Goal: Task Accomplishment & Management: Manage account settings

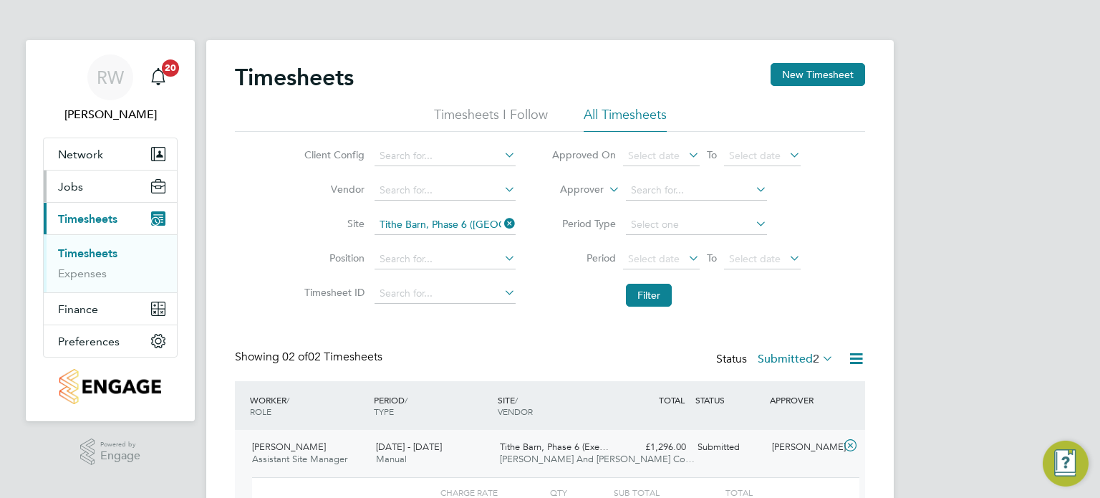
click at [82, 188] on span "Jobs" at bounding box center [70, 187] width 25 height 14
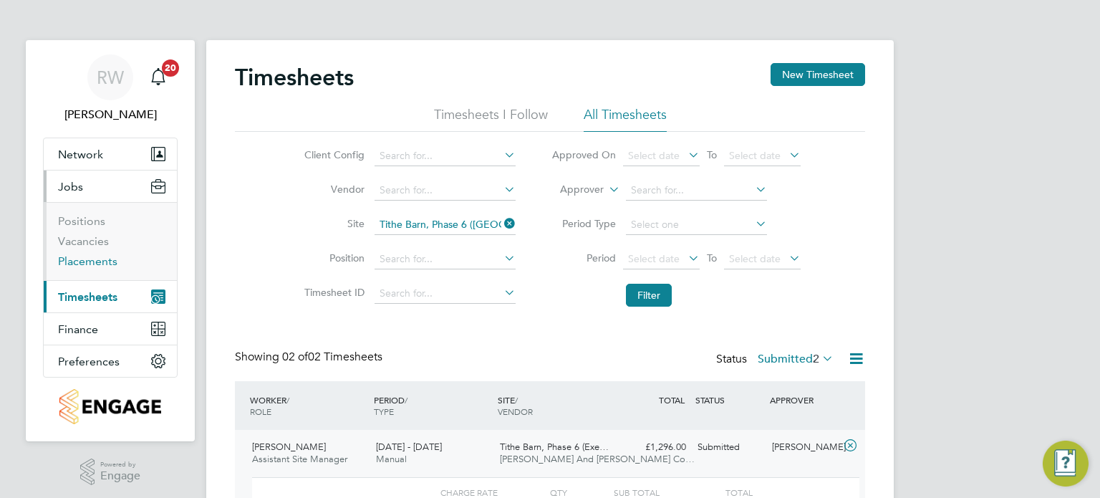
click at [92, 257] on link "Placements" at bounding box center [87, 261] width 59 height 14
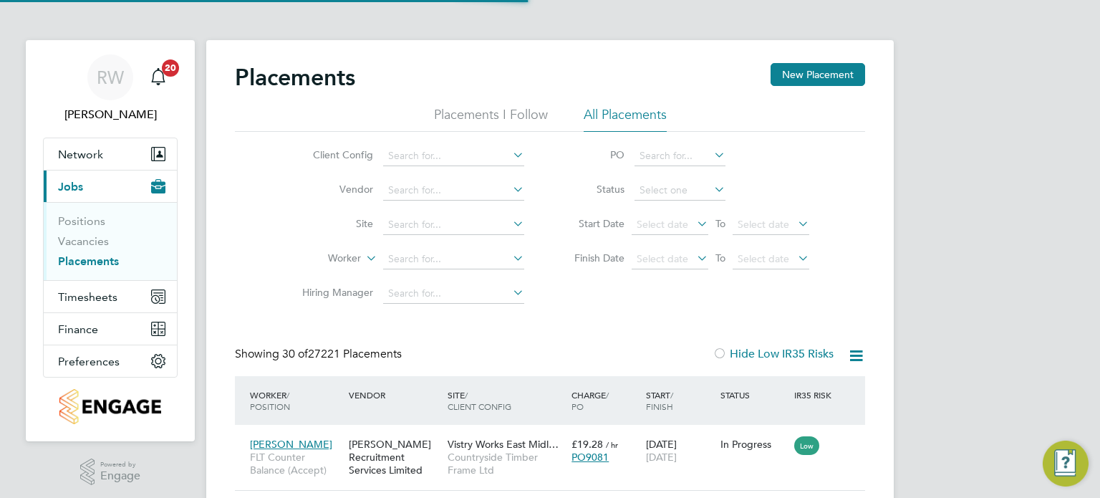
scroll to position [54, 125]
click at [86, 257] on link "Placements" at bounding box center [88, 261] width 61 height 14
click at [450, 151] on input at bounding box center [453, 156] width 141 height 20
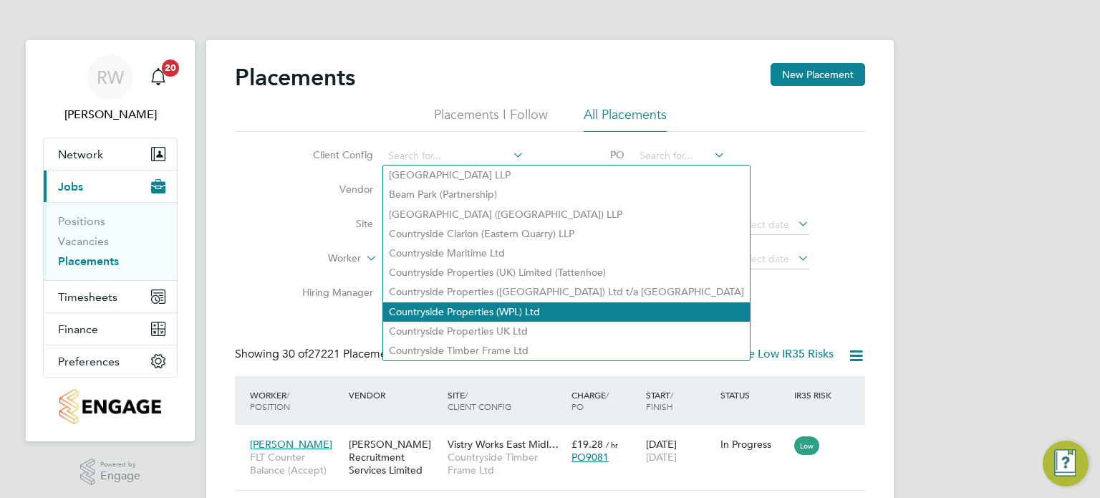
click at [496, 306] on li "Countryside Properties (WPL) Ltd" at bounding box center [566, 311] width 367 height 19
type input "Countryside Properties (WPL) Ltd"
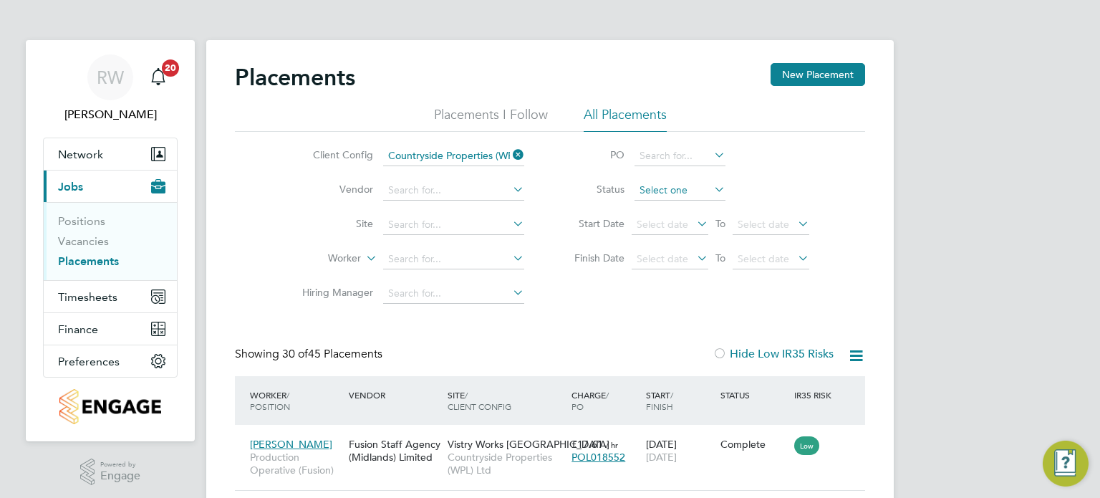
click at [652, 193] on input at bounding box center [679, 190] width 91 height 20
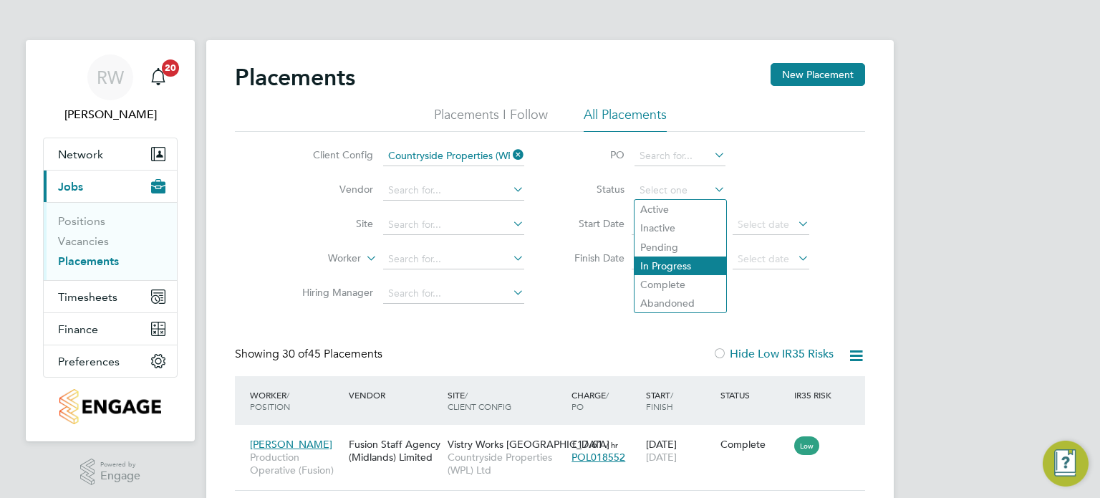
click at [674, 266] on li "In Progress" at bounding box center [680, 265] width 92 height 19
type input "In Progress"
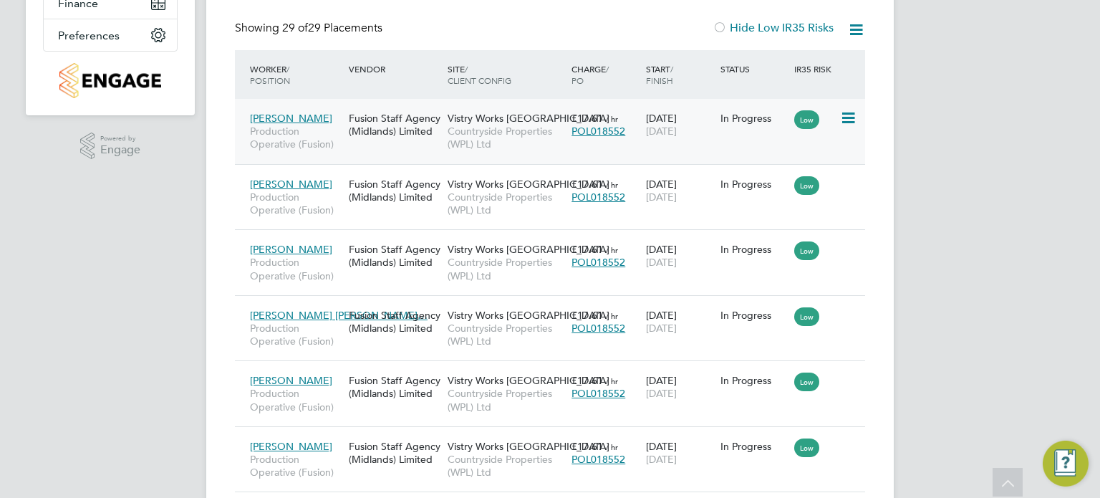
click at [470, 140] on span "Countryside Properties (WPL) Ltd" at bounding box center [505, 138] width 117 height 26
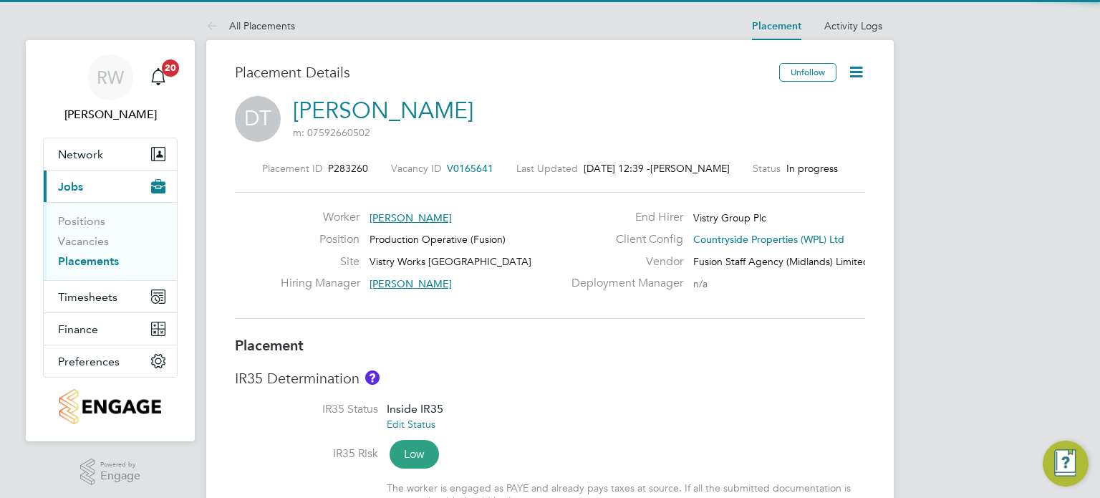
click at [861, 64] on icon at bounding box center [856, 72] width 18 height 18
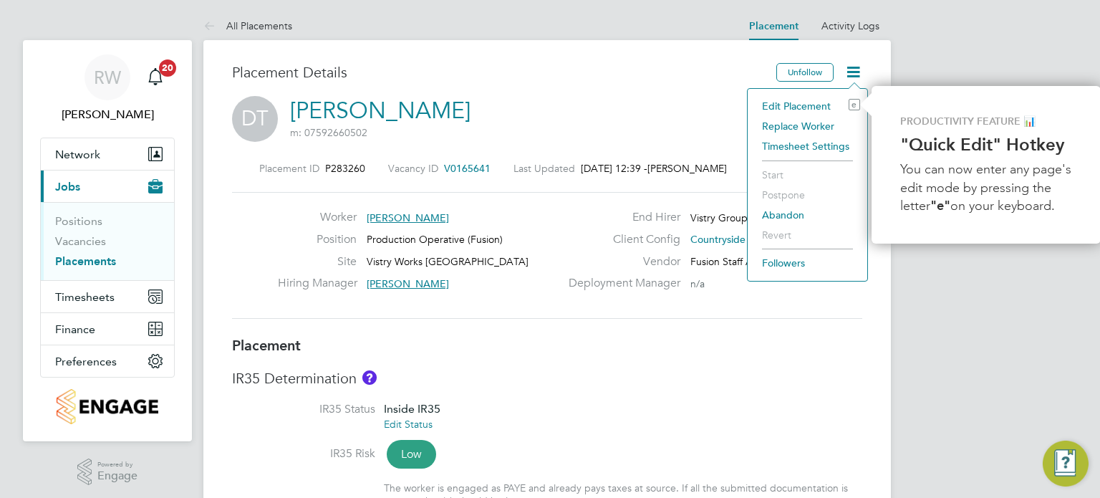
click at [798, 106] on li "Edit Placement e" at bounding box center [807, 106] width 105 height 20
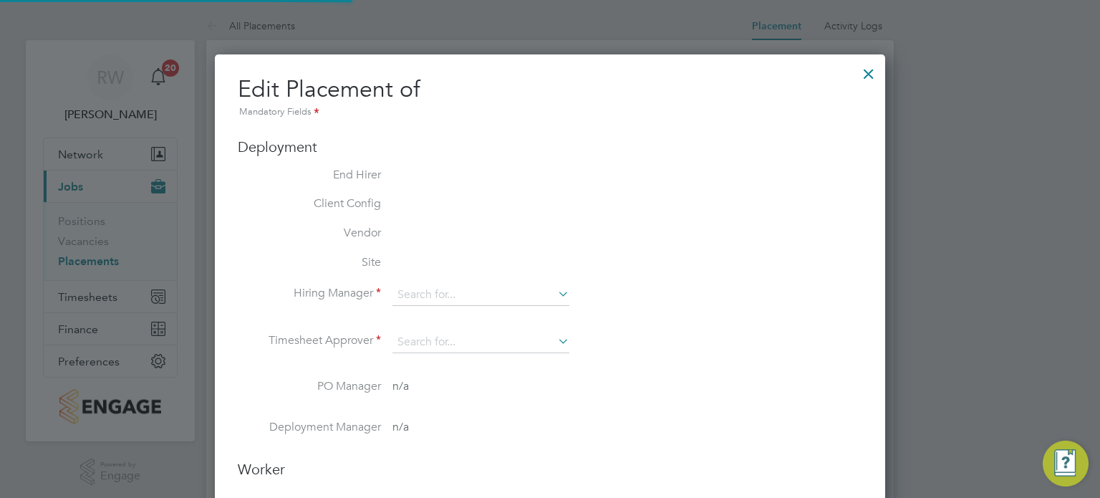
type input "James Evans"
type input "Fidel Hill"
type input "[DATE]"
type input "07:00"
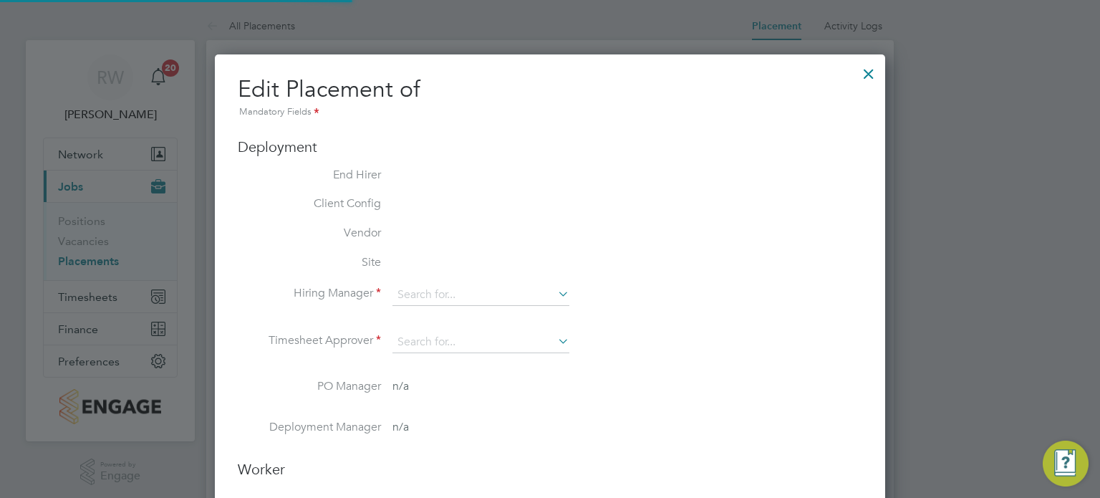
type input "15:00"
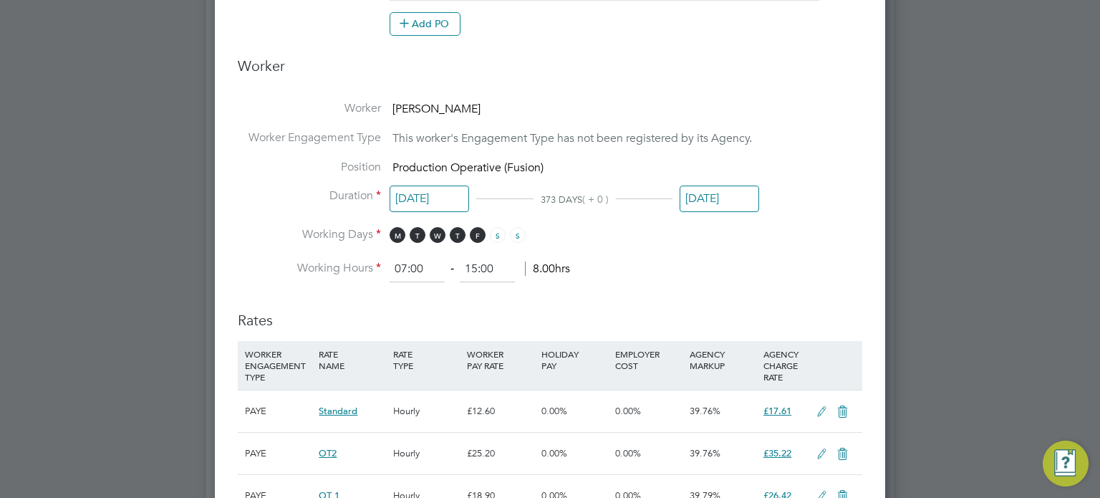
click at [732, 196] on input "[DATE]" at bounding box center [718, 198] width 79 height 26
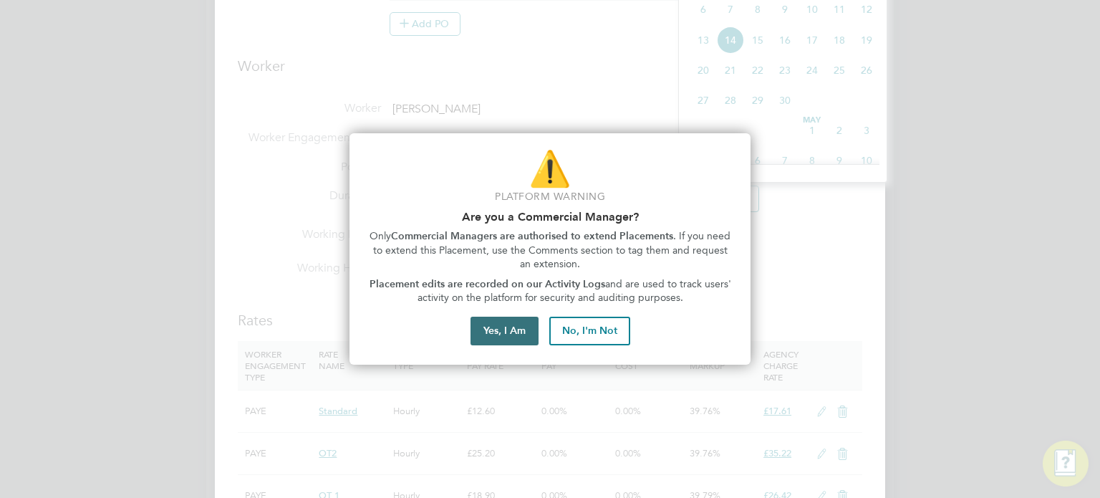
click at [498, 326] on button "Yes, I Am" at bounding box center [504, 330] width 68 height 29
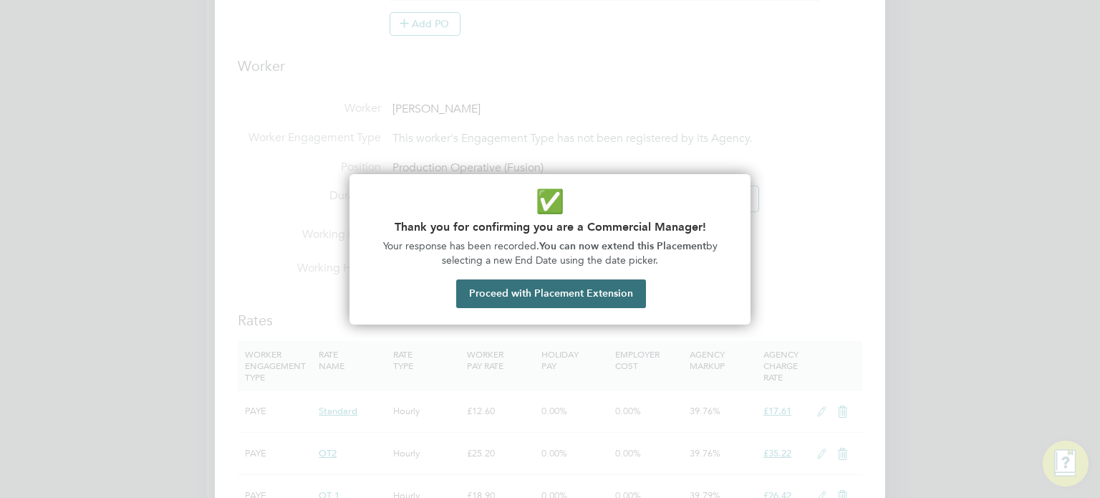
click at [533, 293] on button "Proceed with Placement Extension" at bounding box center [551, 293] width 190 height 29
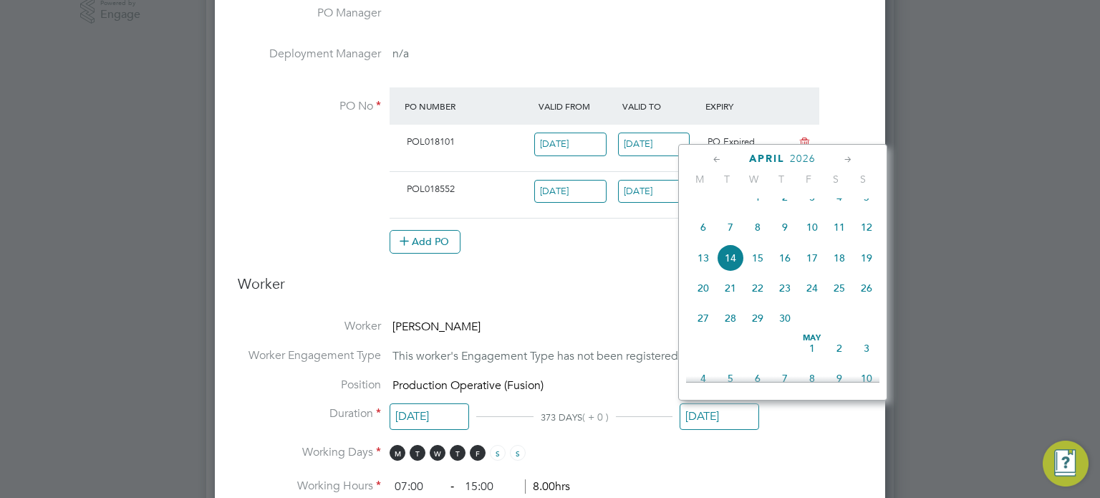
click at [717, 153] on icon at bounding box center [717, 160] width 14 height 16
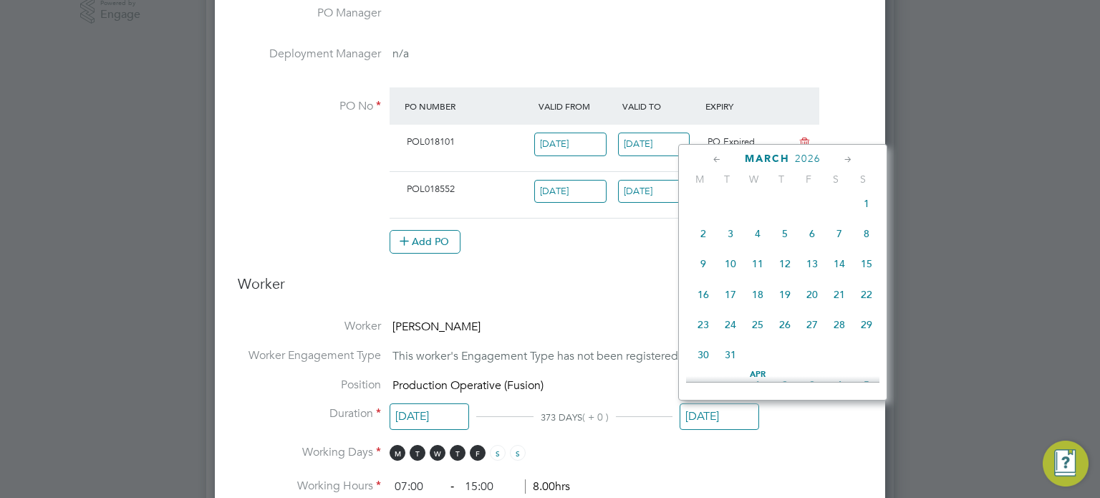
click at [717, 153] on icon at bounding box center [717, 160] width 14 height 16
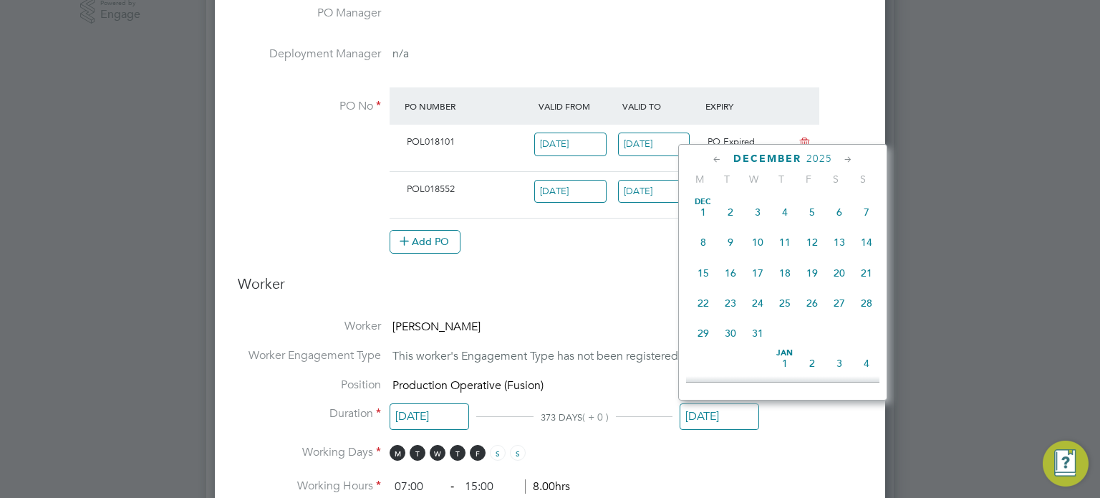
click at [717, 153] on icon at bounding box center [717, 160] width 14 height 16
click at [702, 206] on span "Sep 1" at bounding box center [702, 211] width 27 height 27
type input "[DATE]"
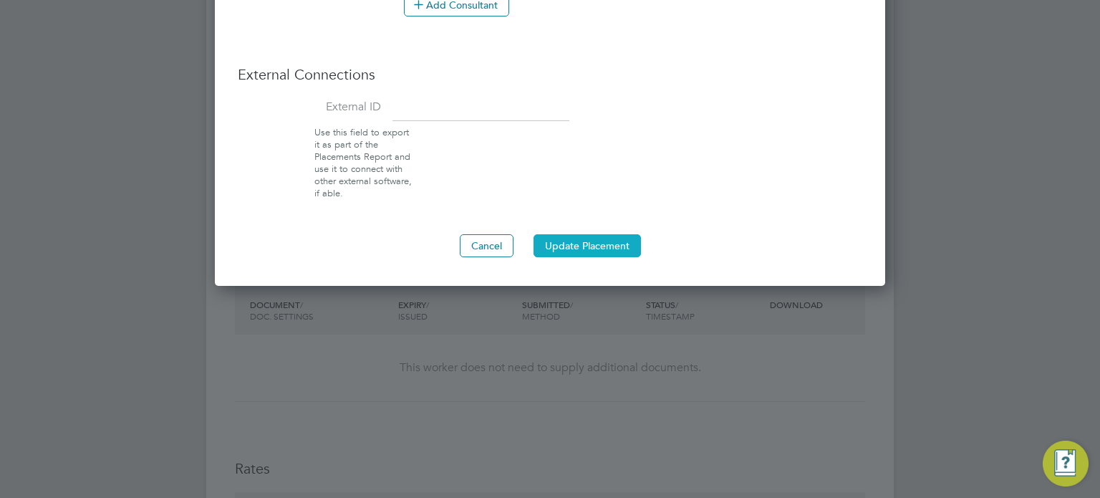
click at [598, 245] on button "Update Placement" at bounding box center [586, 245] width 107 height 23
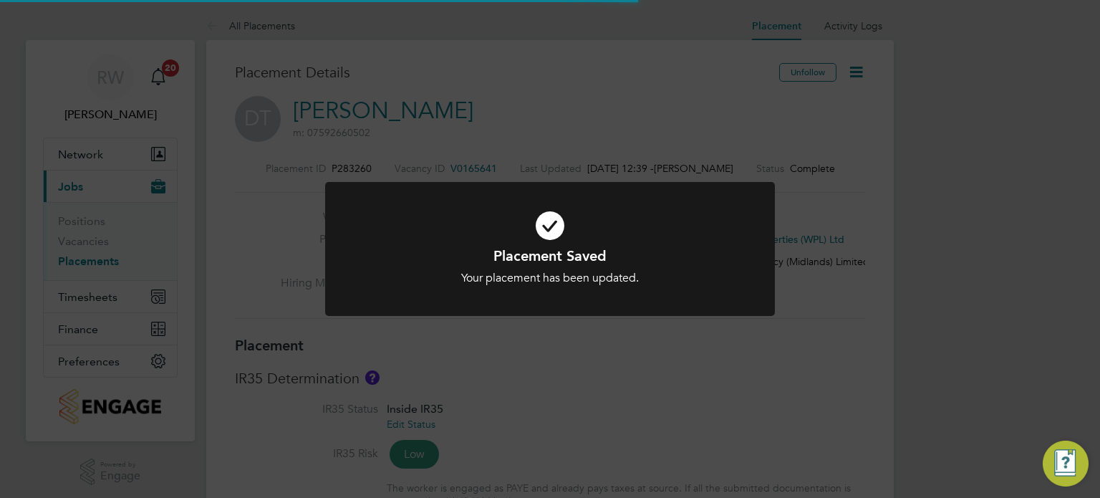
click at [812, 352] on div "Placement Saved Your placement has been updated. Cancel Okay" at bounding box center [550, 249] width 1100 height 498
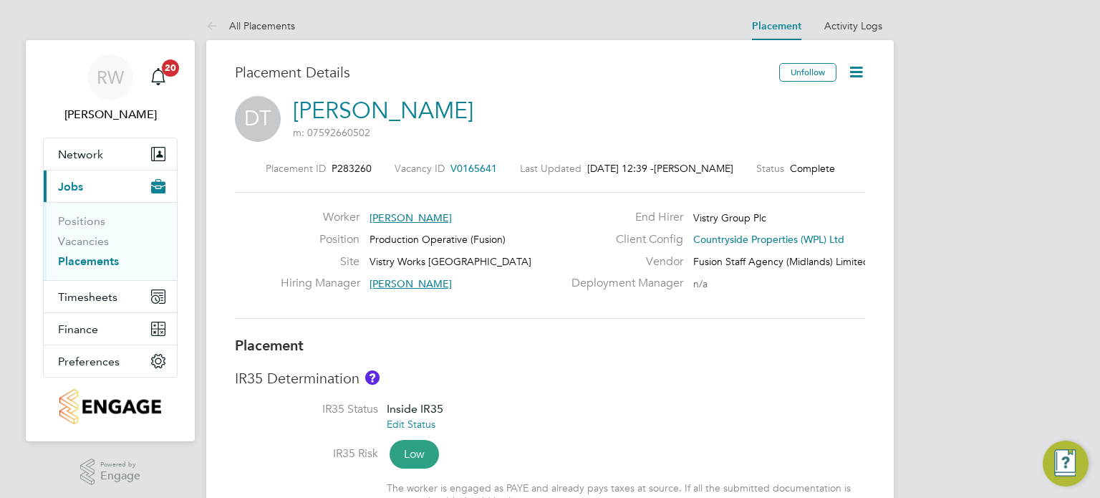
click at [102, 258] on link "Placements" at bounding box center [88, 261] width 61 height 14
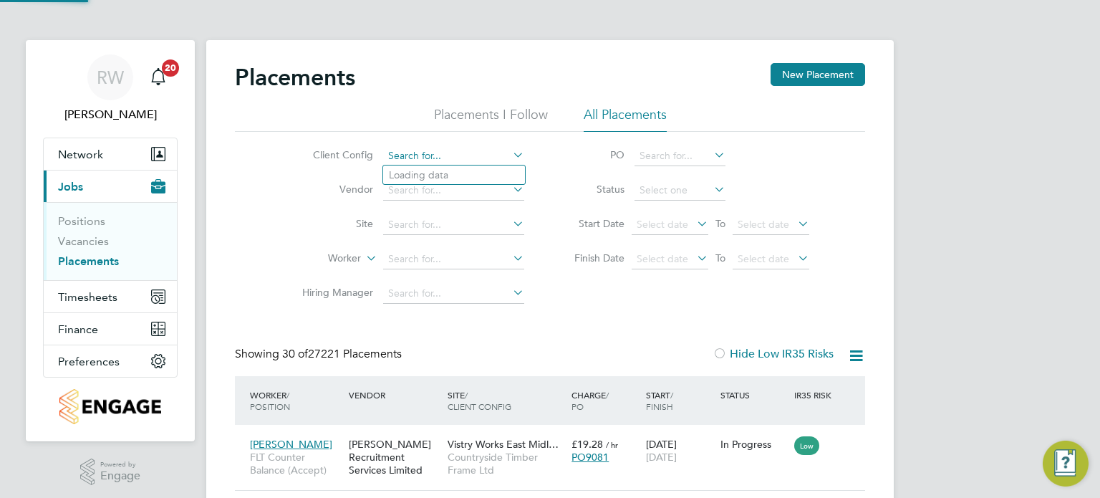
click at [480, 158] on input at bounding box center [453, 156] width 141 height 20
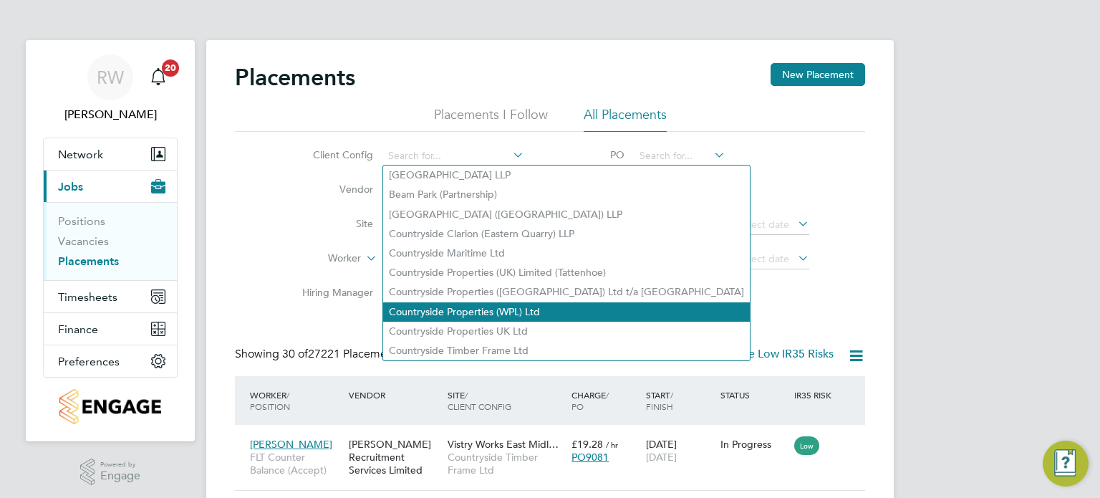
click at [489, 311] on li "Countryside Properties (WPL) Ltd" at bounding box center [566, 311] width 367 height 19
type input "Countryside Properties (WPL) Ltd"
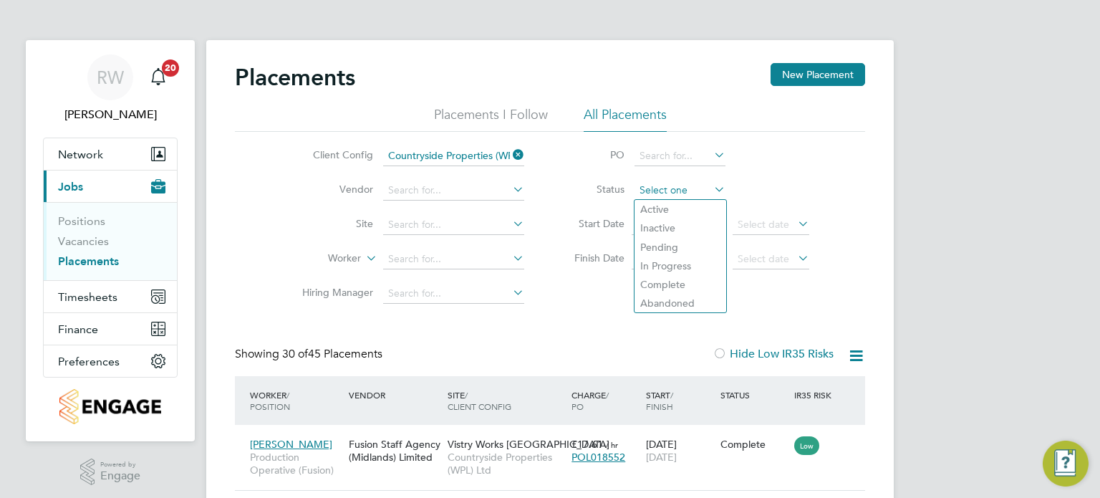
click at [659, 187] on input at bounding box center [679, 190] width 91 height 20
click at [672, 259] on li "In Progress" at bounding box center [680, 265] width 92 height 19
type input "In Progress"
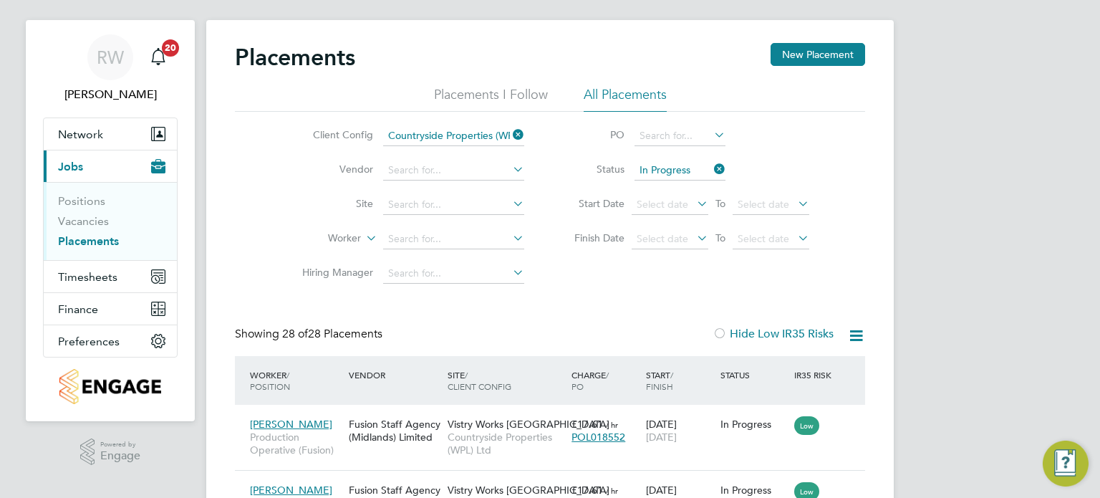
click at [699, 167] on input "In Progress" at bounding box center [679, 170] width 91 height 20
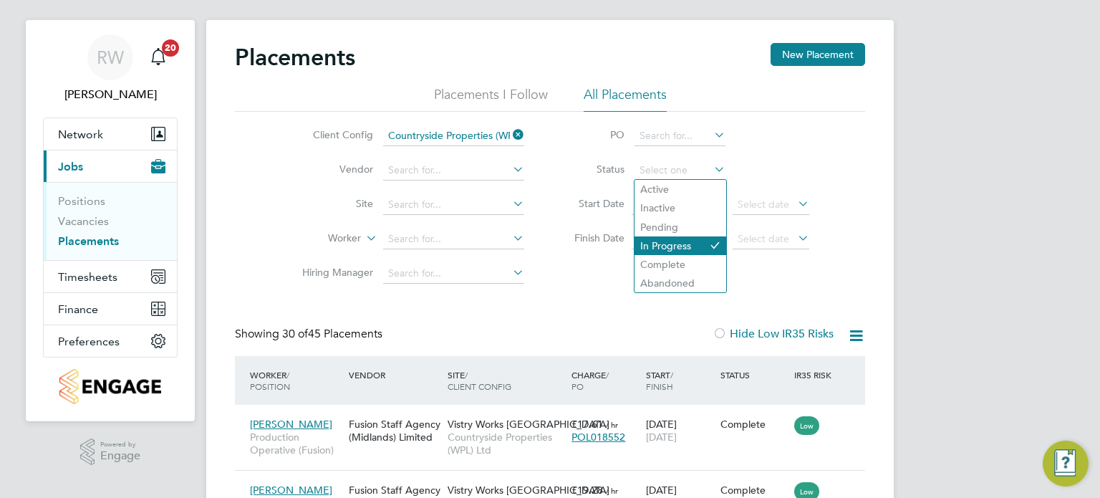
click at [671, 246] on li "In Progress" at bounding box center [680, 245] width 92 height 19
type input "In Progress"
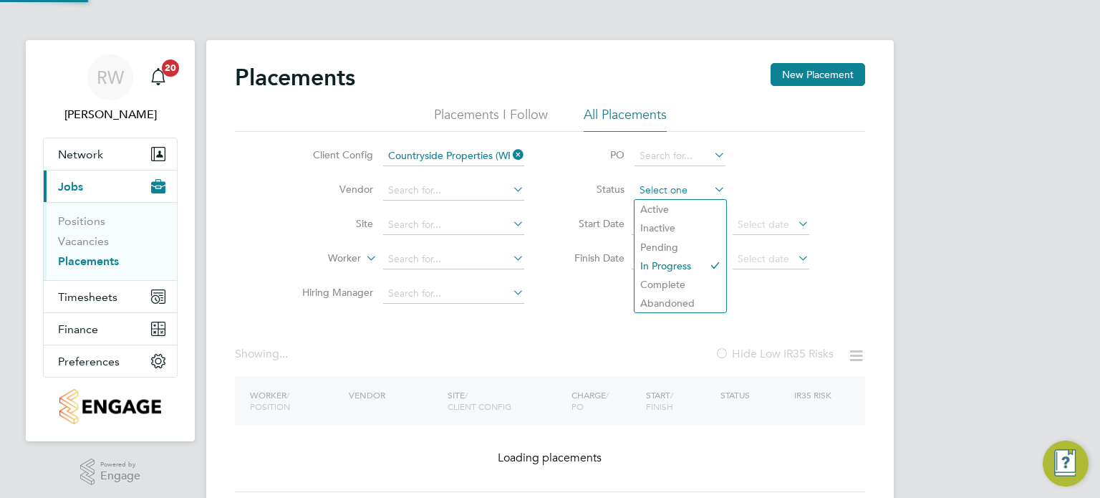
click at [692, 188] on input at bounding box center [679, 190] width 91 height 20
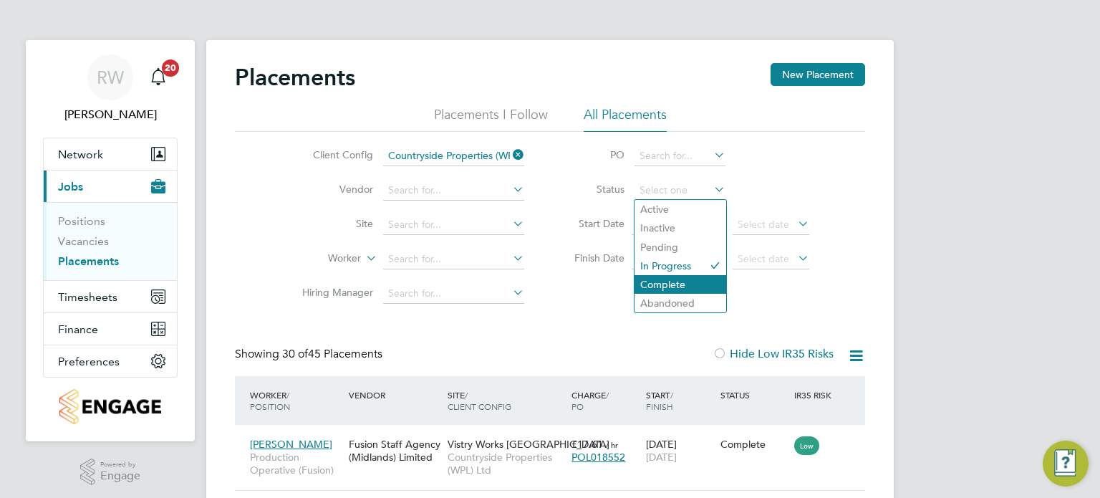
click at [680, 282] on li "Complete" at bounding box center [680, 284] width 92 height 19
type input "Complete"
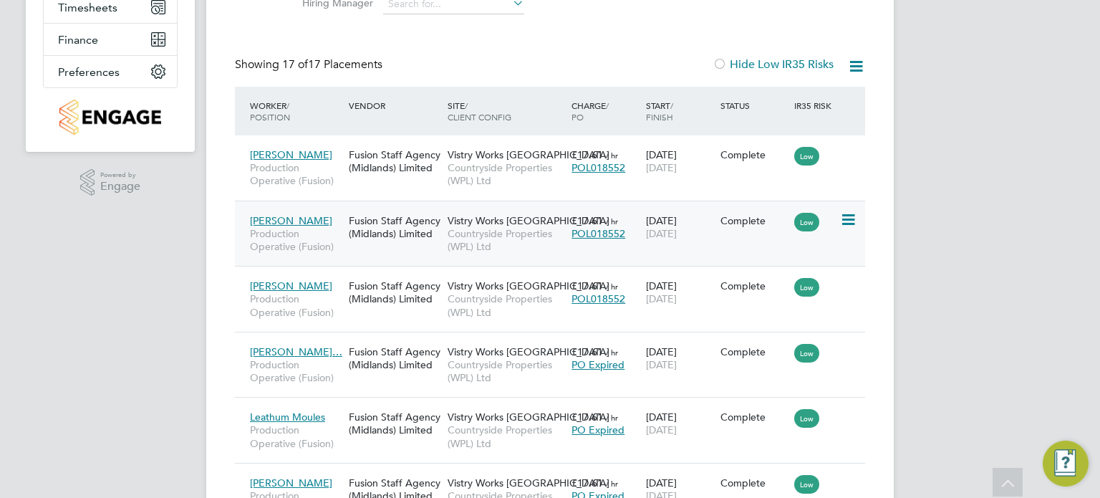
click at [488, 232] on span "Countryside Properties (WPL) Ltd" at bounding box center [505, 240] width 117 height 26
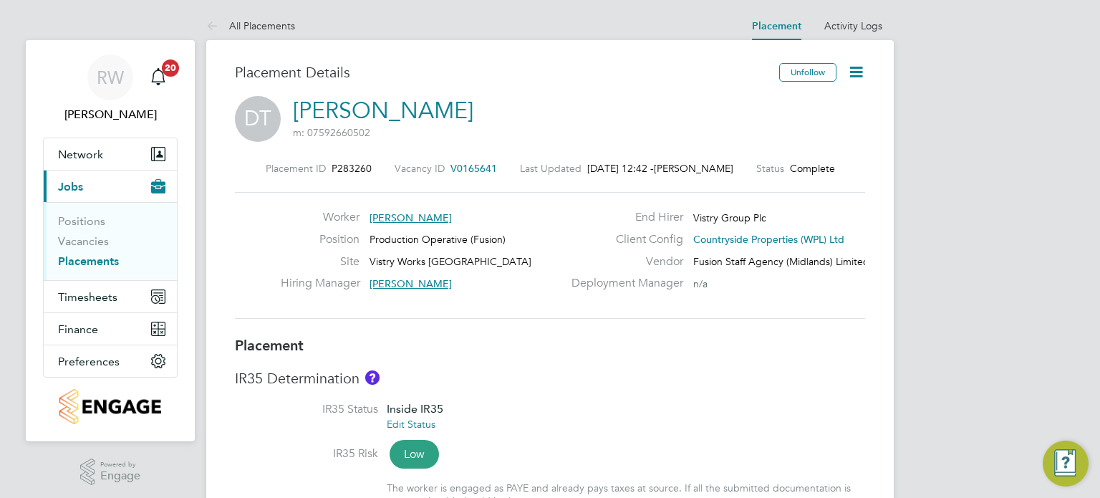
click at [859, 70] on icon at bounding box center [856, 72] width 18 height 18
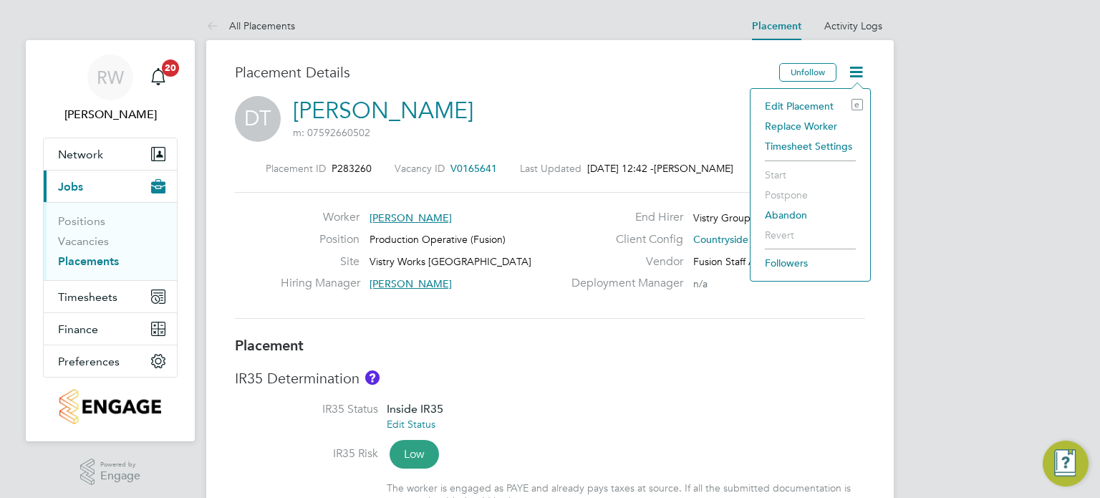
click at [804, 102] on li "Edit Placement e" at bounding box center [809, 106] width 105 height 20
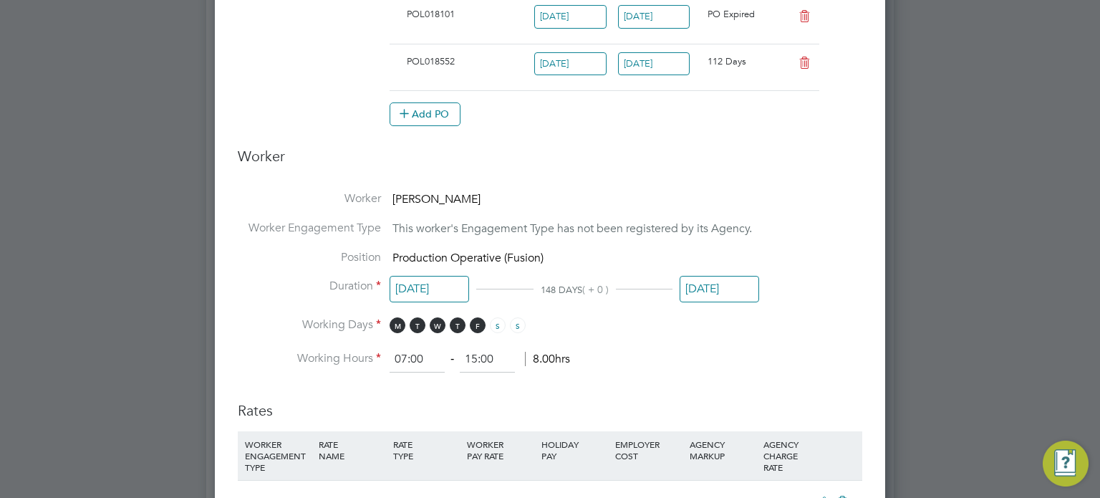
click at [720, 288] on input "[DATE]" at bounding box center [718, 289] width 79 height 26
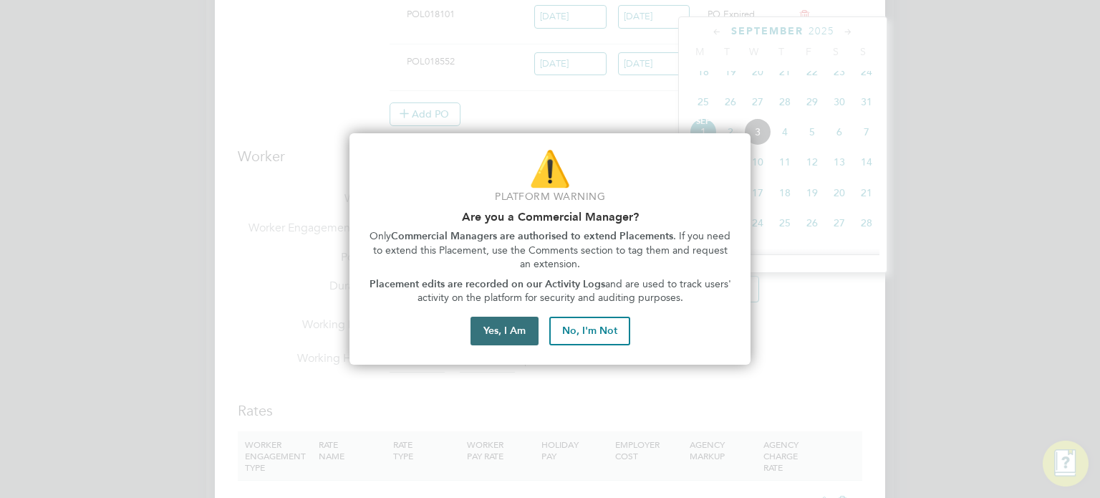
click at [493, 326] on button "Yes, I Am" at bounding box center [504, 330] width 68 height 29
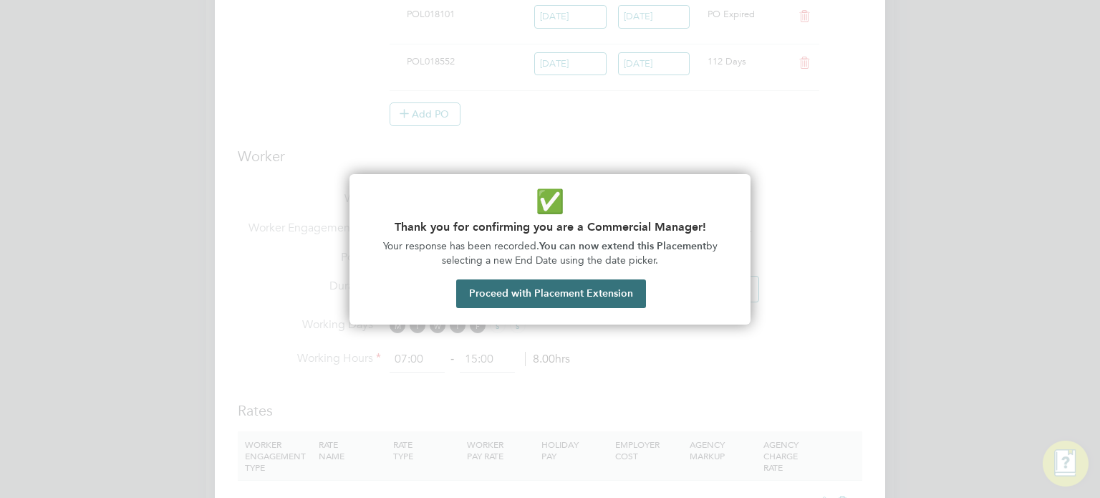
click at [529, 301] on button "Proceed with Placement Extension" at bounding box center [551, 293] width 190 height 29
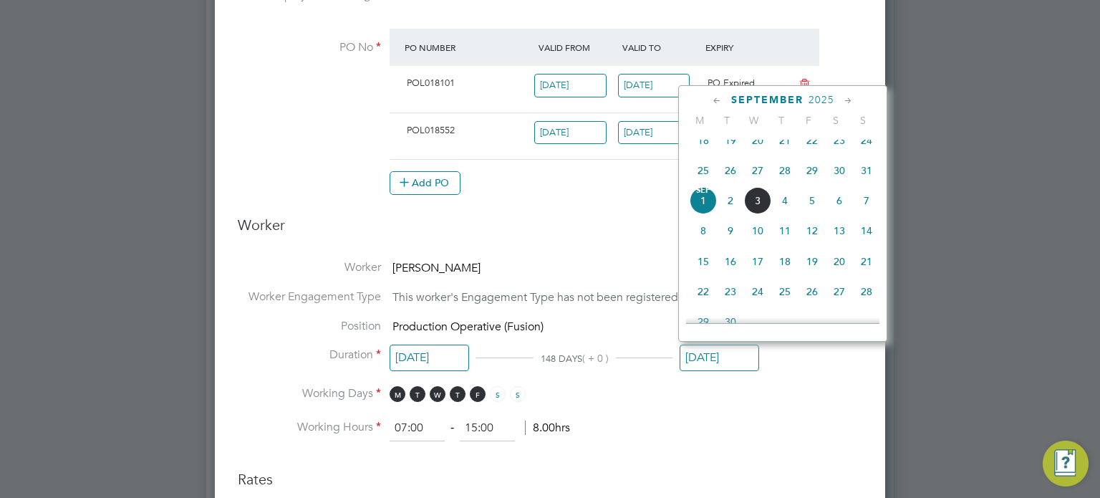
click at [842, 100] on icon at bounding box center [848, 101] width 14 height 16
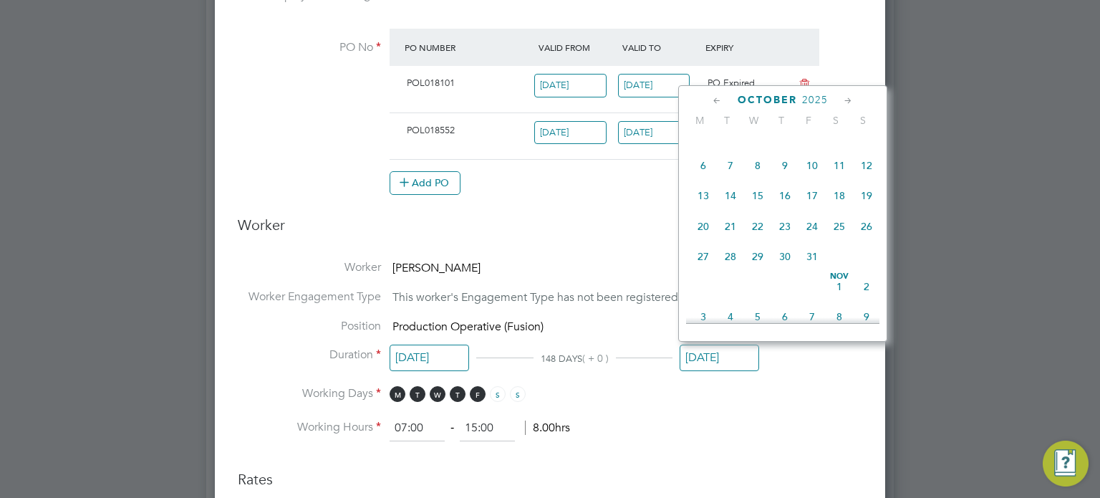
click at [842, 100] on icon at bounding box center [848, 101] width 14 height 16
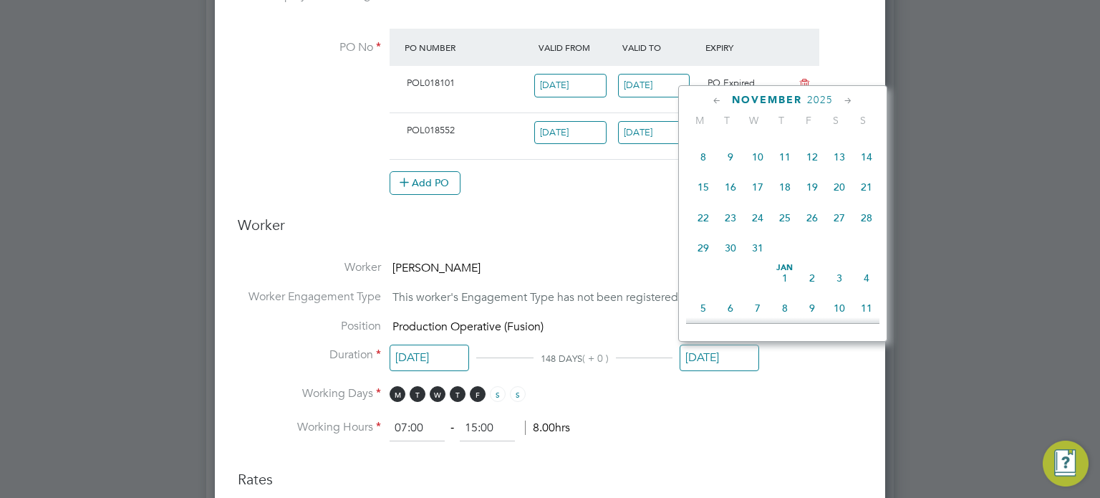
click at [842, 100] on icon at bounding box center [848, 101] width 14 height 16
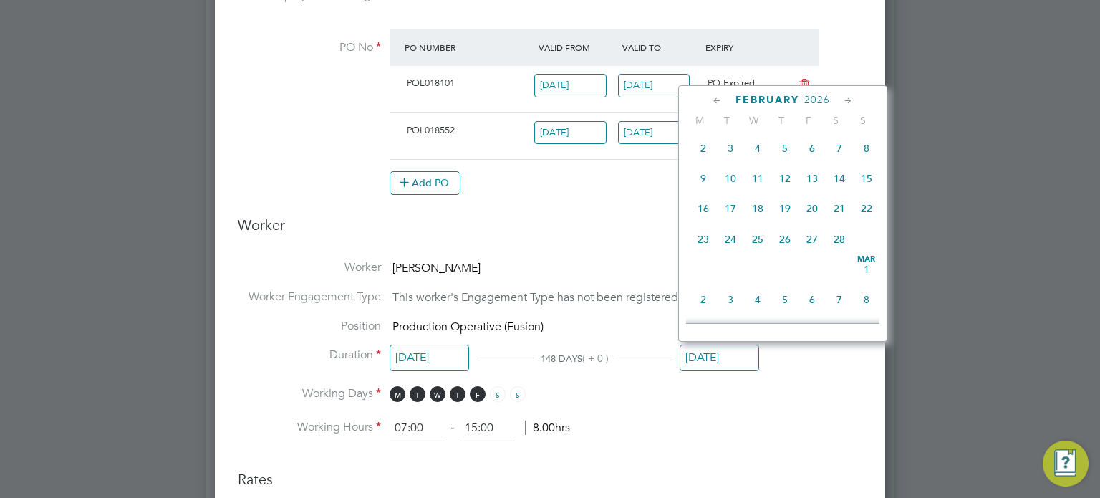
click at [842, 100] on icon at bounding box center [848, 101] width 14 height 16
click at [863, 248] on span "29" at bounding box center [866, 234] width 27 height 27
type input "29 Mar 2026"
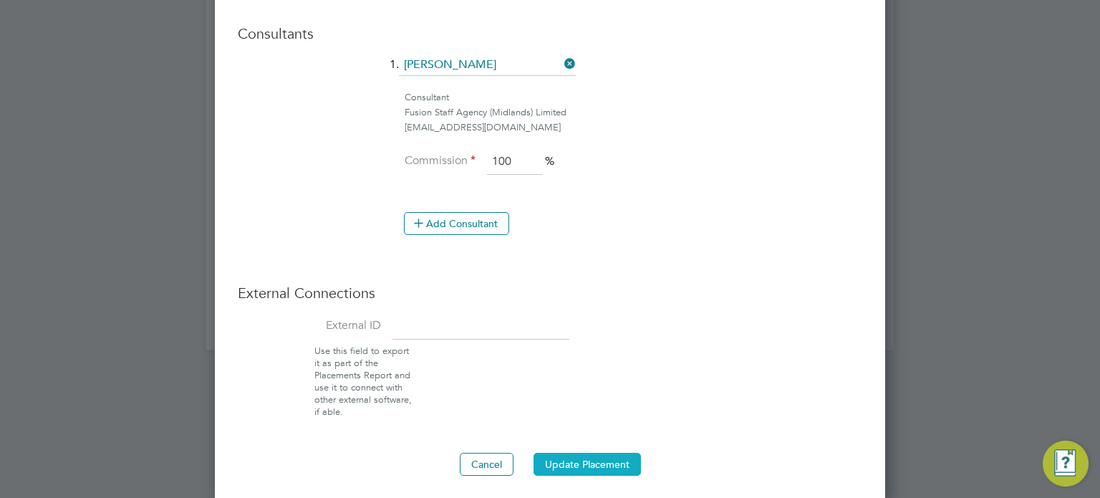
click at [578, 452] on button "Update Placement" at bounding box center [586, 463] width 107 height 23
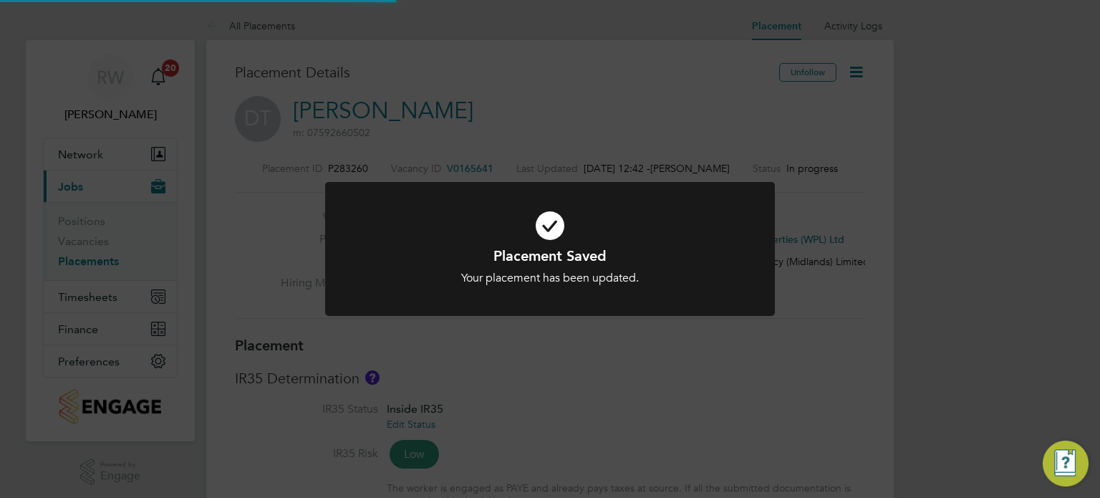
click at [786, 352] on div "Placement Saved Your placement has been updated. Cancel Okay" at bounding box center [550, 249] width 1100 height 498
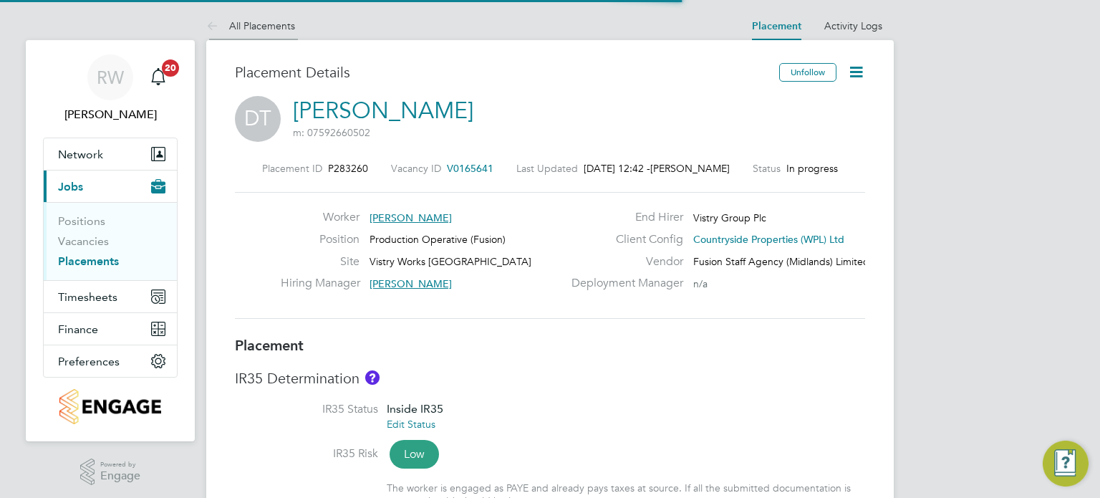
click at [268, 25] on link "All Placements" at bounding box center [250, 25] width 89 height 13
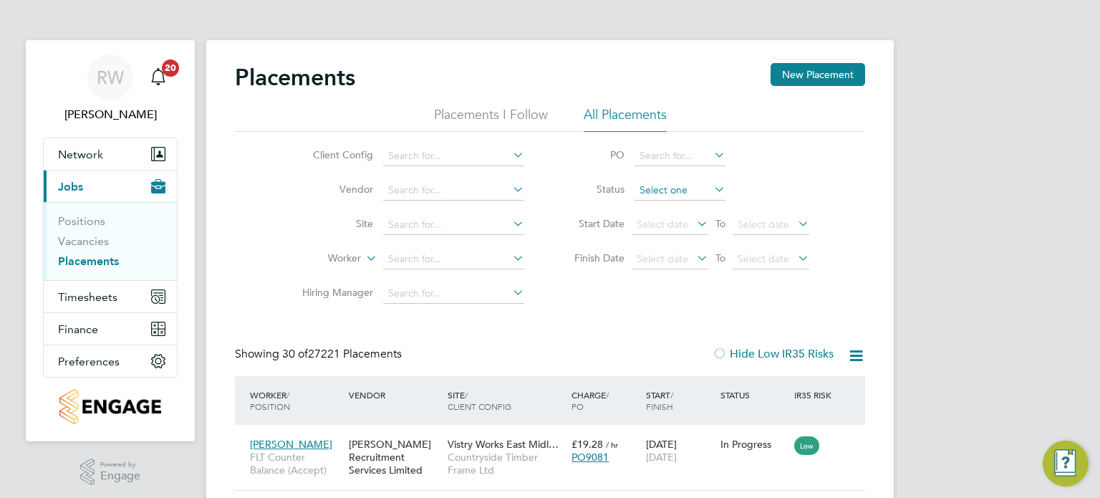
click at [662, 188] on input at bounding box center [679, 190] width 91 height 20
click at [682, 262] on li "In Progress" at bounding box center [680, 265] width 92 height 19
type input "In Progress"
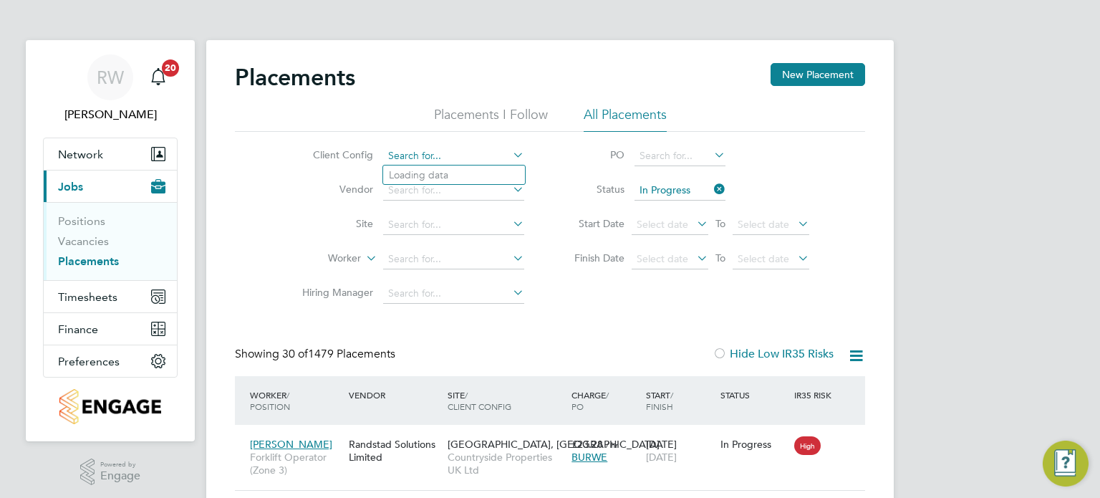
click at [427, 152] on input at bounding box center [453, 156] width 141 height 20
click at [444, 159] on input at bounding box center [453, 156] width 141 height 20
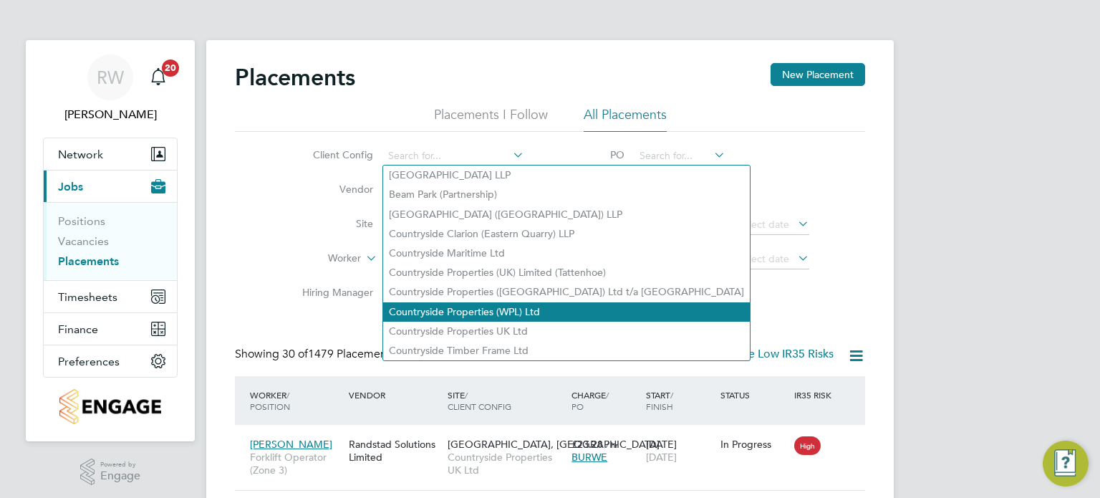
click at [491, 318] on li "Countryside Properties (WPL) Ltd" at bounding box center [566, 311] width 367 height 19
type input "Countryside Properties (WPL) Ltd"
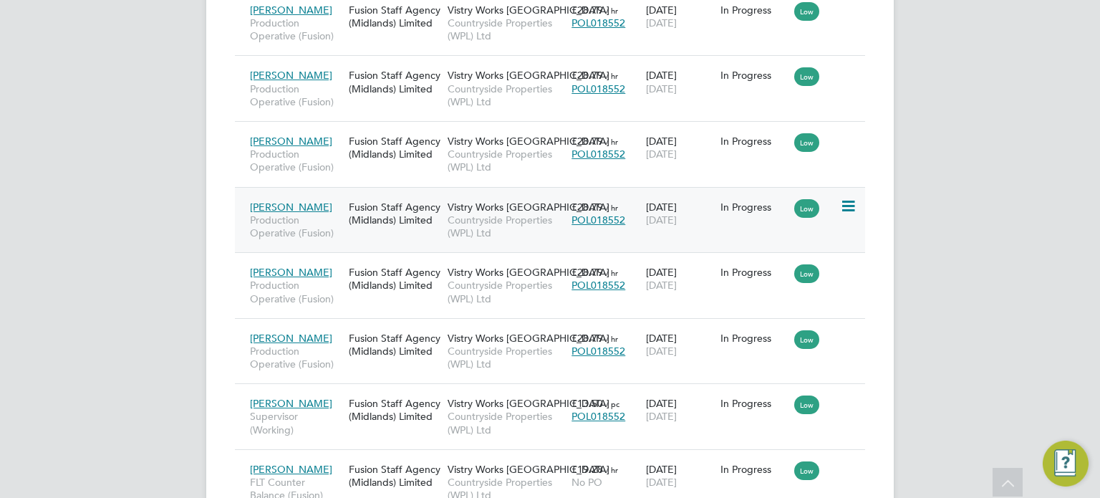
click at [468, 221] on span "Countryside Properties (WPL) Ltd" at bounding box center [505, 226] width 117 height 26
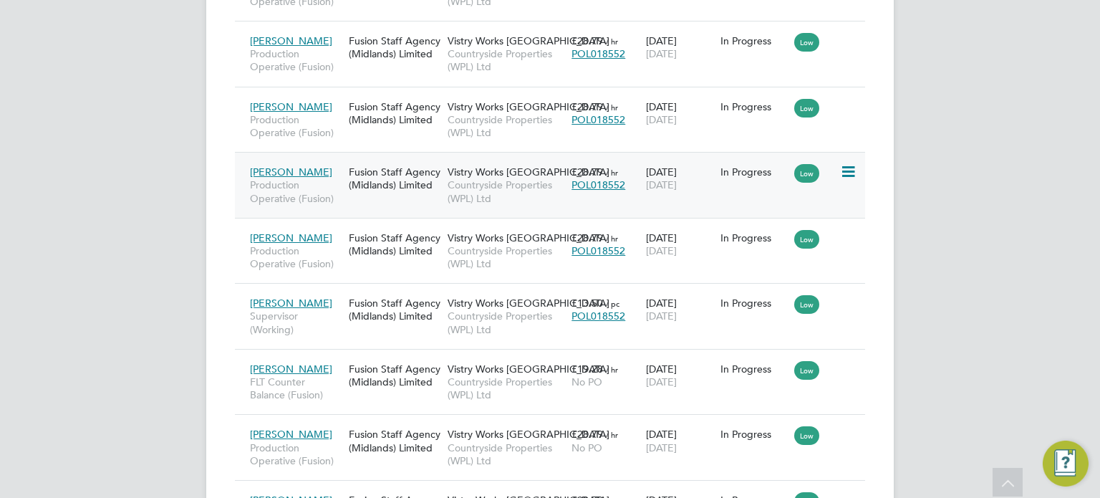
click at [531, 174] on span "Vistry Works [GEOGRAPHIC_DATA]" at bounding box center [528, 171] width 162 height 13
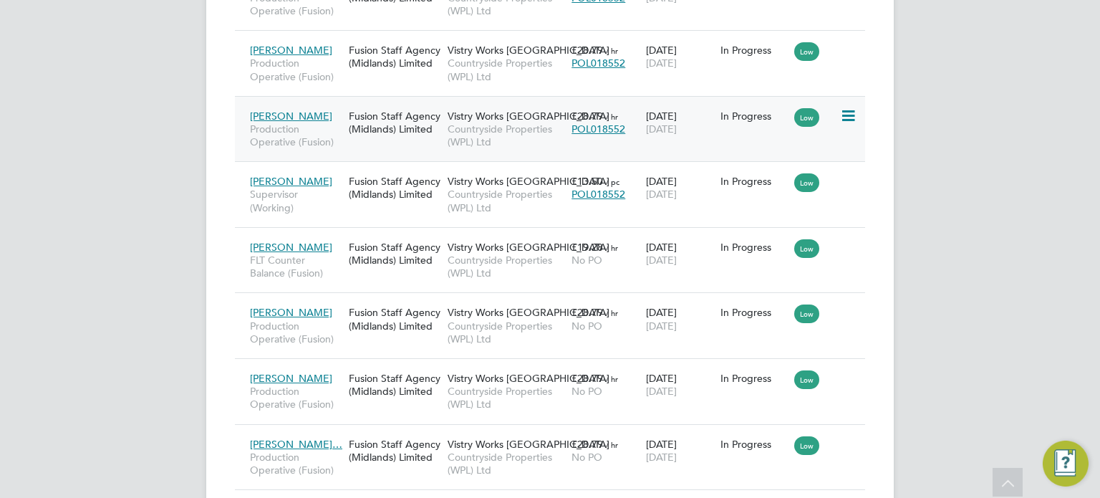
scroll to position [1581, 0]
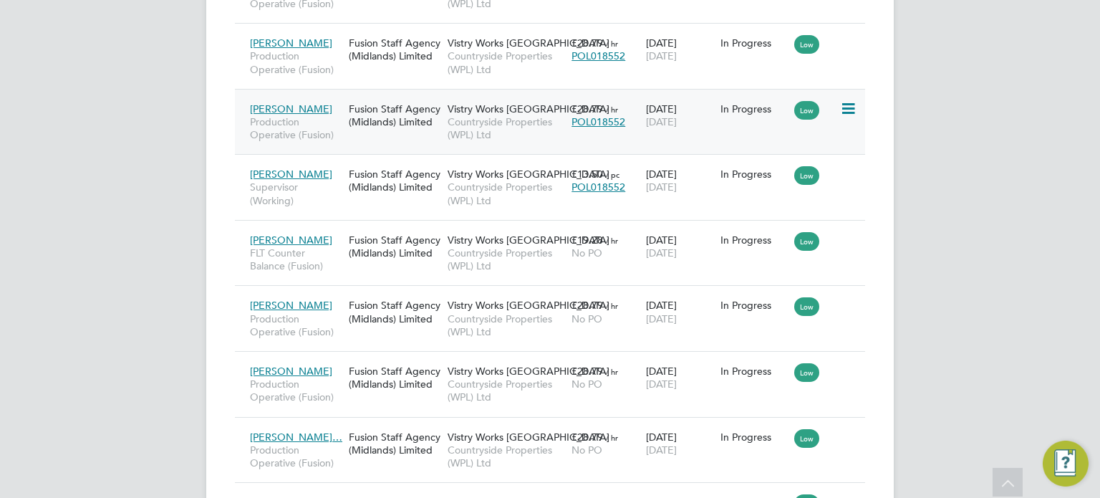
click at [513, 117] on span "Countryside Properties (WPL) Ltd" at bounding box center [505, 128] width 117 height 26
click at [424, 191] on div "Fusion Staff Agency (Midlands) Limited" at bounding box center [394, 180] width 99 height 40
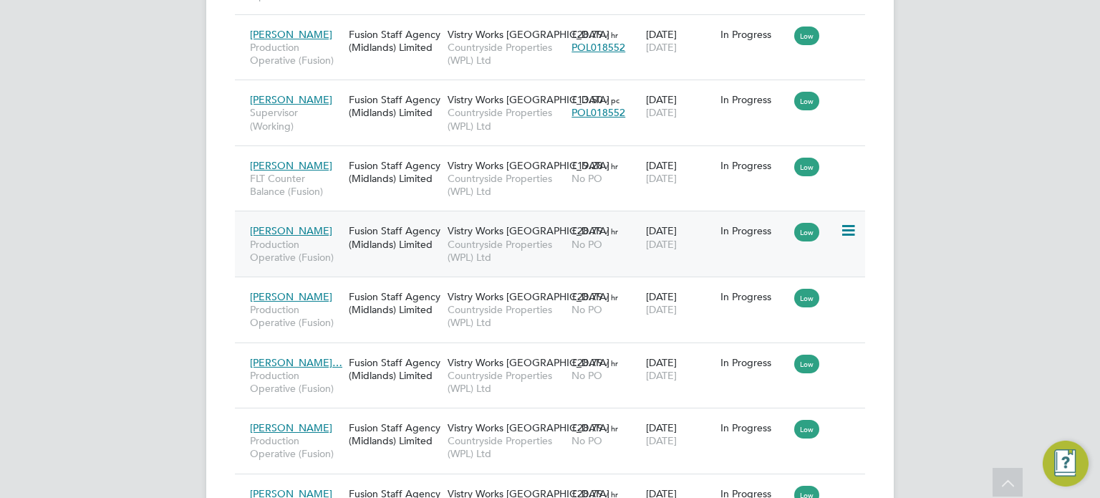
scroll to position [1655, 0]
click at [491, 307] on span "Countryside Properties (WPL) Ltd" at bounding box center [505, 316] width 117 height 26
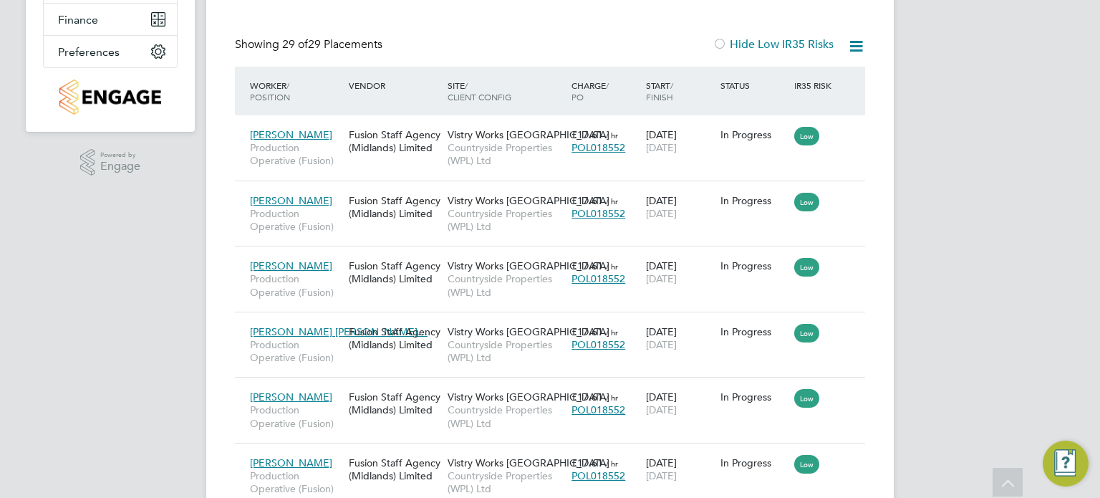
scroll to position [0, 0]
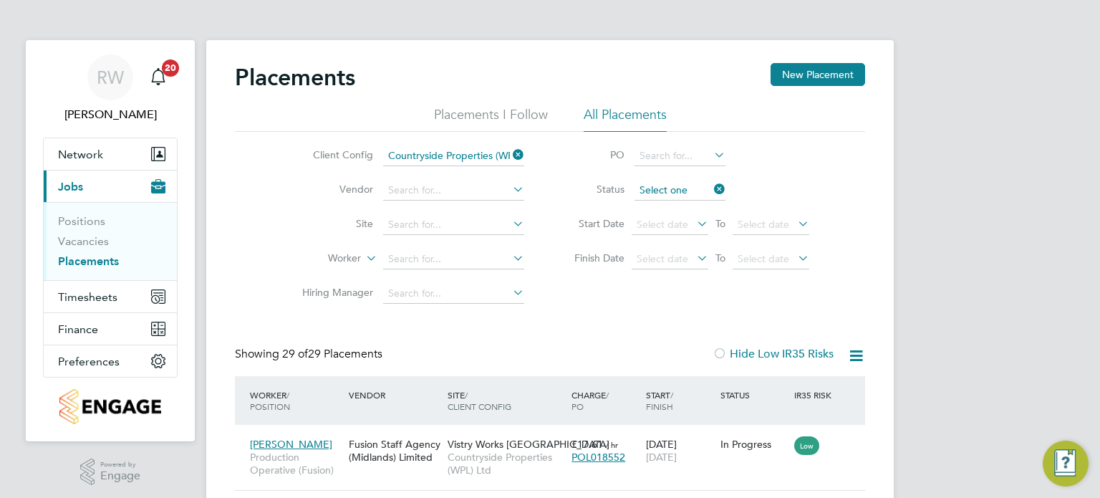
click at [677, 188] on input at bounding box center [679, 190] width 91 height 20
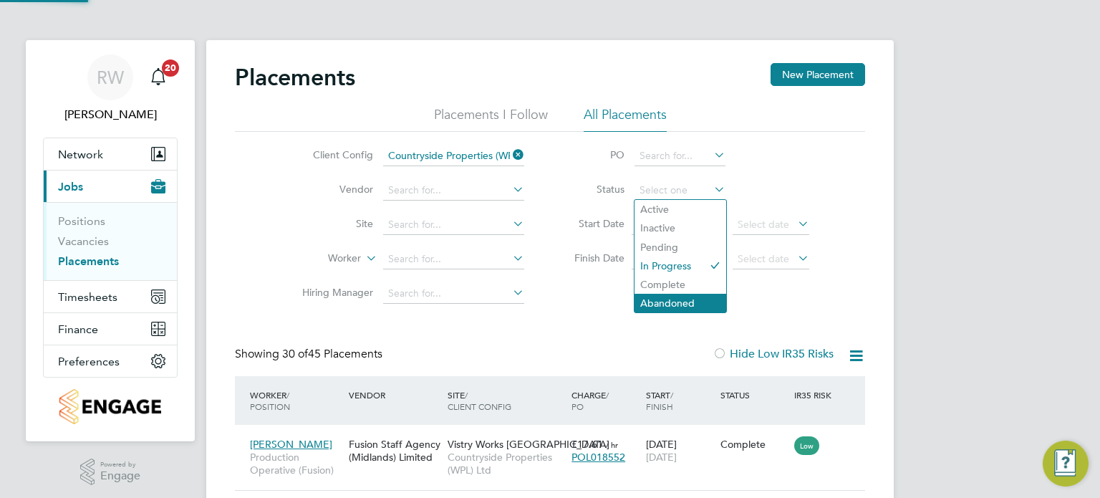
scroll to position [54, 100]
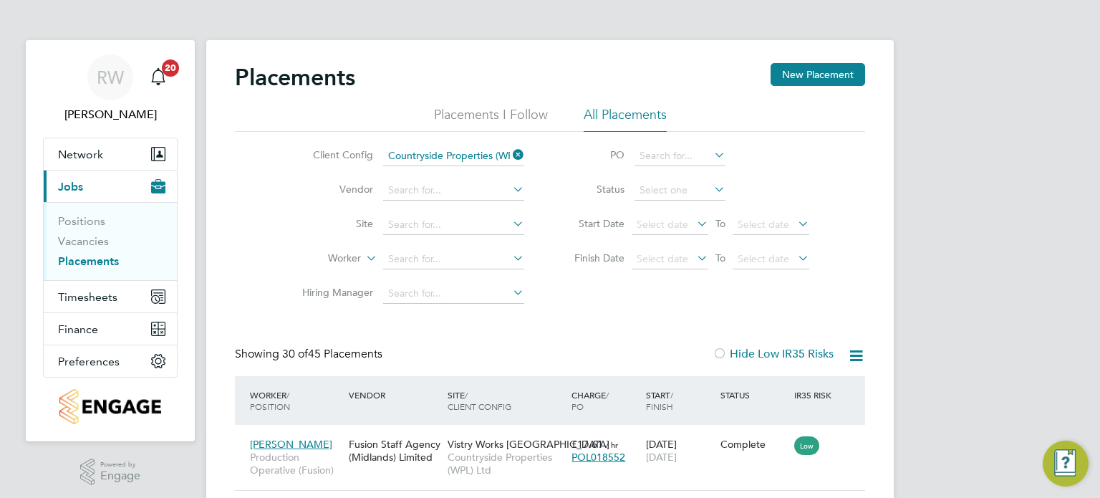
click at [673, 299] on li "Abandoned" at bounding box center [680, 303] width 92 height 19
type input "Abandoned"
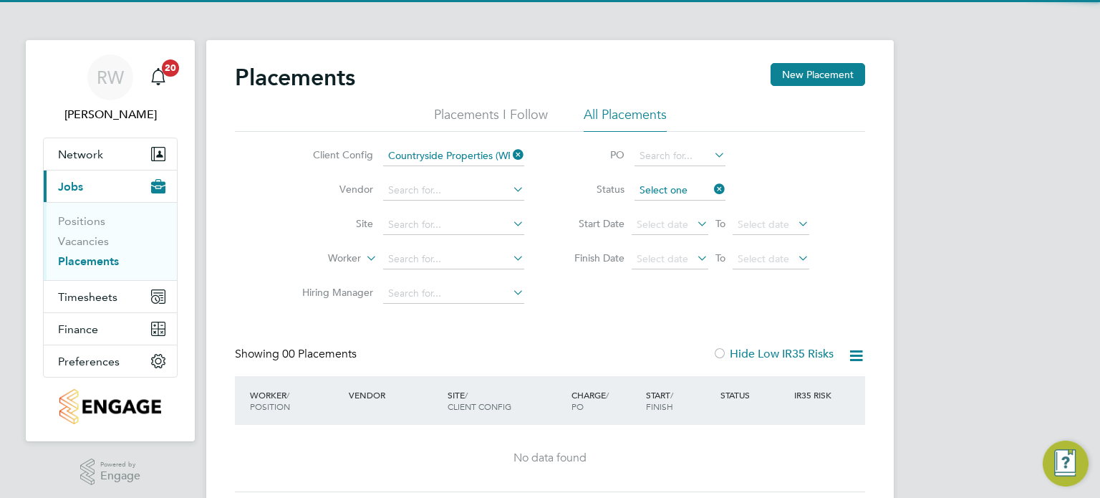
click at [677, 193] on input at bounding box center [679, 190] width 91 height 20
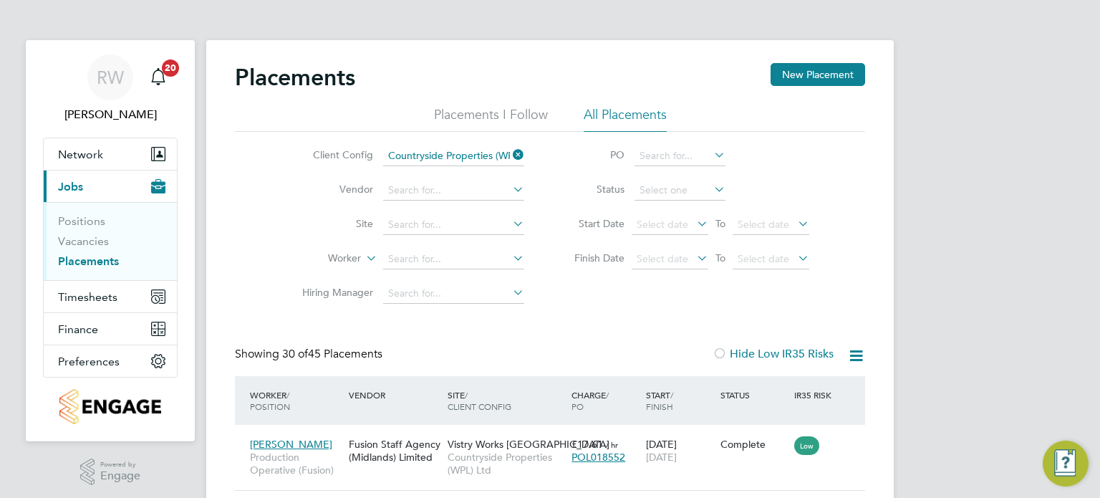
click at [669, 262] on li "In Progress" at bounding box center [680, 265] width 92 height 19
type input "In Progress"
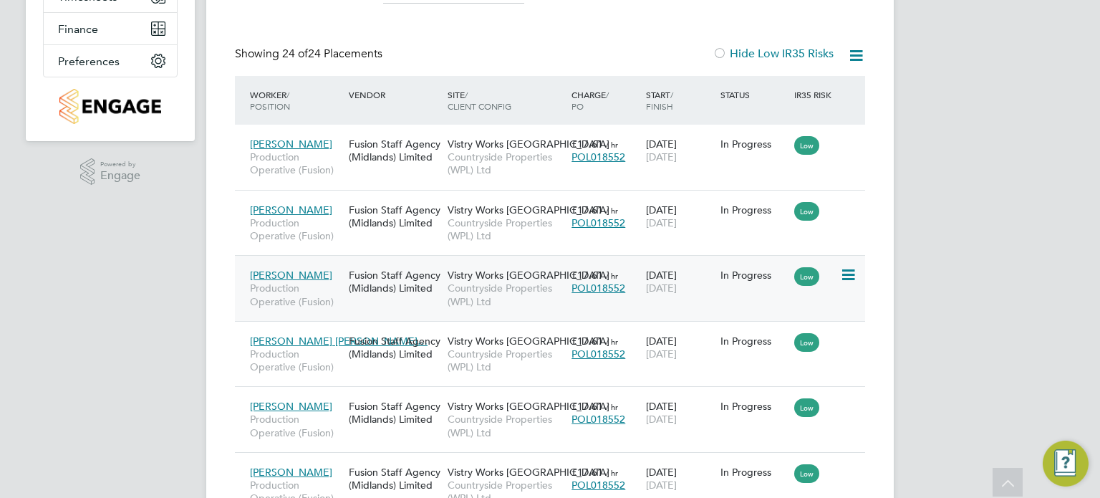
click at [502, 285] on span "Countryside Properties (WPL) Ltd" at bounding box center [505, 294] width 117 height 26
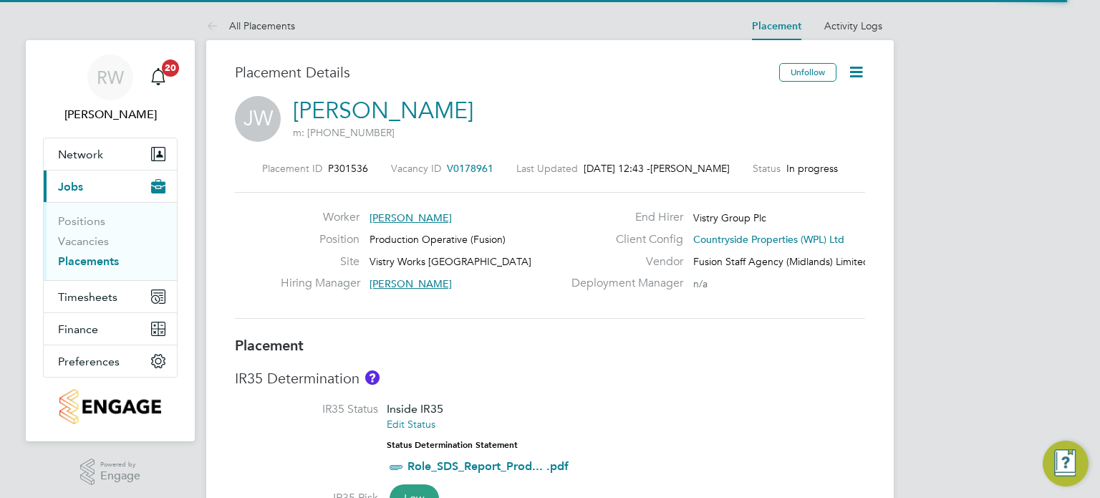
click at [860, 71] on icon at bounding box center [856, 72] width 18 height 18
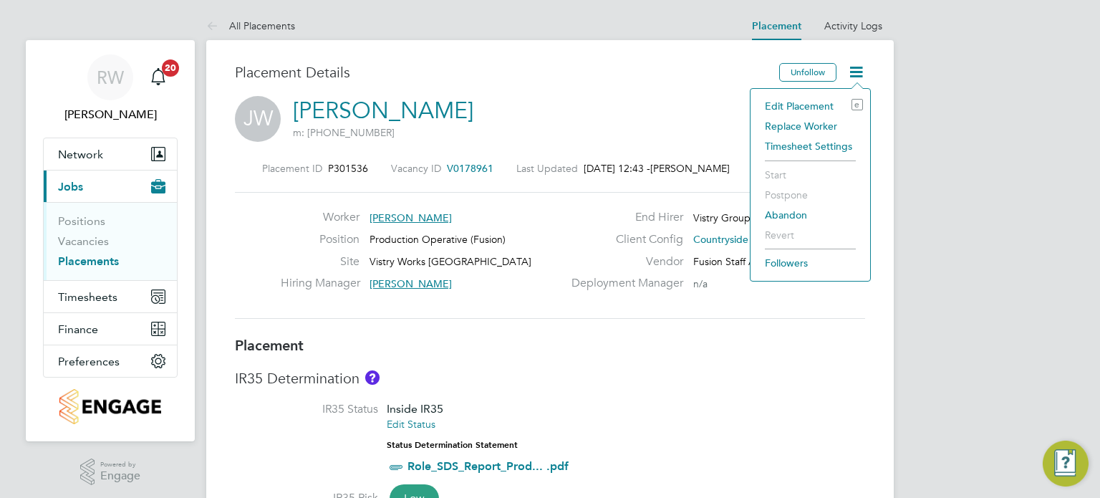
click at [808, 100] on li "Edit Placement e" at bounding box center [809, 106] width 105 height 20
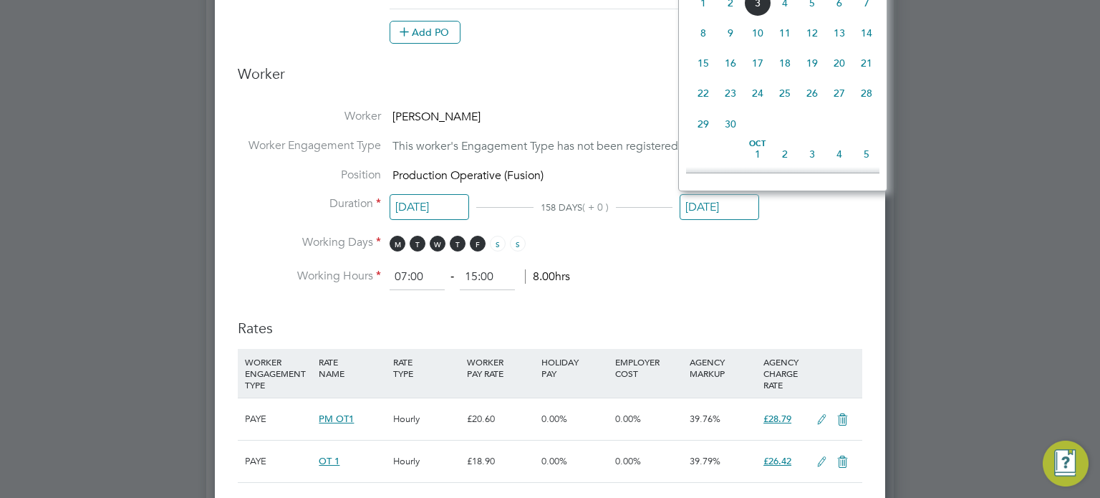
click at [705, 198] on input "[DATE]" at bounding box center [718, 207] width 79 height 26
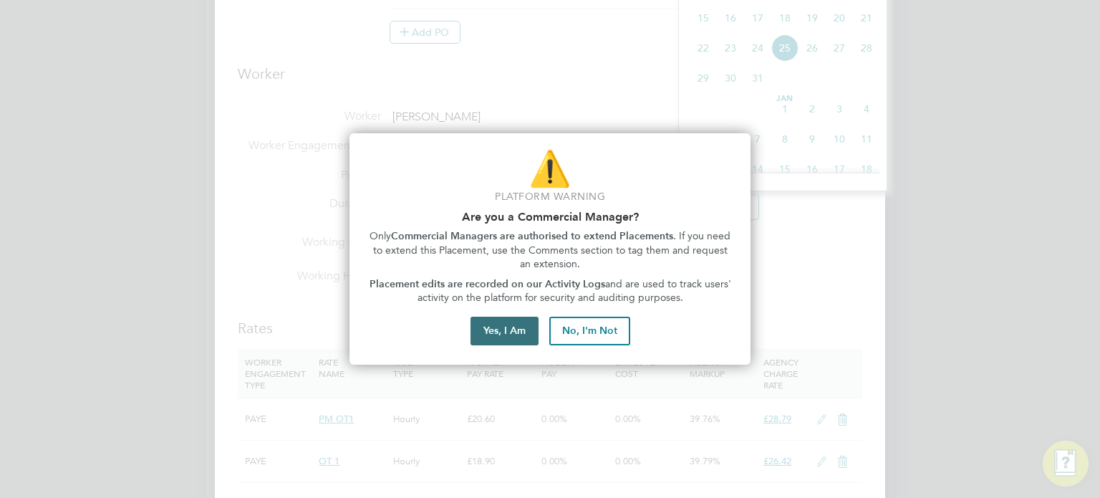
click at [502, 322] on button "Yes, I Am" at bounding box center [504, 330] width 68 height 29
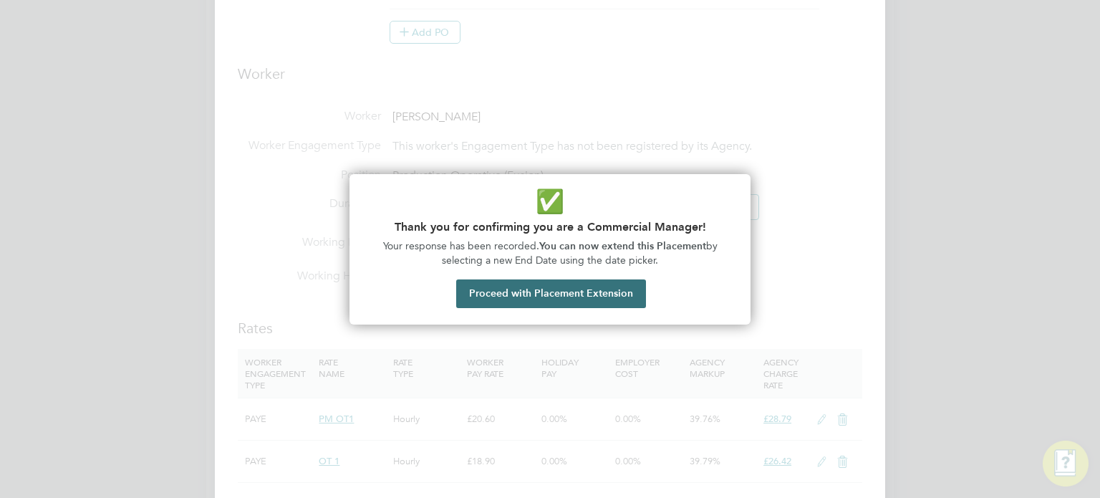
click at [510, 301] on button "Proceed with Placement Extension" at bounding box center [551, 293] width 190 height 29
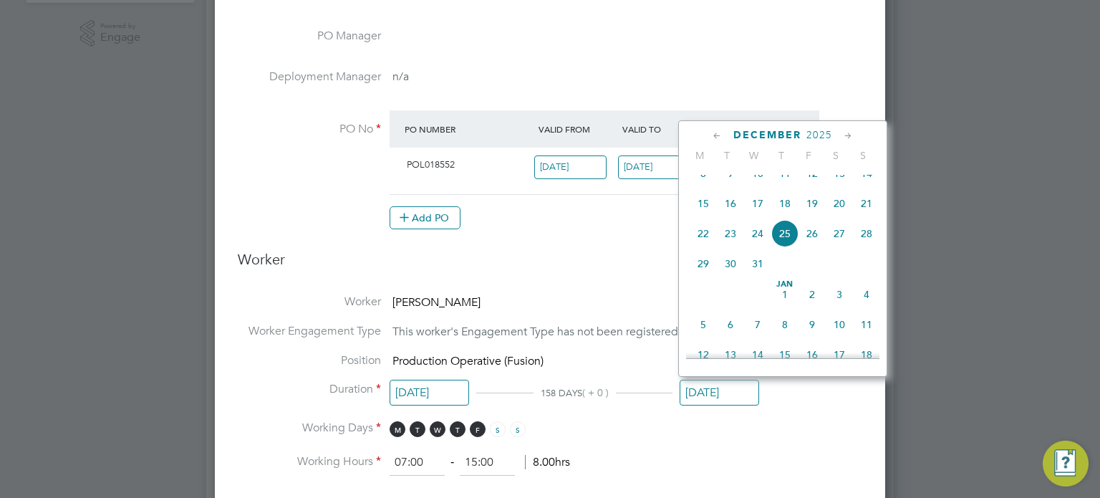
click at [712, 136] on icon at bounding box center [717, 136] width 14 height 16
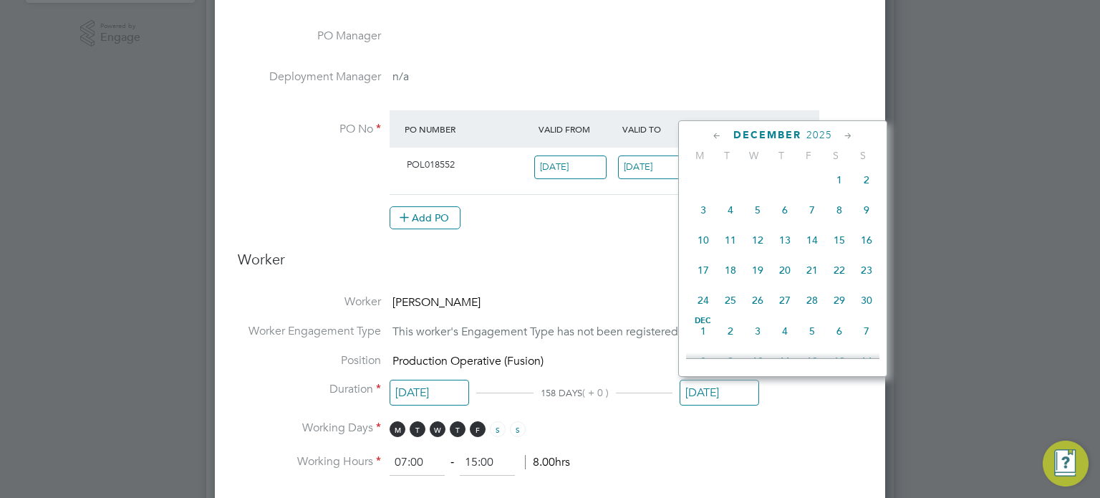
click at [712, 136] on icon at bounding box center [717, 136] width 14 height 16
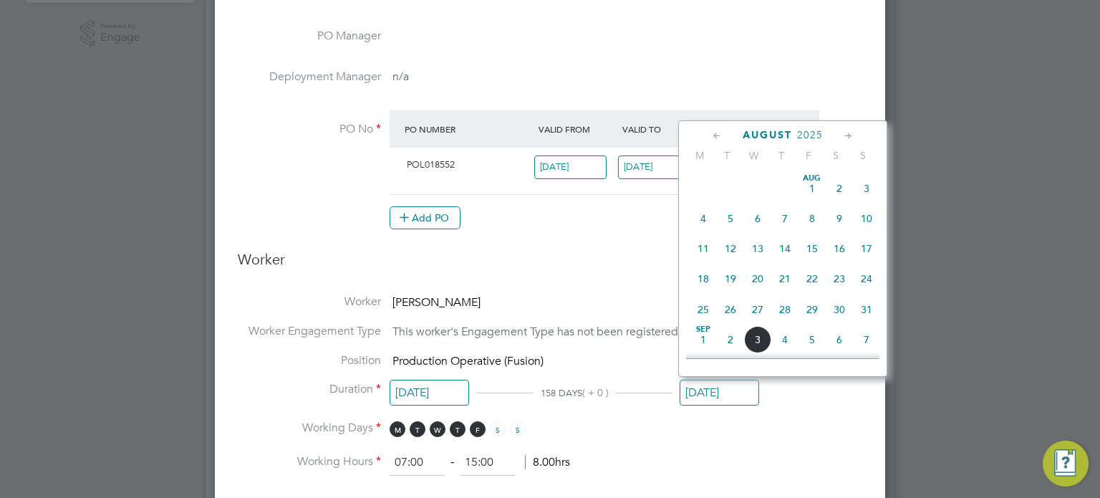
click at [712, 136] on icon at bounding box center [717, 136] width 14 height 16
click at [845, 133] on icon at bounding box center [848, 136] width 14 height 16
click at [863, 307] on span "31" at bounding box center [866, 305] width 27 height 27
type input "31 Aug 2025"
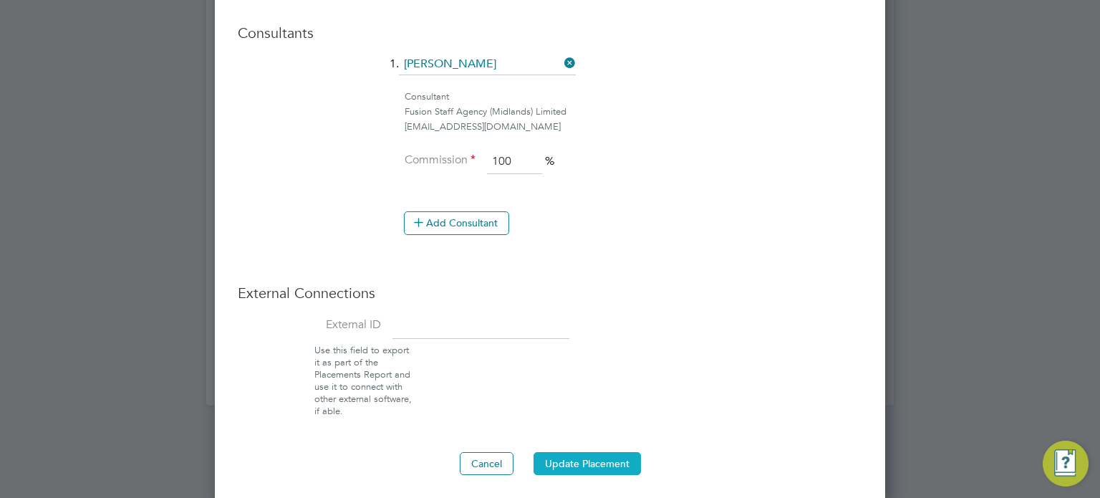
click at [564, 457] on button "Update Placement" at bounding box center [586, 463] width 107 height 23
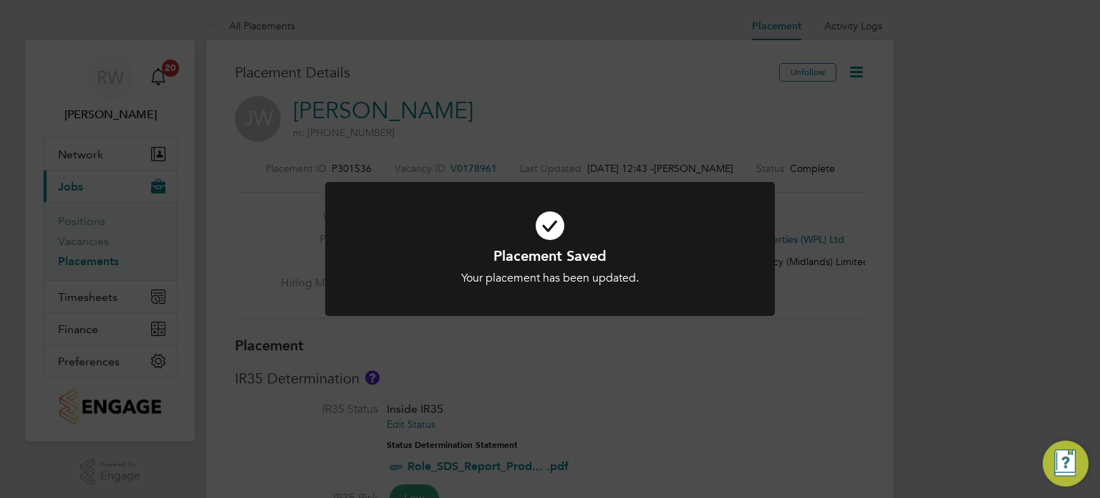
click at [848, 139] on div "Placement Saved Your placement has been updated. Cancel Okay" at bounding box center [550, 249] width 1100 height 498
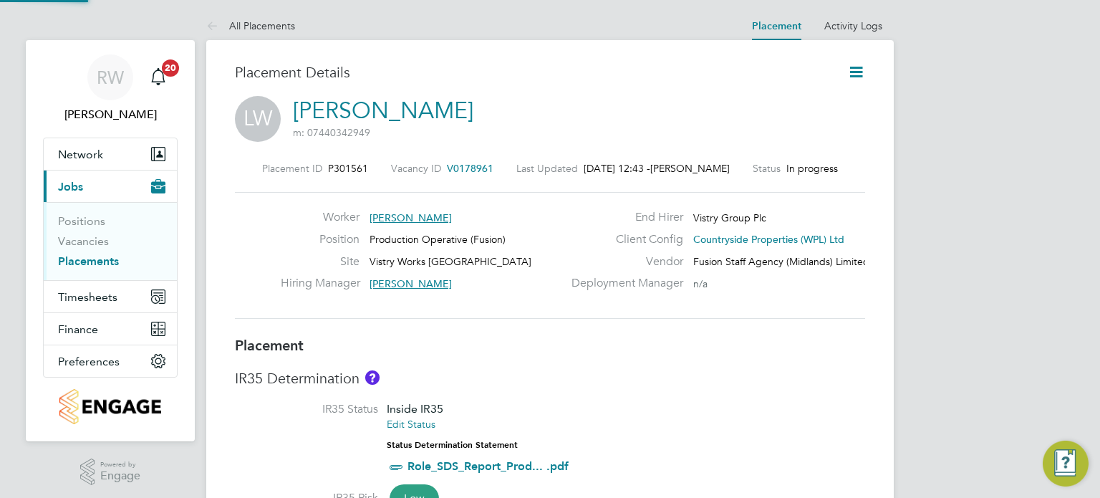
click at [858, 71] on icon at bounding box center [856, 72] width 18 height 18
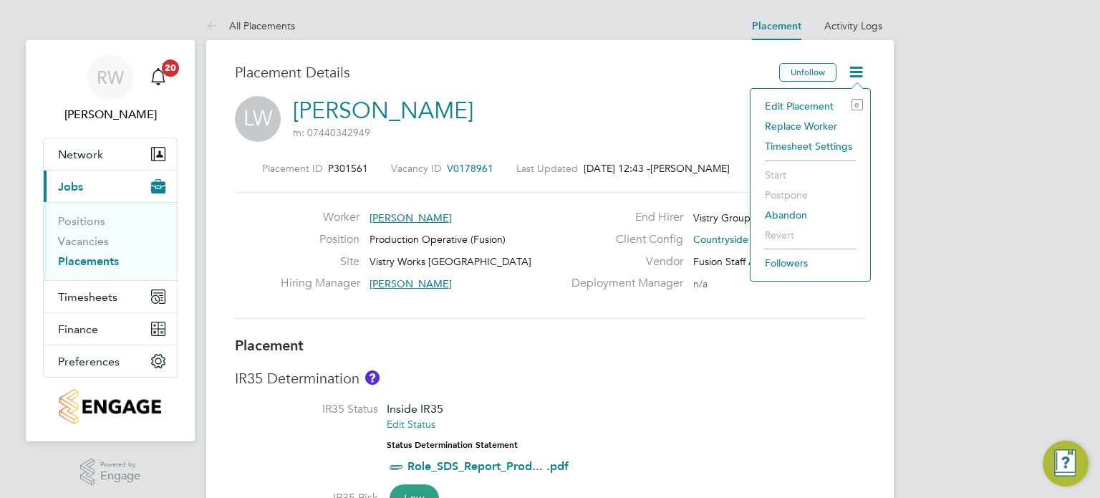
click at [810, 102] on li "Edit Placement e" at bounding box center [809, 106] width 105 height 20
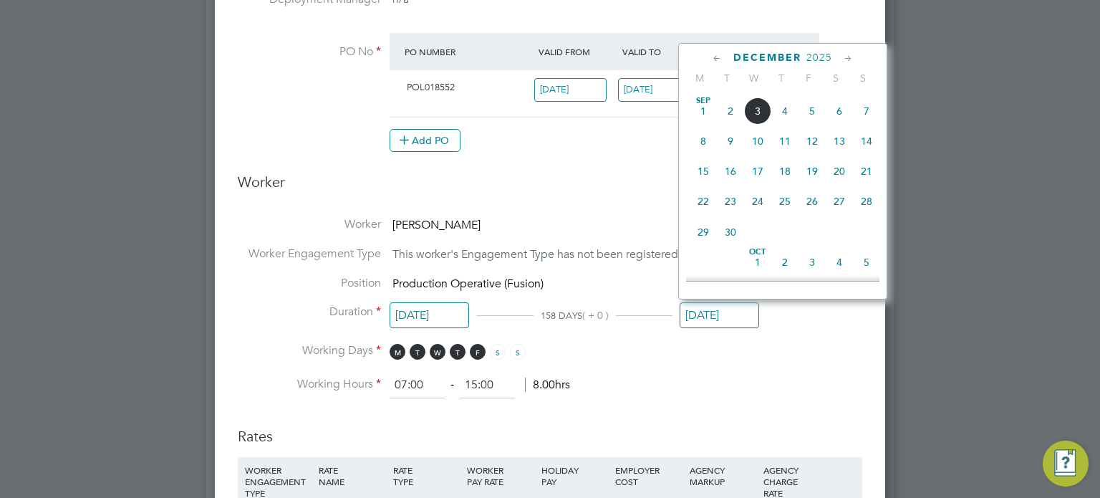
click at [714, 311] on input "[DATE]" at bounding box center [718, 315] width 79 height 26
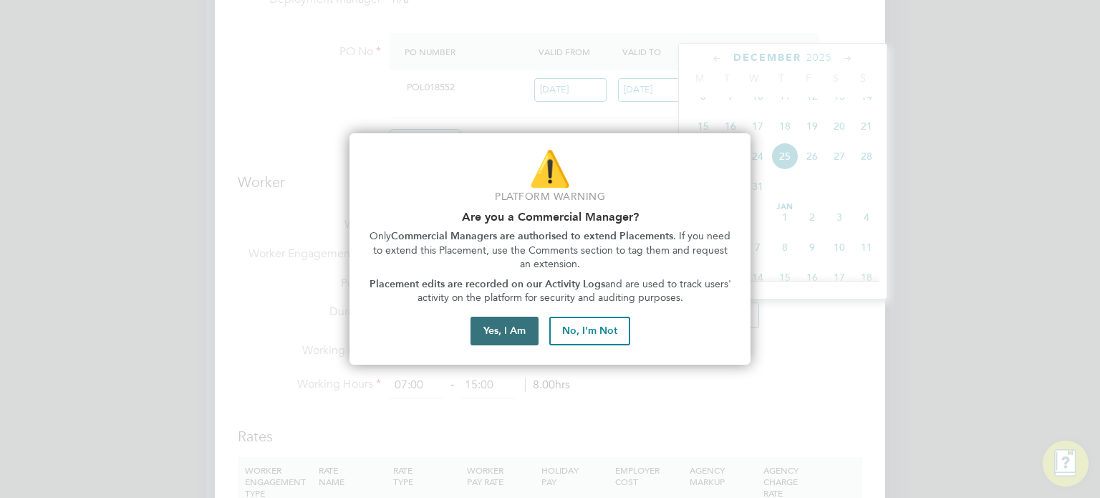
click at [498, 326] on button "Yes, I Am" at bounding box center [504, 330] width 68 height 29
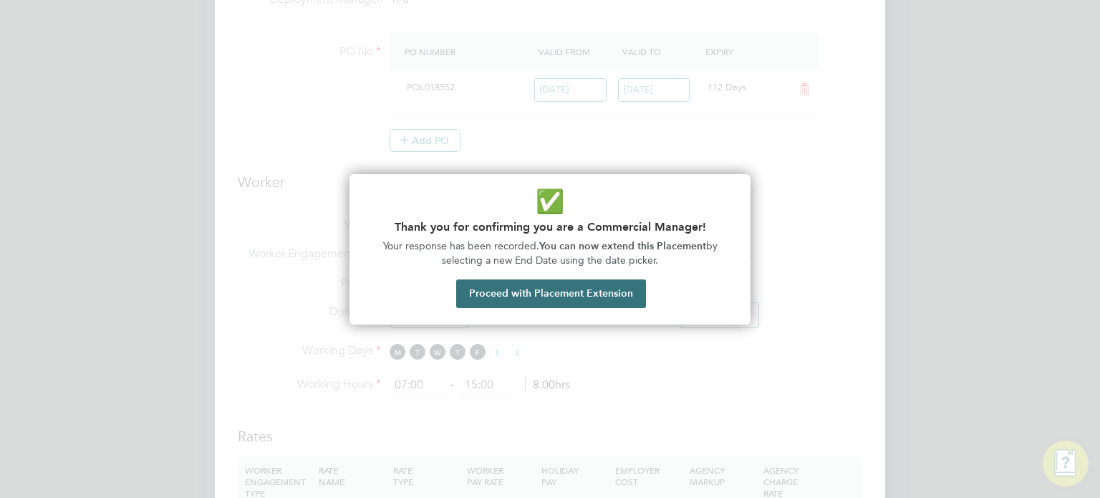
click at [567, 295] on button "Proceed with Placement Extension" at bounding box center [551, 293] width 190 height 29
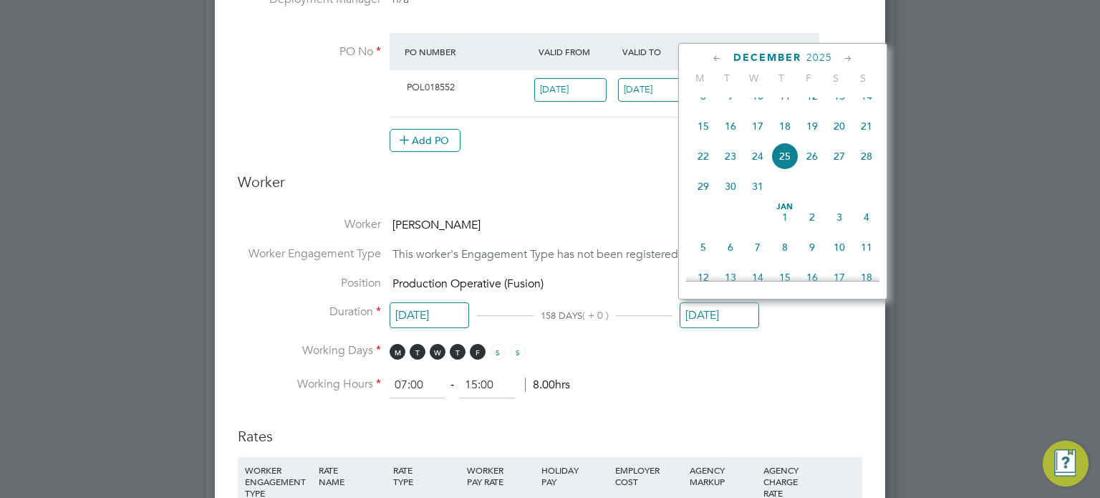
click at [711, 54] on icon at bounding box center [717, 59] width 14 height 16
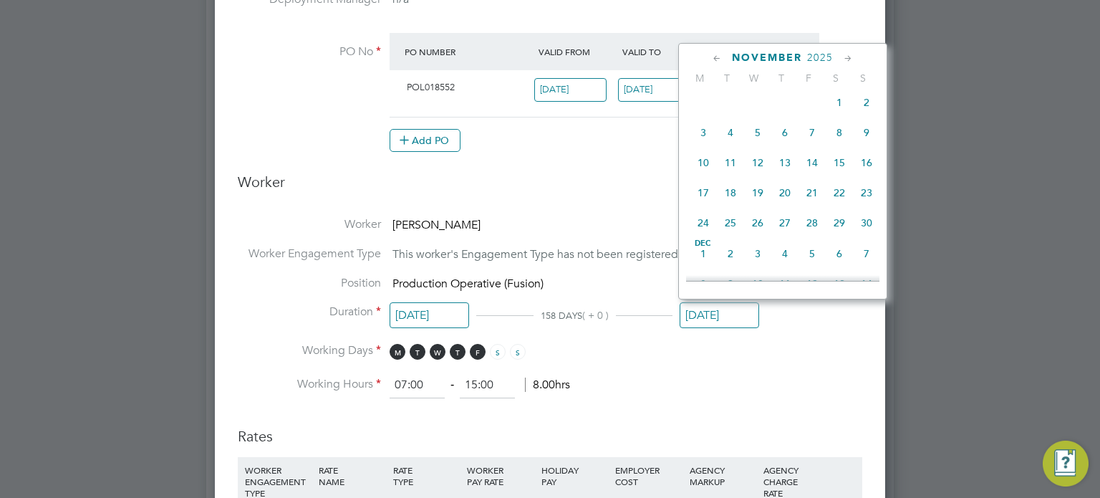
click at [711, 54] on icon at bounding box center [717, 59] width 14 height 16
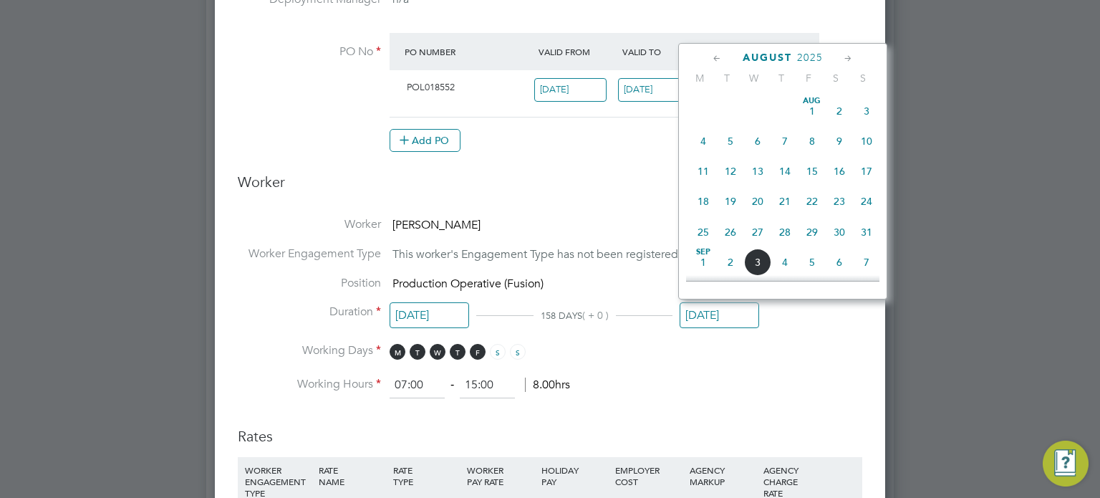
click at [711, 54] on icon at bounding box center [717, 59] width 14 height 16
click at [841, 57] on icon at bounding box center [848, 59] width 14 height 16
click at [862, 228] on span "31" at bounding box center [866, 228] width 27 height 27
type input "31 Aug 2025"
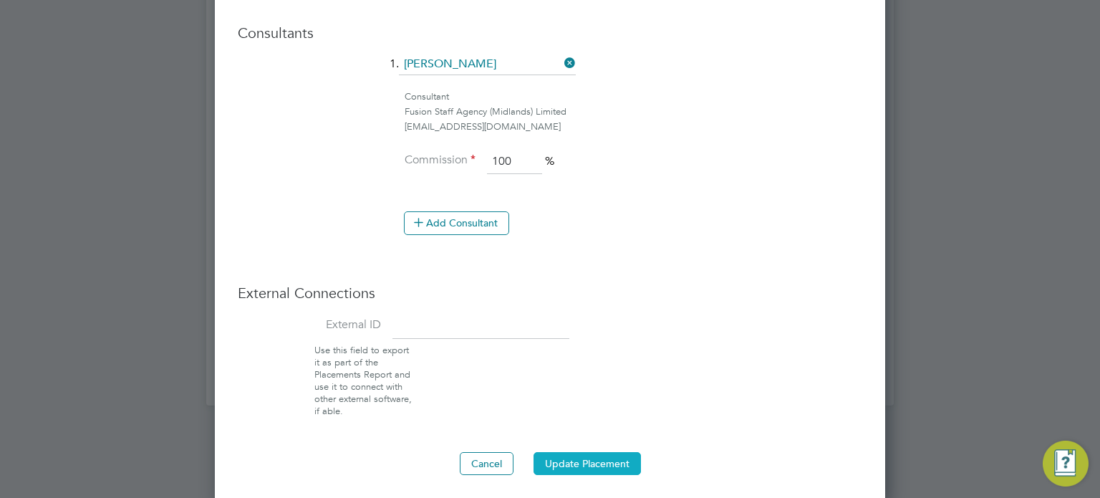
click at [567, 463] on button "Update Placement" at bounding box center [586, 463] width 107 height 23
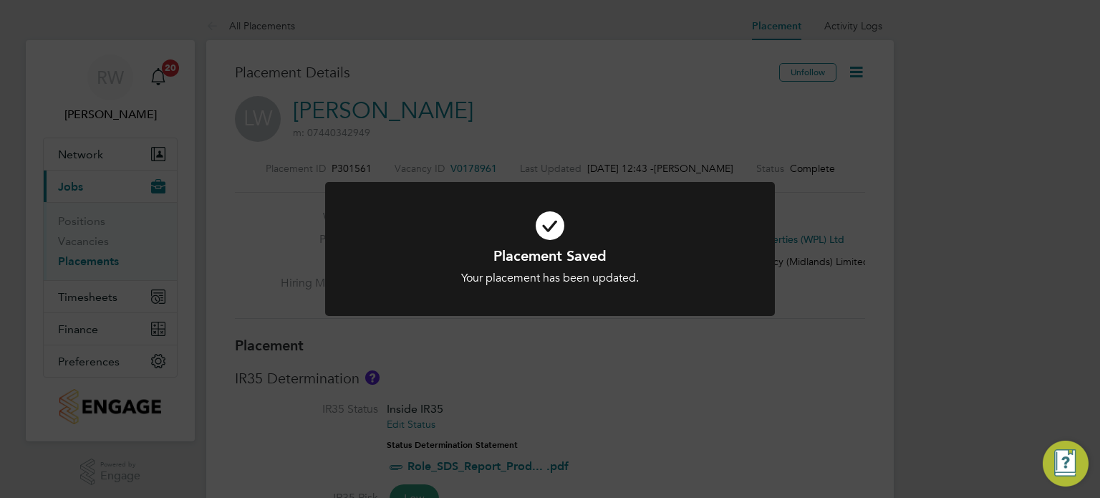
click at [822, 334] on div "Placement Saved Your placement has been updated. Cancel Okay" at bounding box center [550, 249] width 1100 height 498
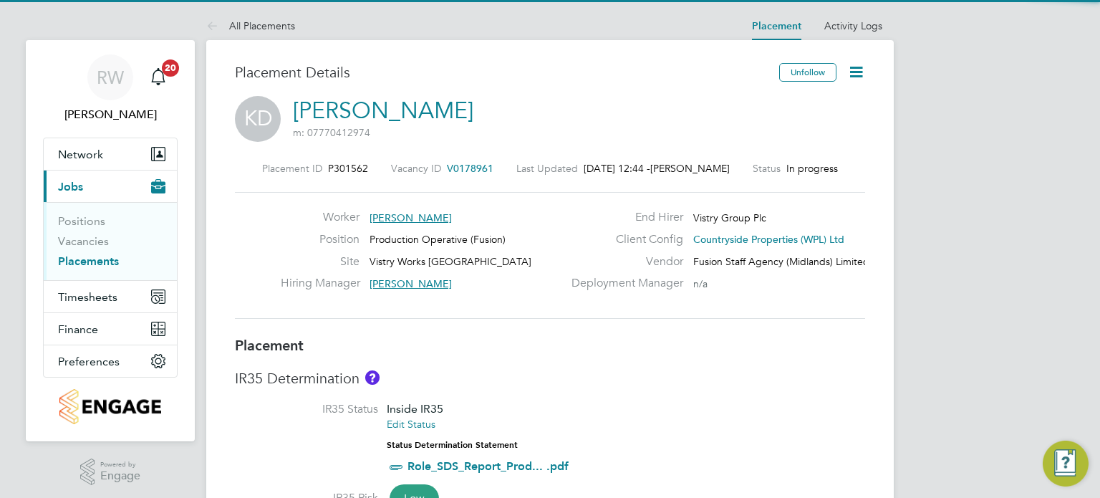
click at [858, 69] on icon at bounding box center [856, 72] width 18 height 18
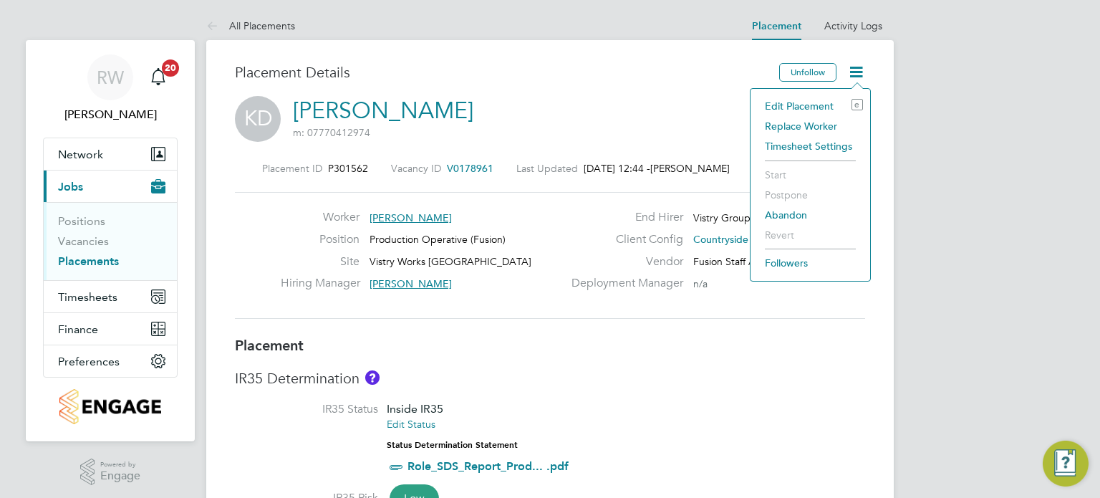
click at [815, 102] on li "Edit Placement e" at bounding box center [809, 106] width 105 height 20
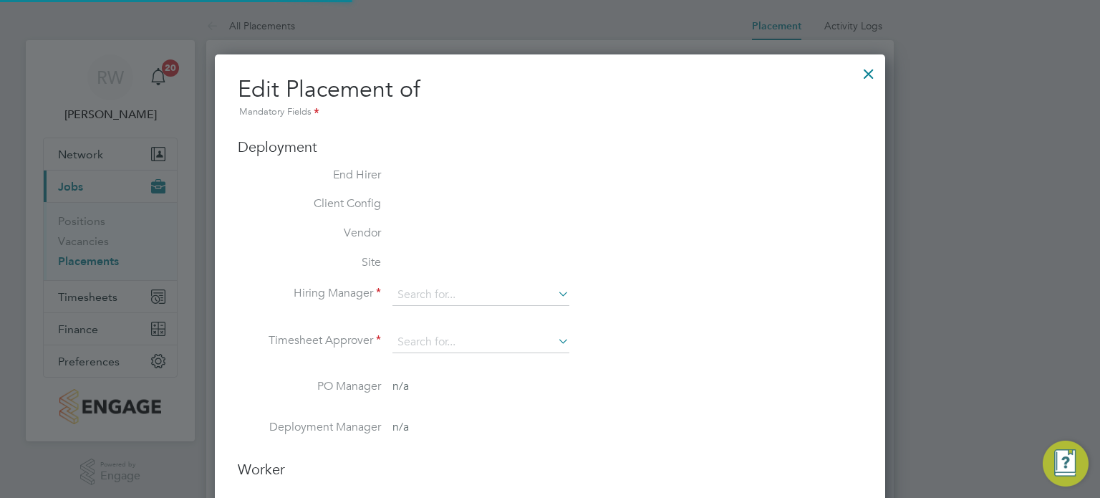
type input "[PERSON_NAME]"
type input "[DATE]"
type input "07:00"
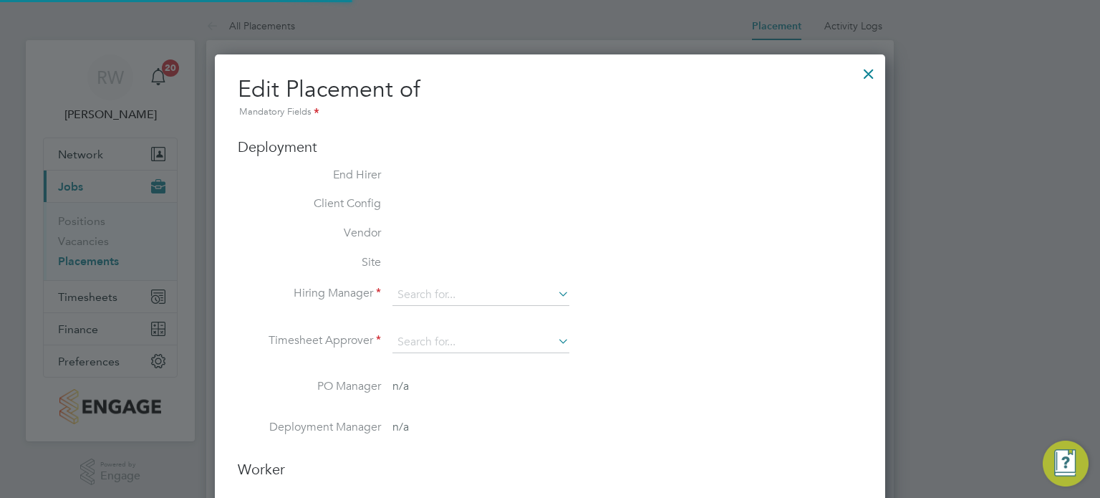
type input "15:00"
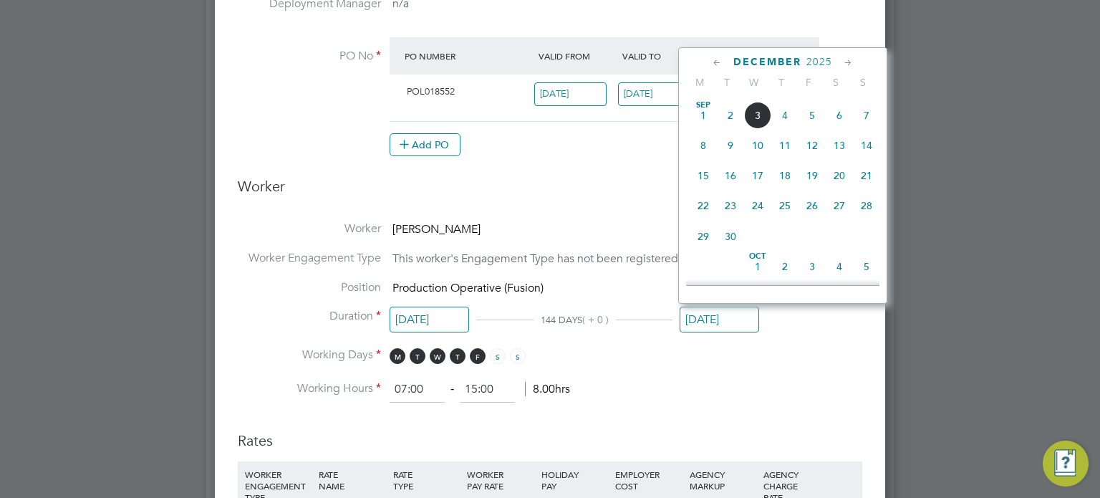
click at [710, 306] on input "[DATE]" at bounding box center [718, 319] width 79 height 26
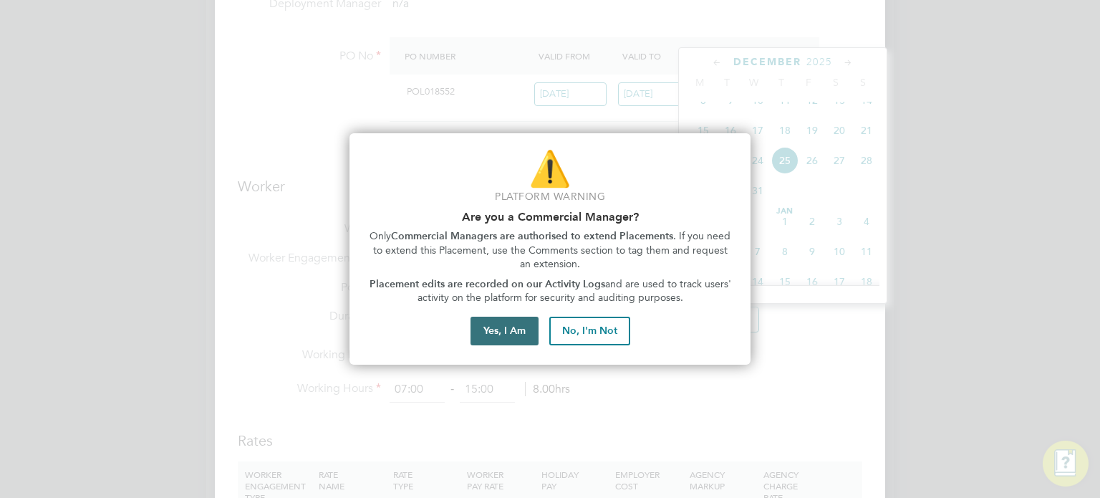
click at [513, 326] on button "Yes, I Am" at bounding box center [504, 330] width 68 height 29
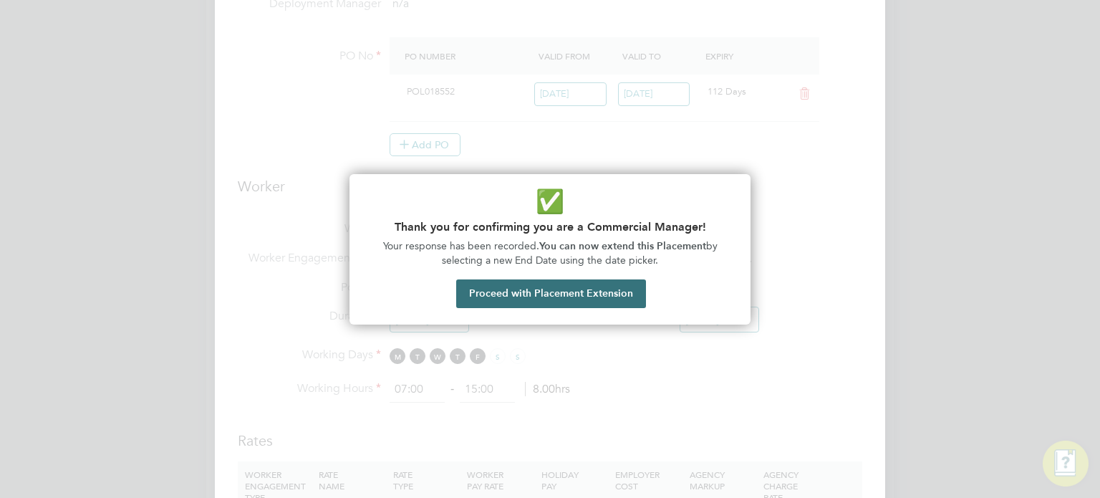
click at [542, 303] on button "Proceed with Placement Extension" at bounding box center [551, 293] width 190 height 29
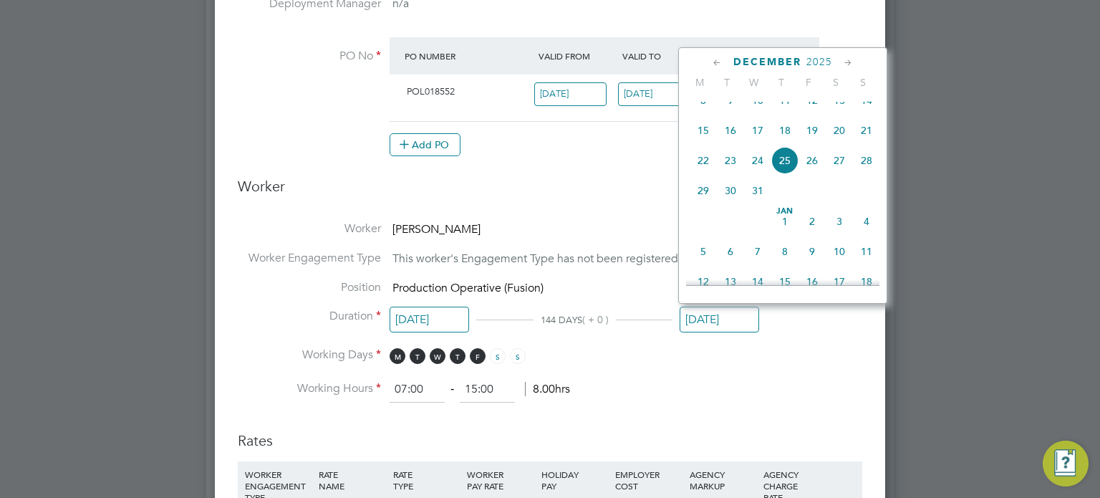
click at [711, 64] on icon at bounding box center [717, 63] width 14 height 16
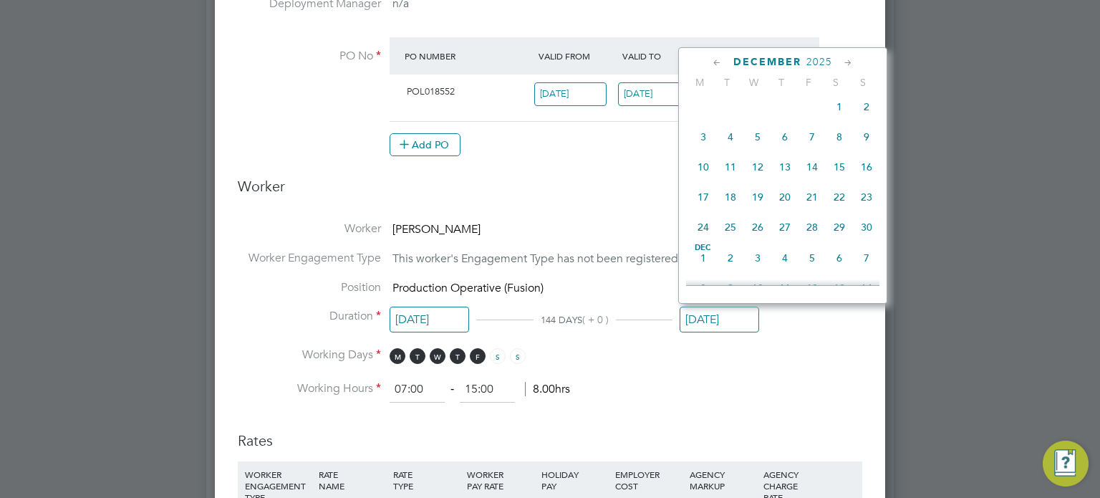
click at [711, 64] on icon at bounding box center [717, 63] width 14 height 16
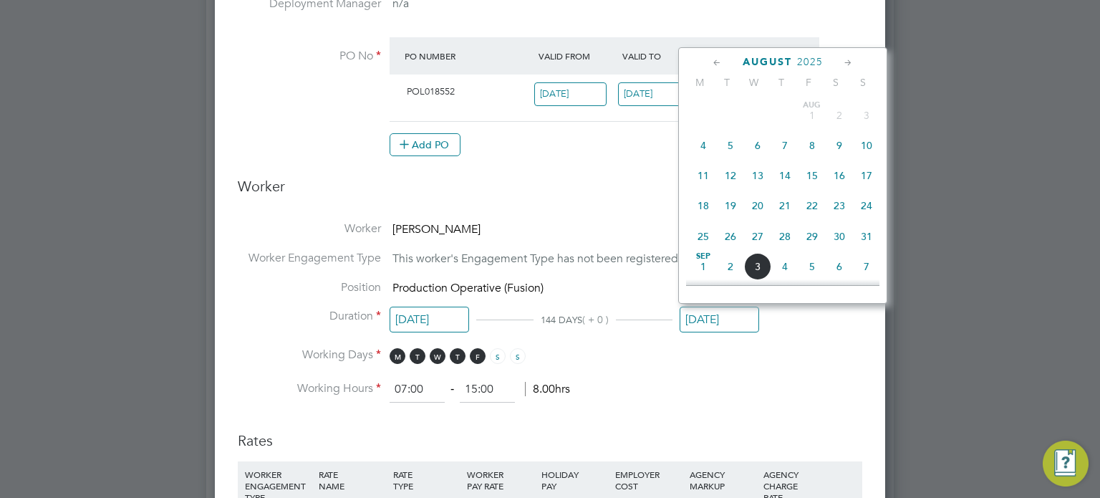
click at [730, 234] on span "26" at bounding box center [730, 236] width 27 height 27
type input "[DATE]"
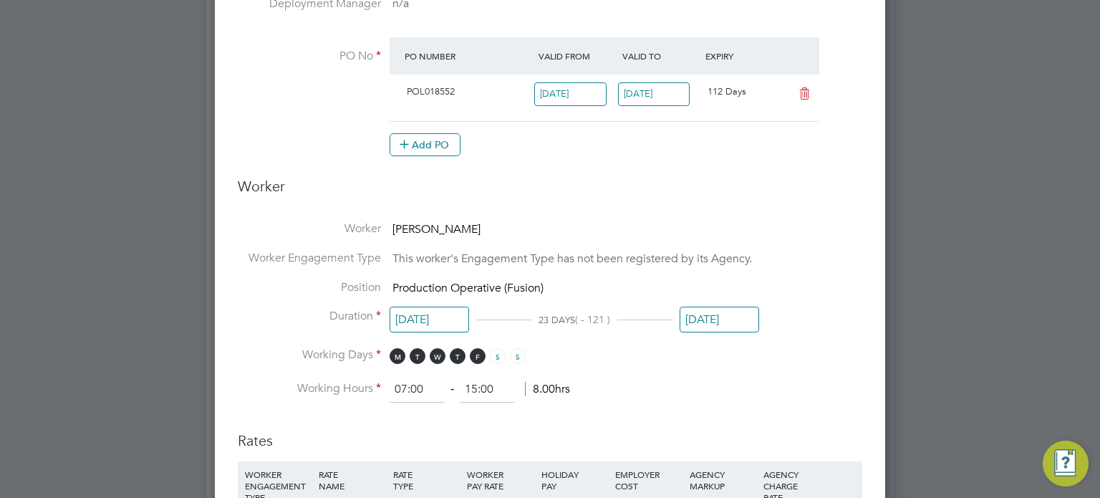
click at [716, 316] on input "[DATE]" at bounding box center [718, 319] width 79 height 26
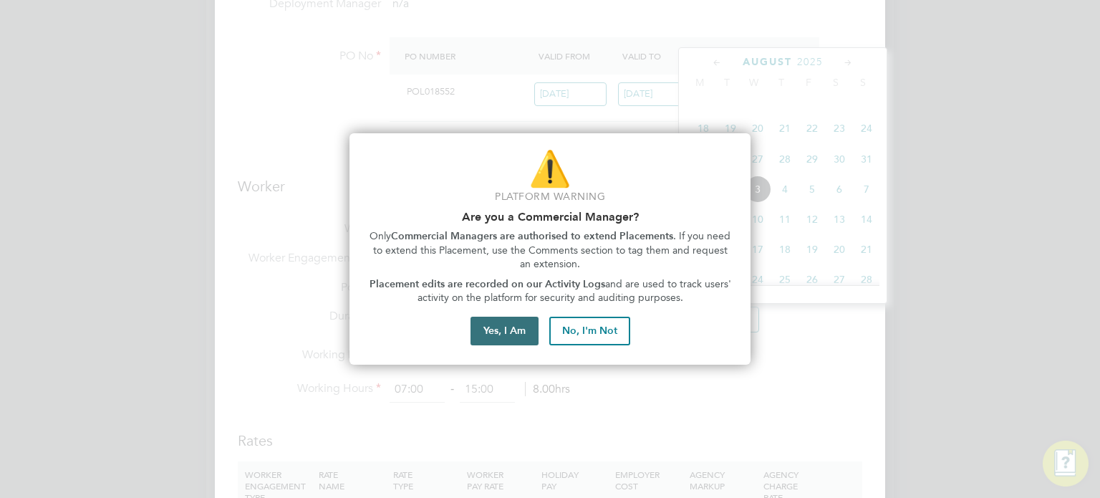
click at [510, 333] on button "Yes, I Am" at bounding box center [504, 330] width 68 height 29
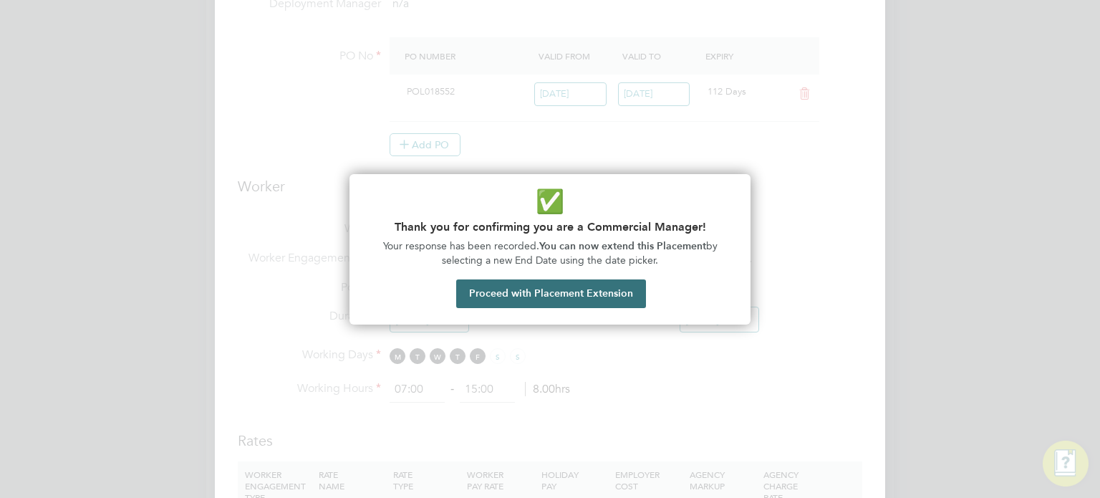
click at [548, 297] on button "Proceed with Placement Extension" at bounding box center [551, 293] width 190 height 29
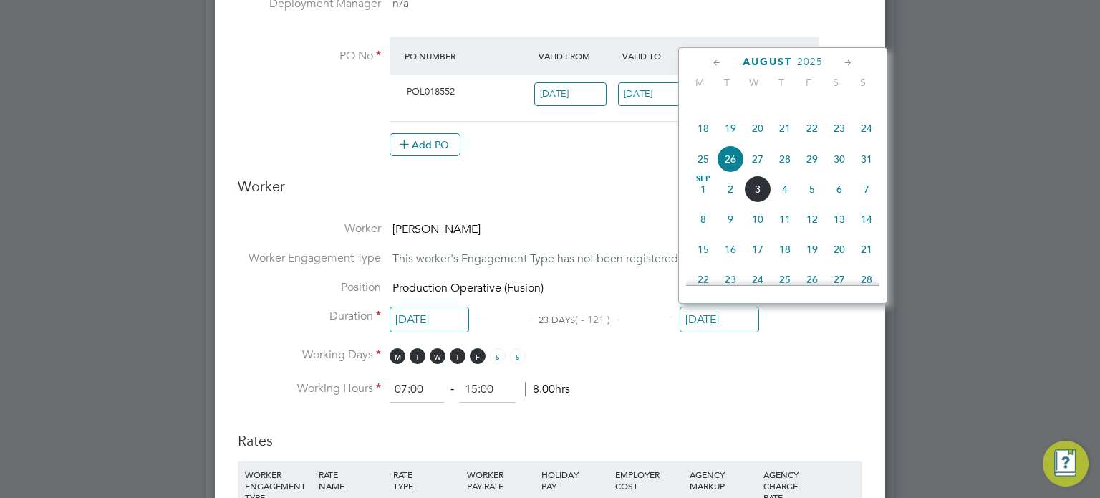
click at [729, 173] on span "26" at bounding box center [730, 158] width 27 height 27
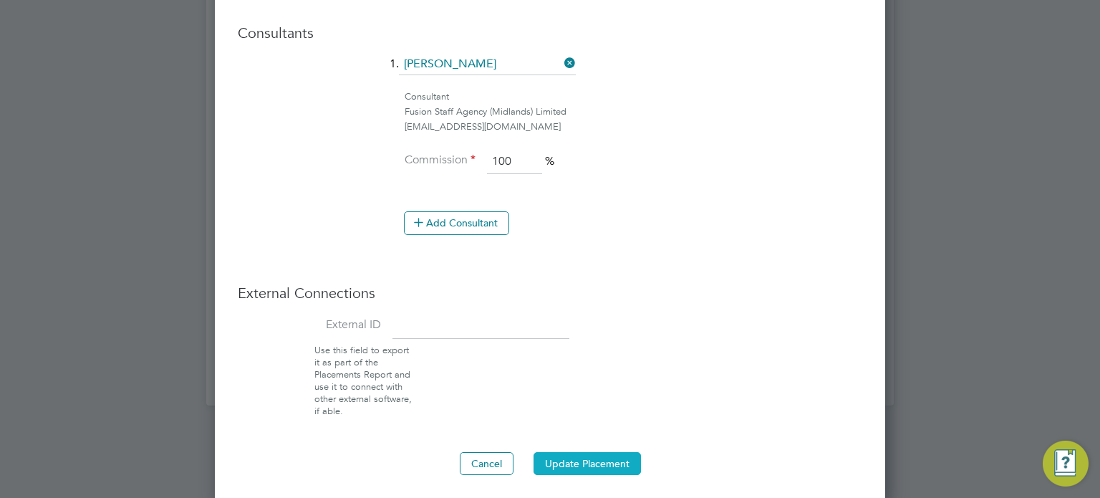
click at [586, 460] on button "Update Placement" at bounding box center [586, 463] width 107 height 23
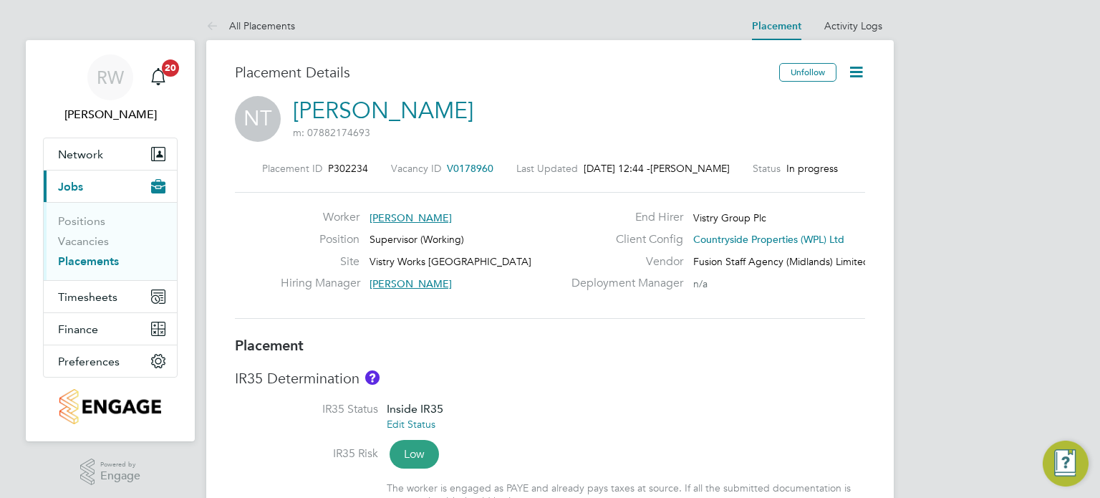
click at [863, 69] on icon at bounding box center [856, 72] width 18 height 18
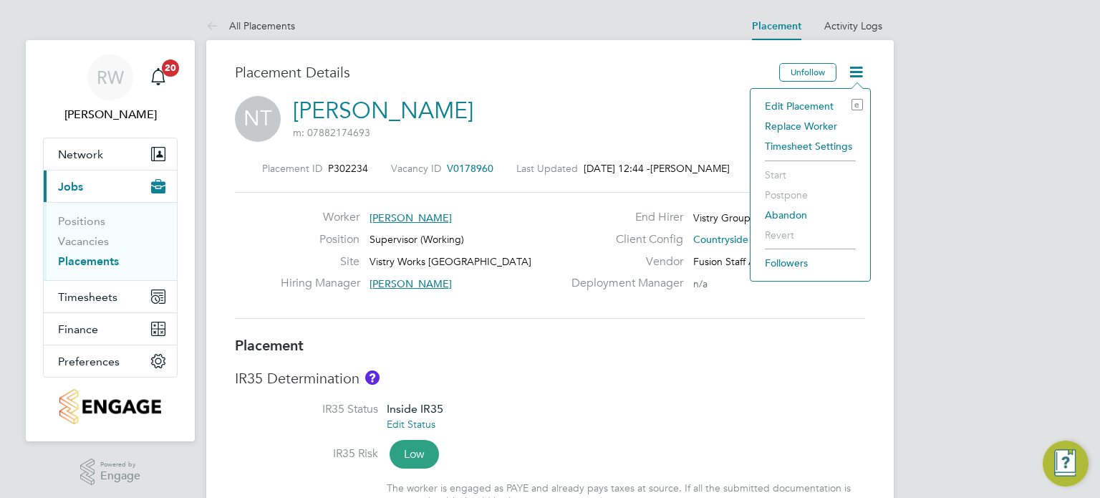
click at [808, 100] on li "Edit Placement e" at bounding box center [809, 106] width 105 height 20
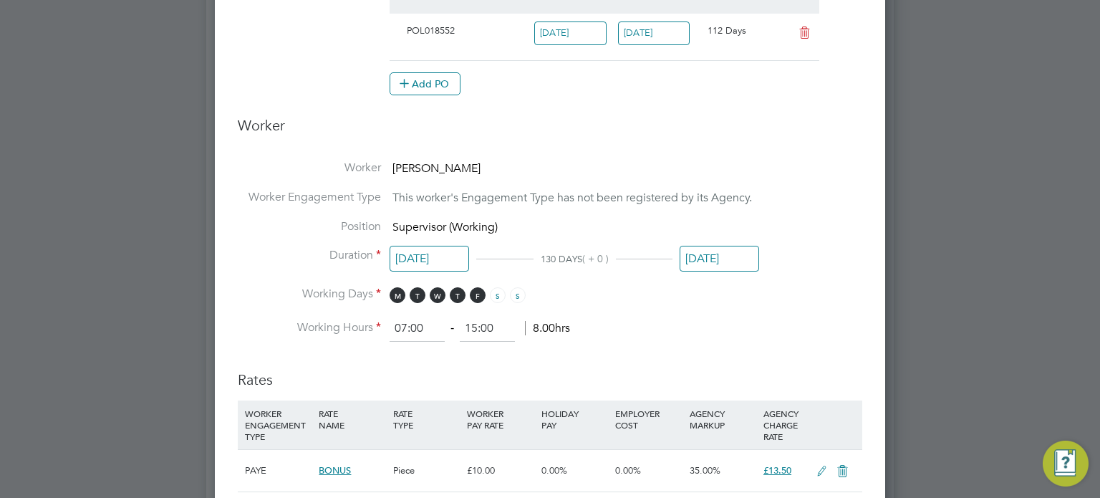
click at [703, 258] on input "[DATE]" at bounding box center [718, 259] width 79 height 26
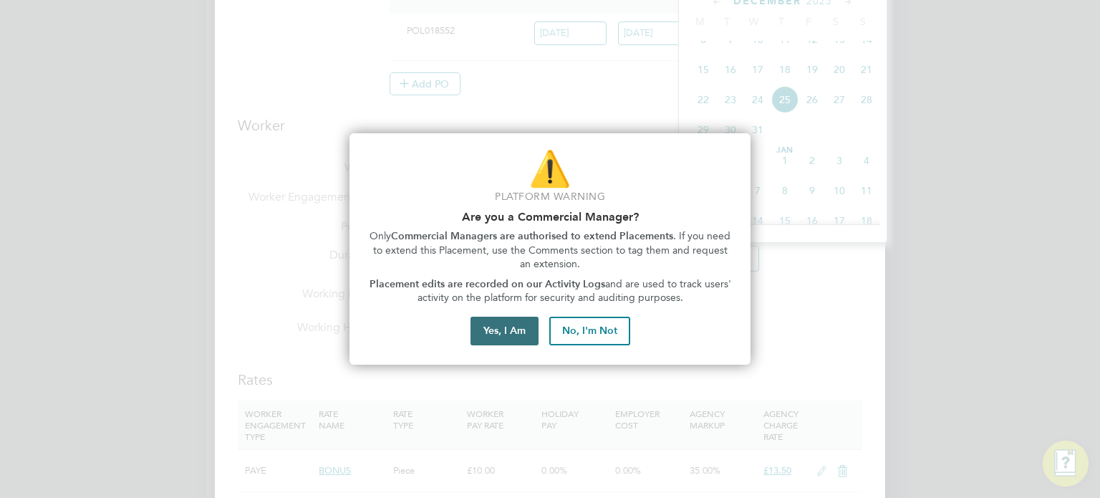
click at [503, 327] on button "Yes, I Am" at bounding box center [504, 330] width 68 height 29
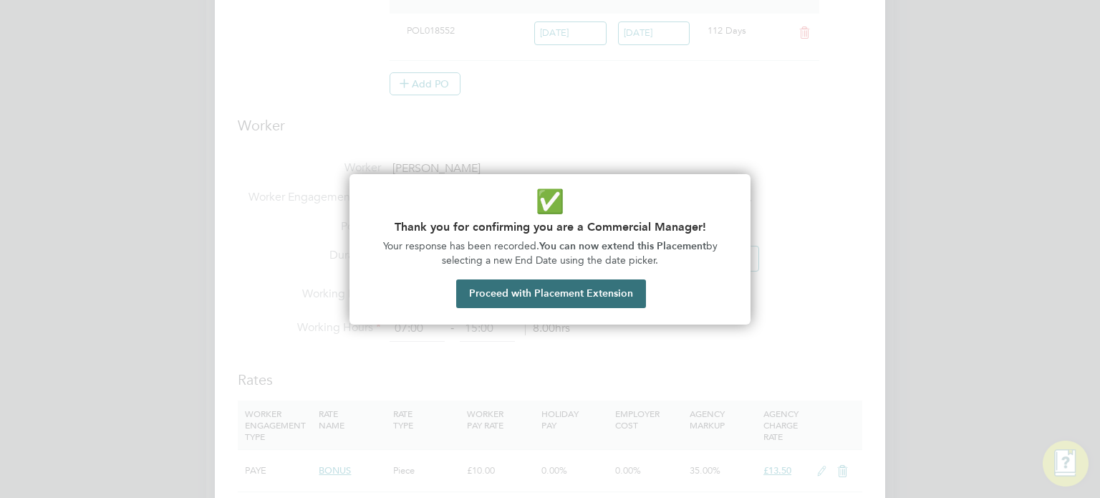
click at [587, 294] on button "Proceed with Placement Extension" at bounding box center [551, 293] width 190 height 29
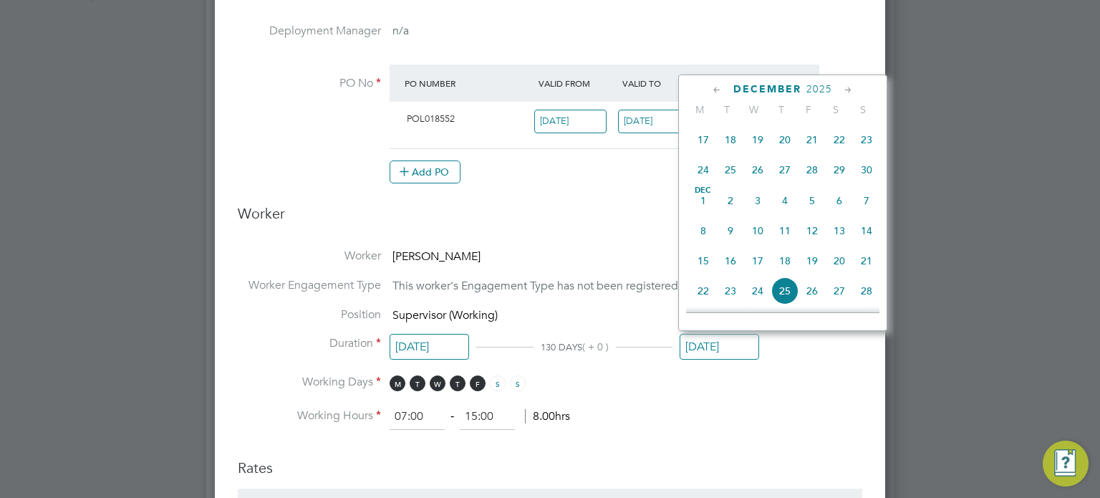
click at [718, 91] on icon at bounding box center [717, 90] width 14 height 16
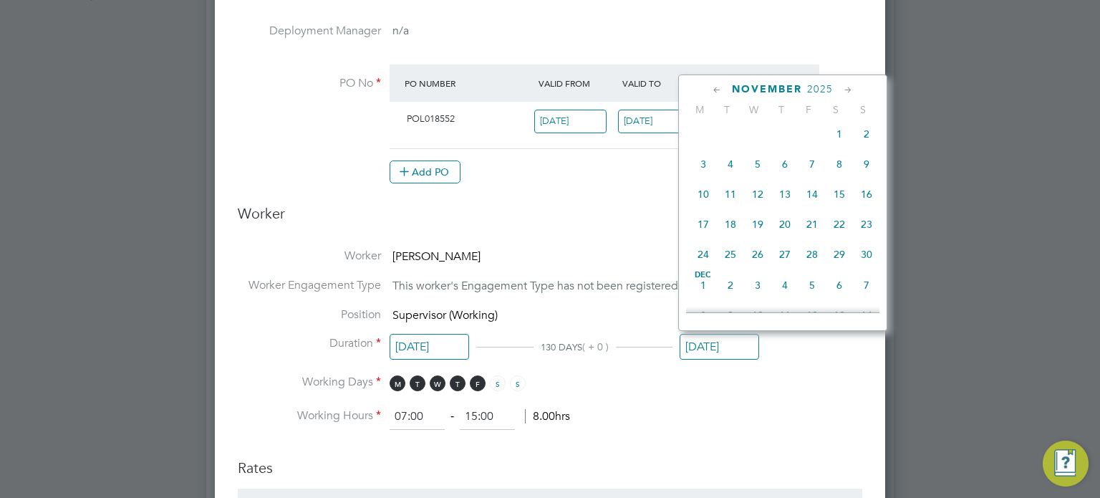
click at [716, 97] on icon at bounding box center [717, 90] width 14 height 16
click at [711, 104] on span "M" at bounding box center [699, 109] width 27 height 13
click at [713, 84] on icon at bounding box center [717, 90] width 14 height 16
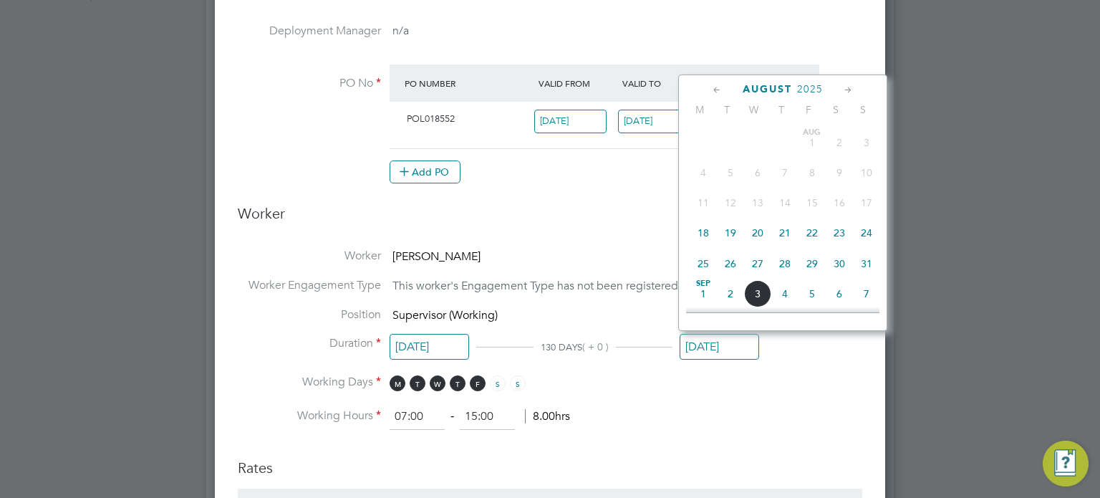
click at [727, 296] on span "2" at bounding box center [730, 293] width 27 height 27
type input "02 Sep 2025"
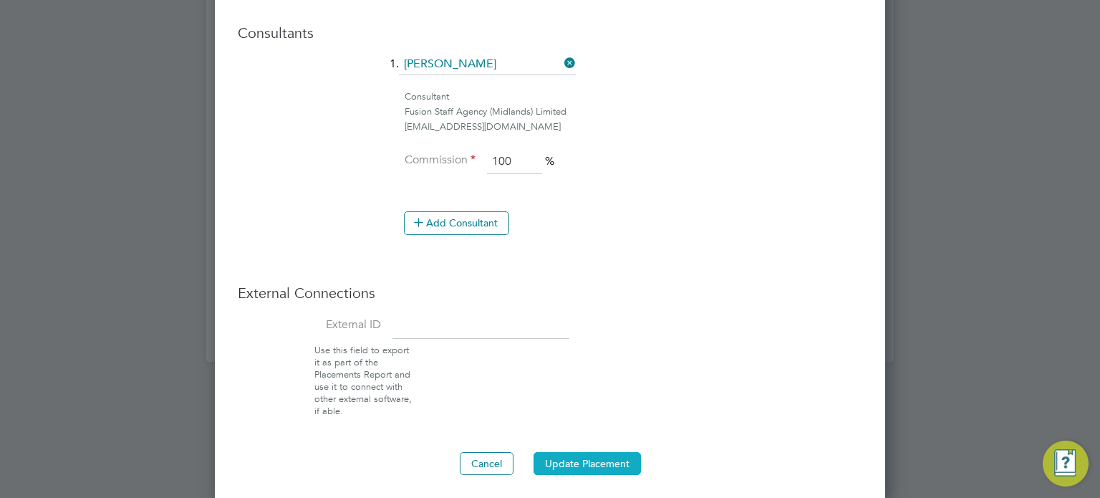
click at [573, 457] on button "Update Placement" at bounding box center [586, 463] width 107 height 23
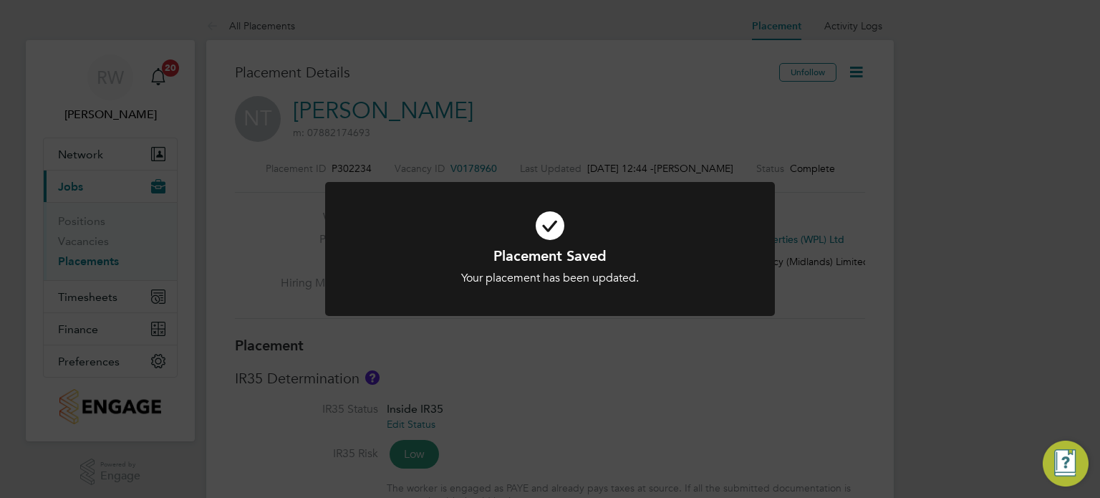
click at [793, 402] on div "Placement Saved Your placement has been updated. Cancel Okay" at bounding box center [550, 249] width 1100 height 498
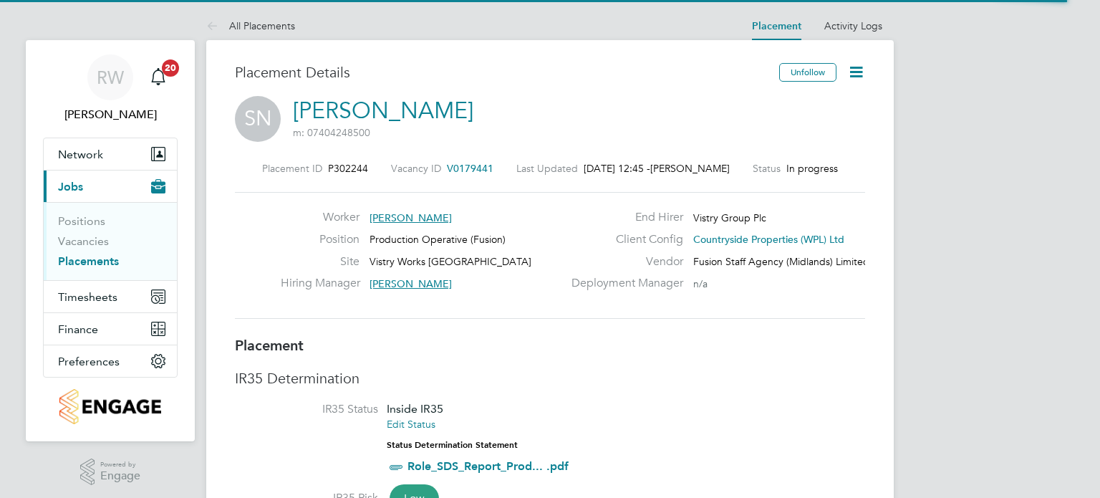
click at [852, 72] on icon at bounding box center [856, 72] width 18 height 18
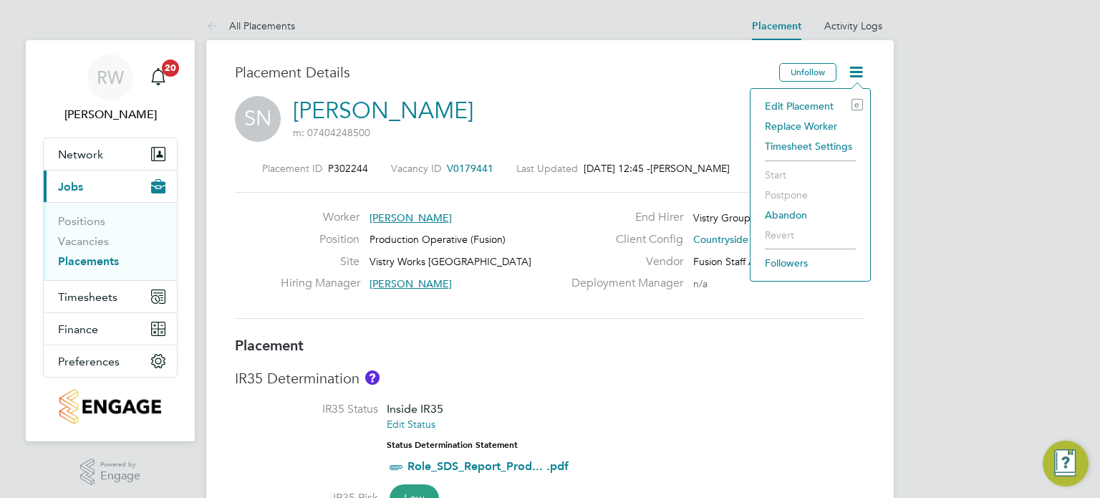
click at [808, 106] on li "Edit Placement e" at bounding box center [809, 106] width 105 height 20
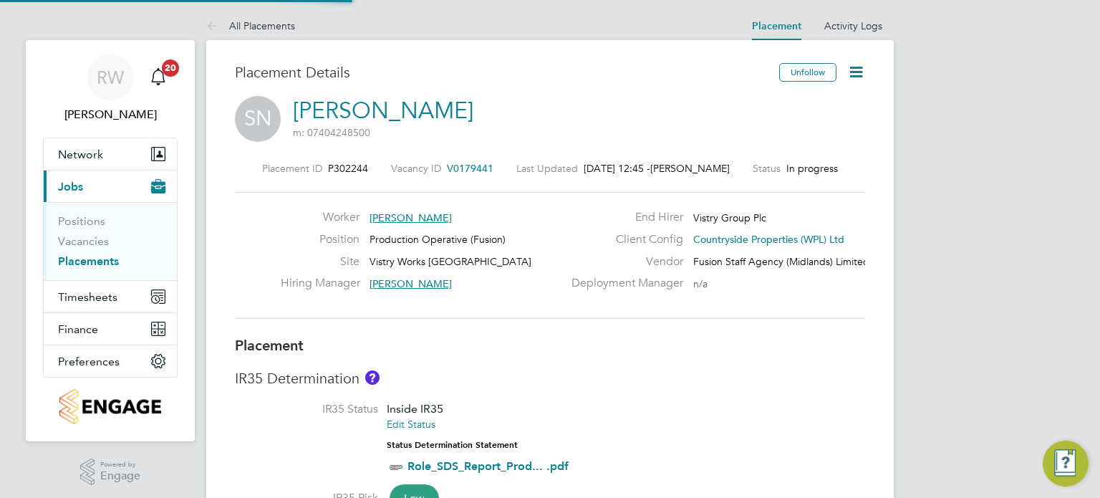
type input "[PERSON_NAME]"
type input "[DATE]"
type input "07:00"
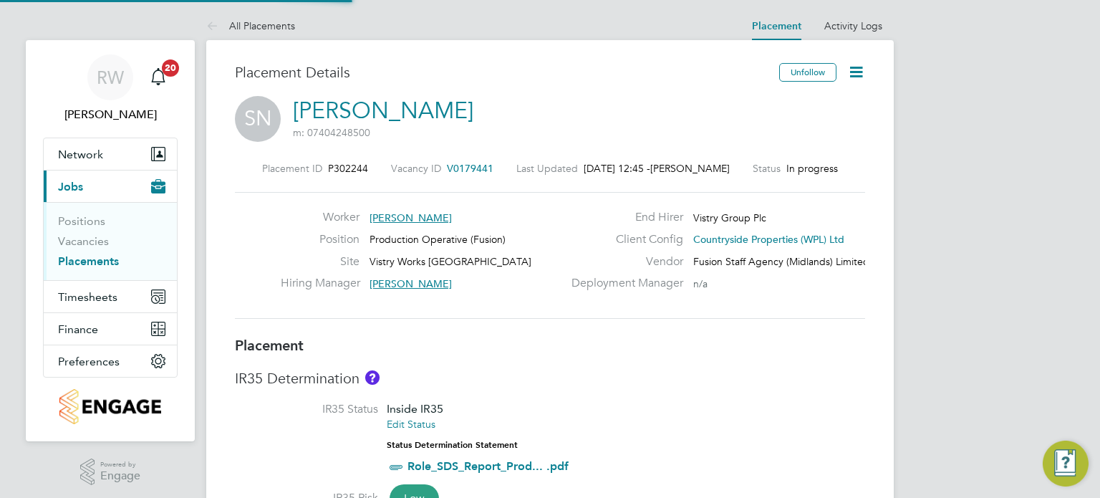
type input "15:00"
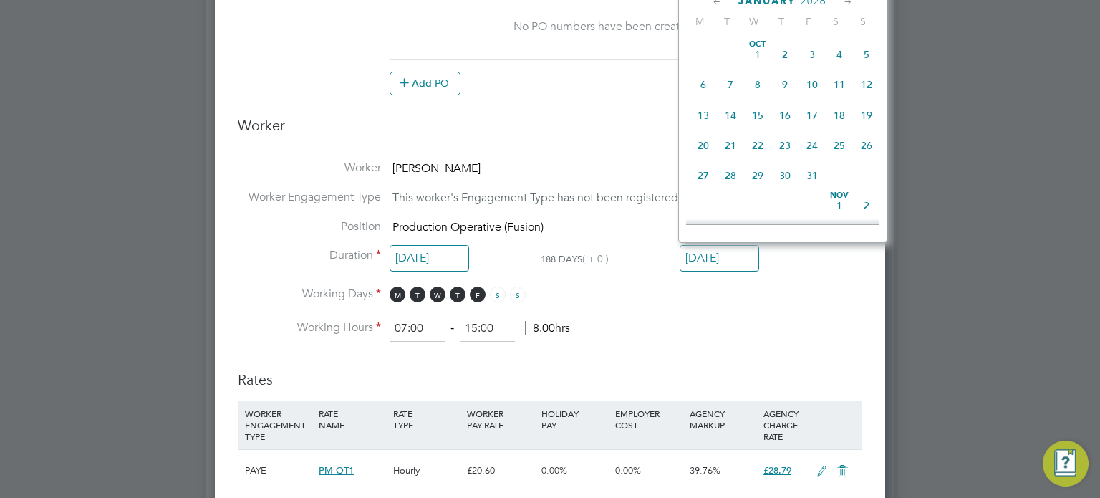
click at [715, 251] on input "31 Jan 2026" at bounding box center [718, 258] width 79 height 26
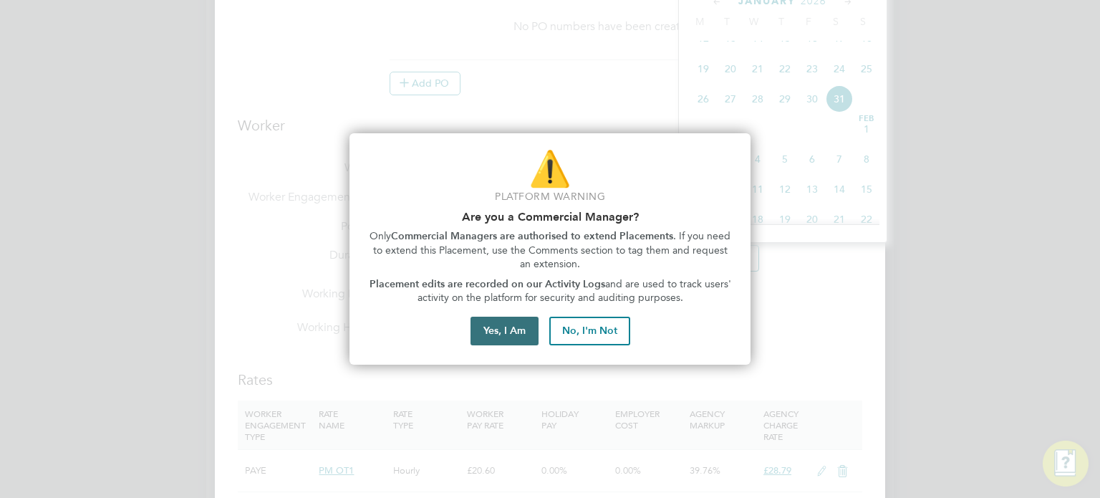
click at [497, 330] on button "Yes, I Am" at bounding box center [504, 330] width 68 height 29
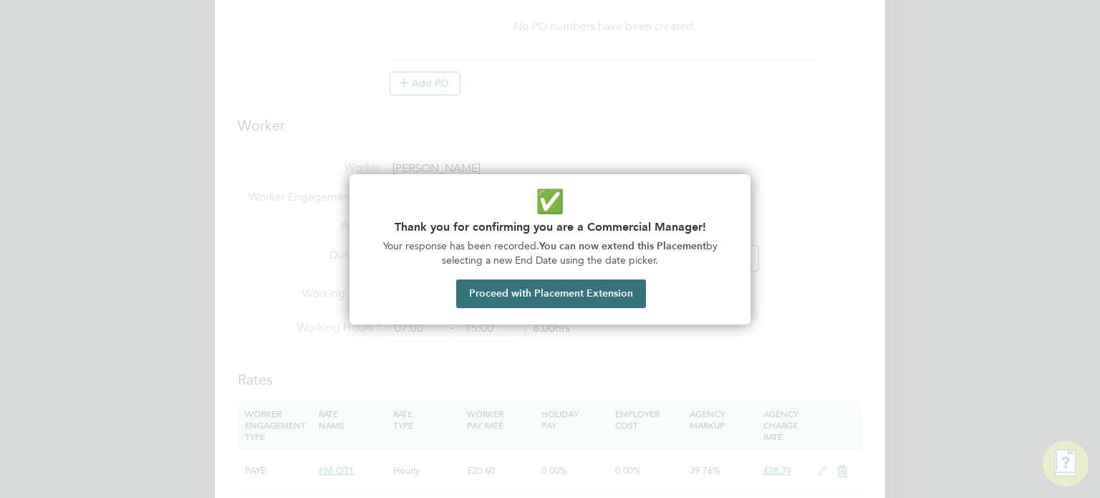
click at [539, 286] on button "Proceed with Placement Extension" at bounding box center [551, 293] width 190 height 29
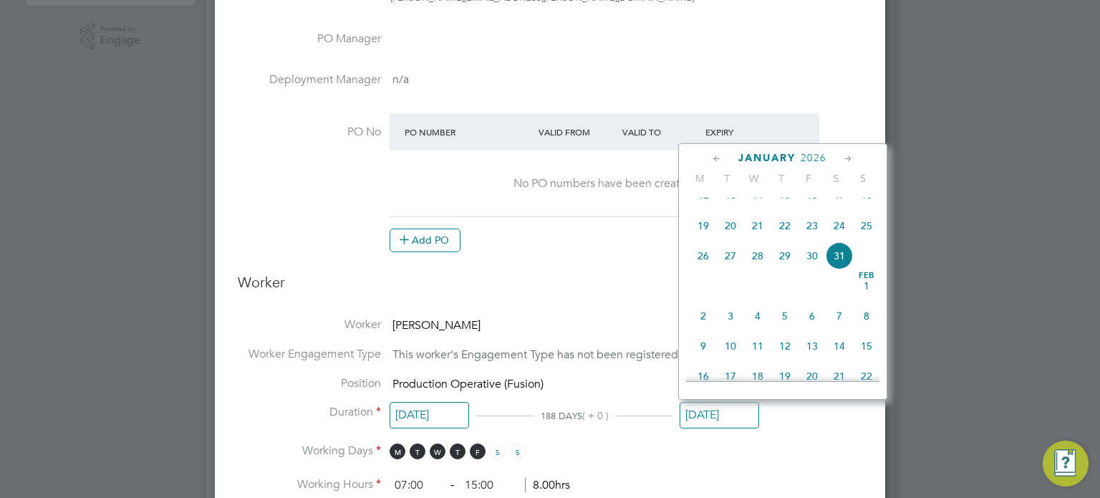
click at [715, 155] on icon at bounding box center [717, 159] width 14 height 16
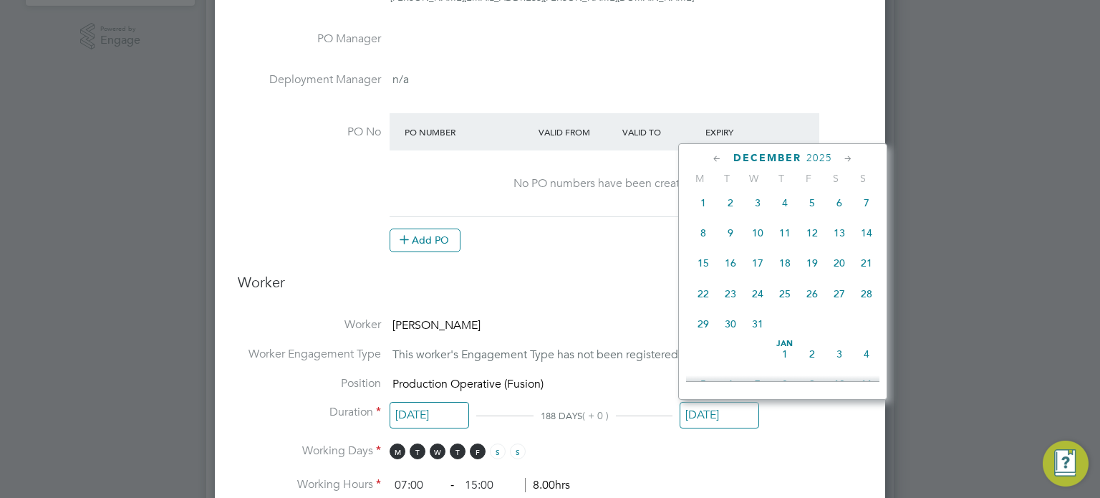
click at [715, 155] on icon at bounding box center [717, 159] width 14 height 16
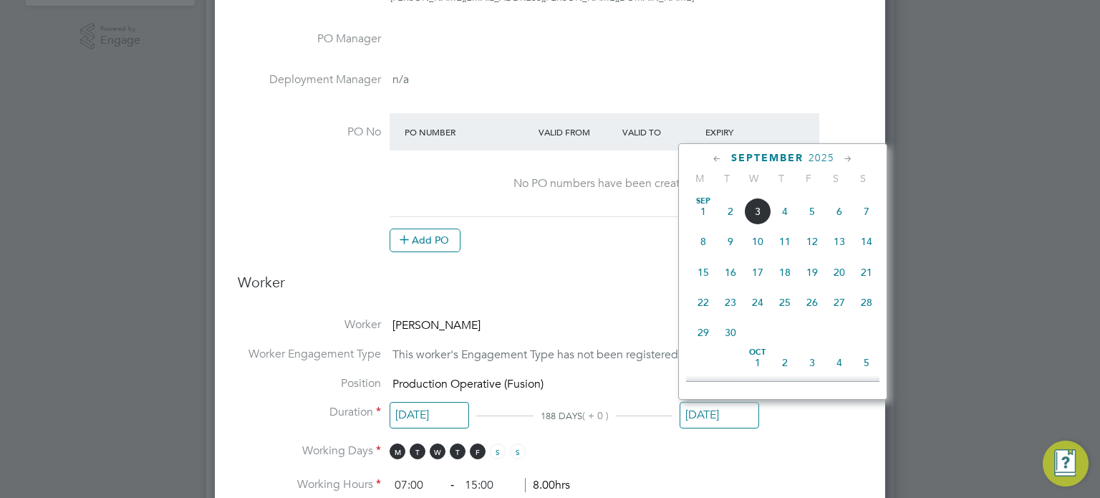
click at [715, 155] on icon at bounding box center [717, 159] width 14 height 16
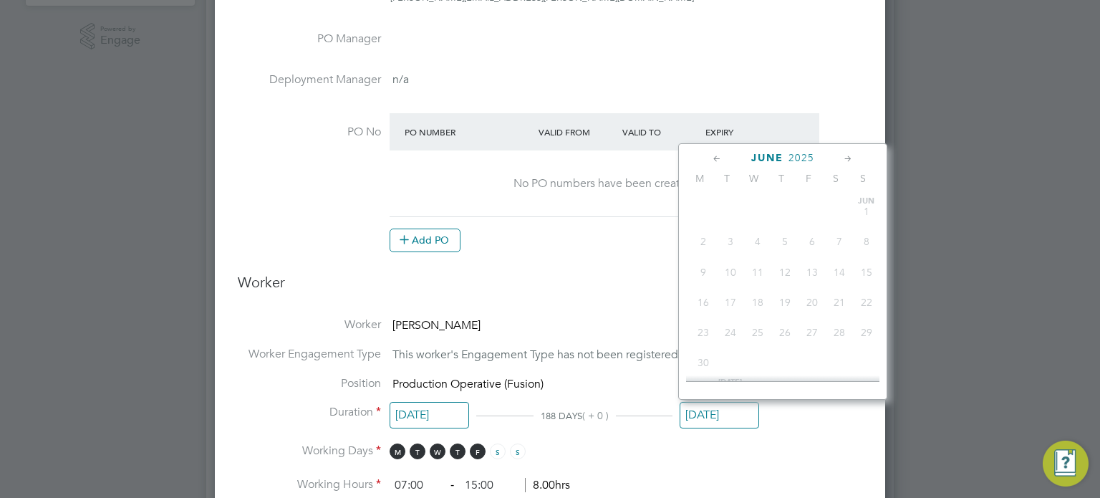
click at [715, 155] on icon at bounding box center [717, 159] width 14 height 16
click at [844, 155] on icon at bounding box center [848, 159] width 14 height 16
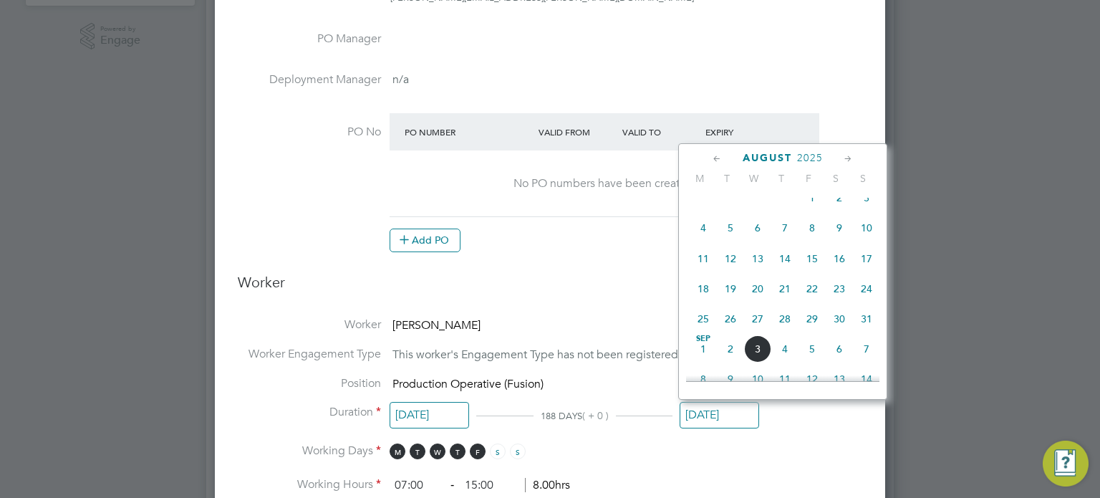
click at [844, 155] on icon at bounding box center [848, 159] width 14 height 16
click at [713, 158] on icon at bounding box center [717, 159] width 14 height 16
click at [732, 332] on span "26" at bounding box center [730, 318] width 27 height 27
type input "[DATE]"
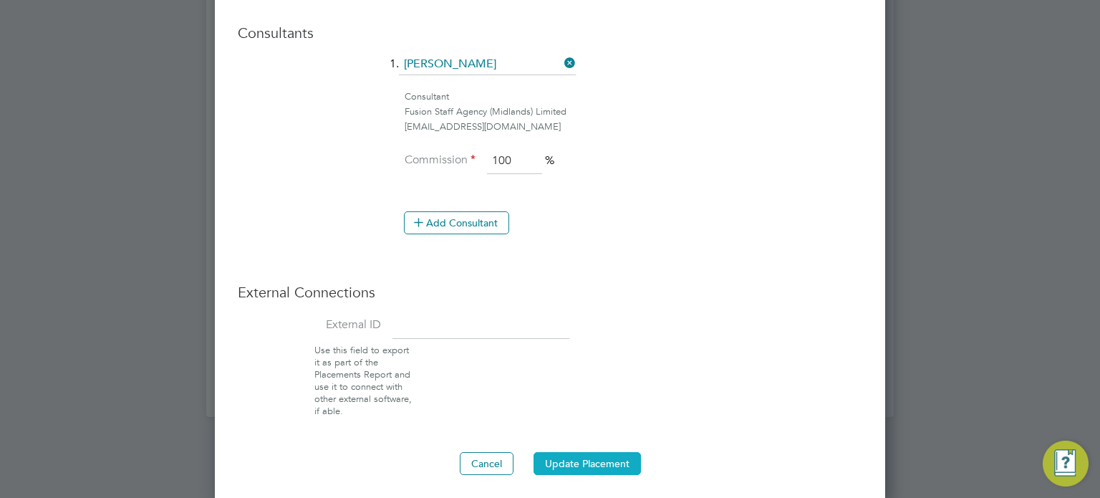
click at [590, 452] on button "Update Placement" at bounding box center [586, 463] width 107 height 23
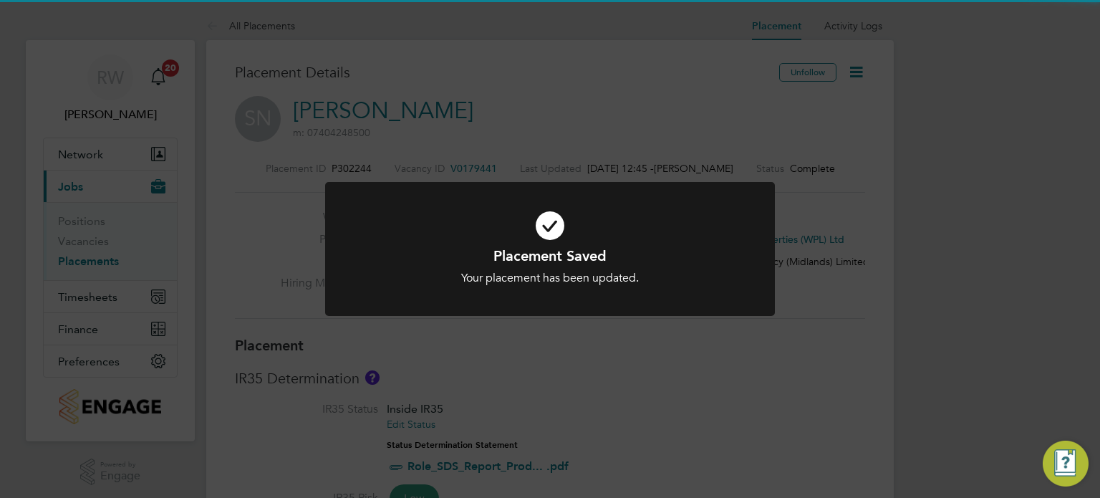
click at [762, 394] on div "Placement Saved Your placement has been updated. Cancel Okay" at bounding box center [550, 249] width 1100 height 498
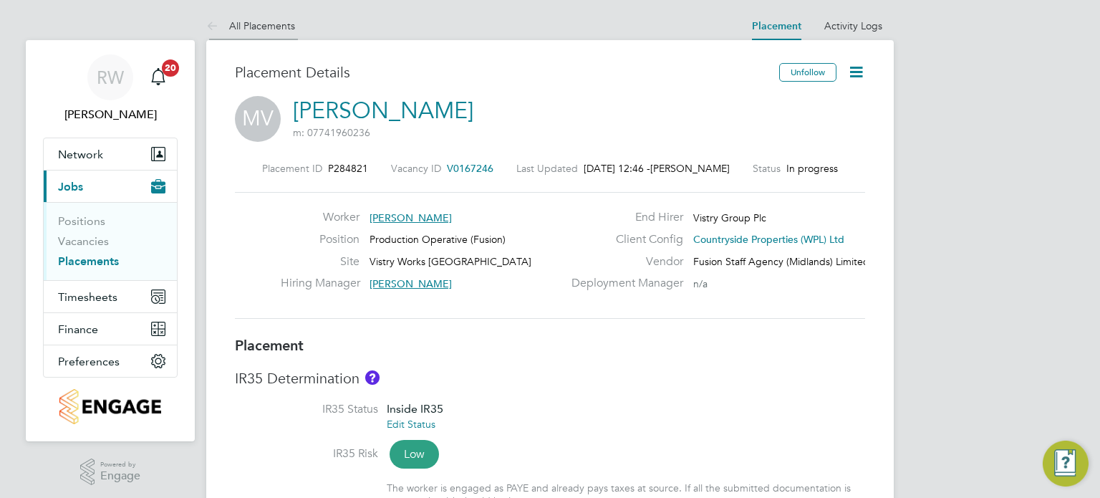
click at [281, 26] on link "All Placements" at bounding box center [250, 25] width 89 height 13
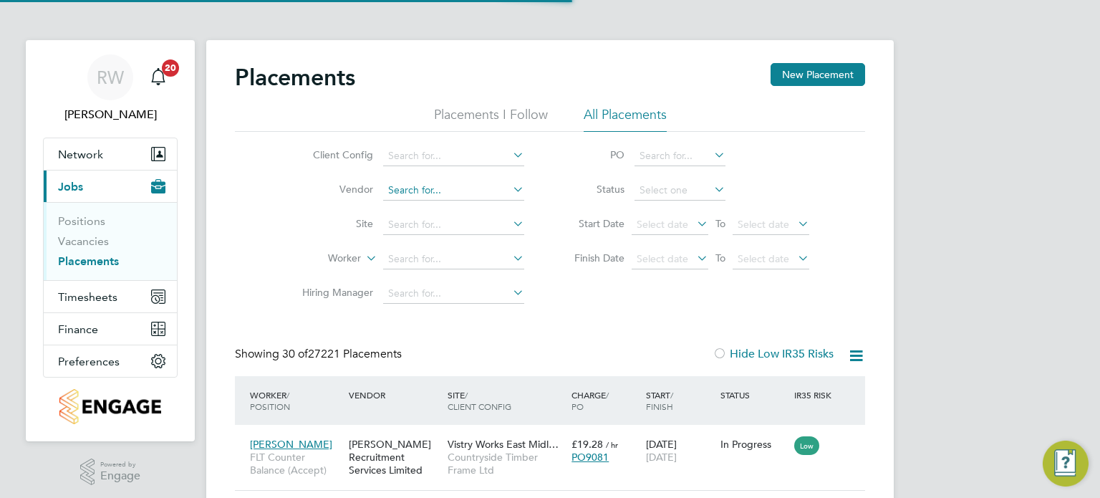
scroll to position [54, 125]
click at [460, 156] on input at bounding box center [453, 156] width 141 height 20
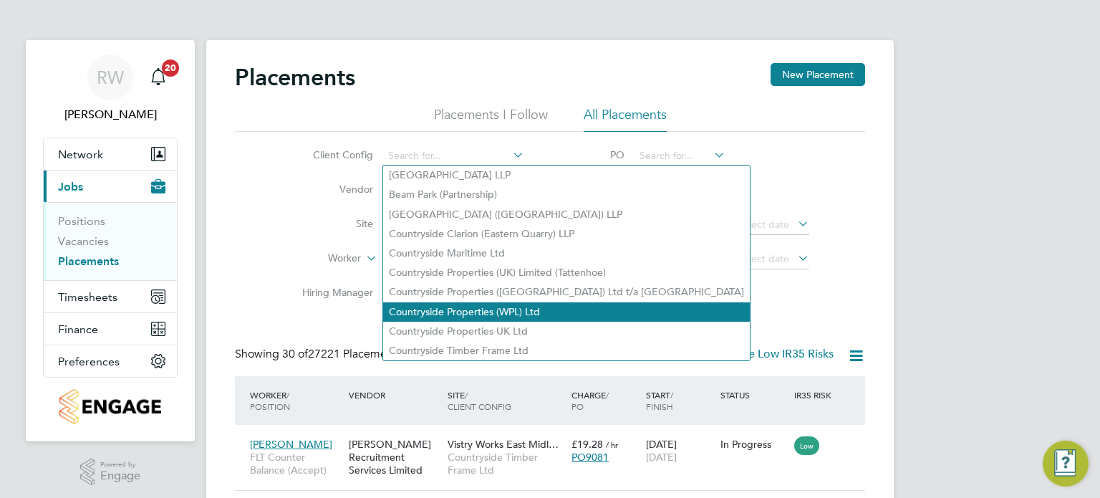
click at [495, 310] on li "Countryside Properties (WPL) Ltd" at bounding box center [566, 311] width 367 height 19
type input "Countryside Properties (WPL) Ltd"
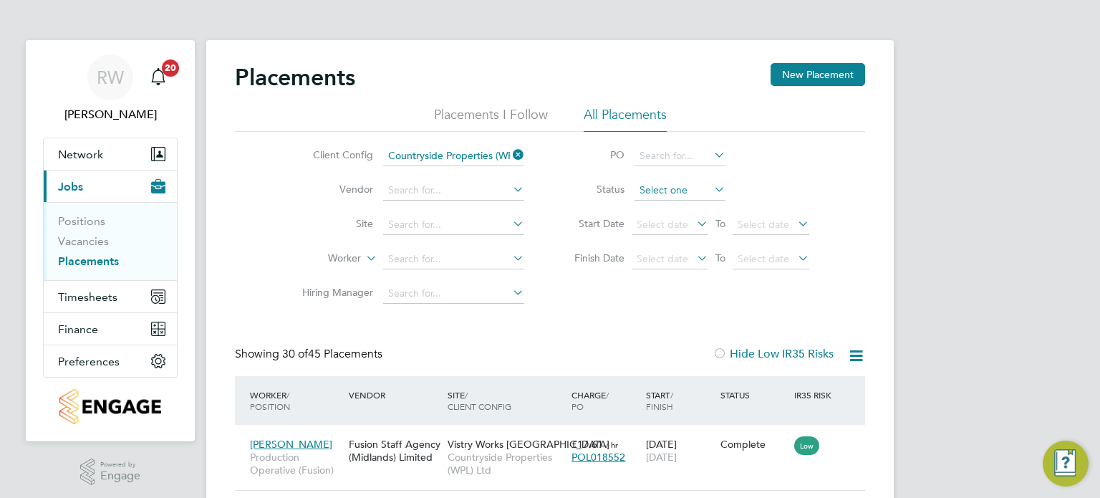
click at [687, 190] on input at bounding box center [679, 190] width 91 height 20
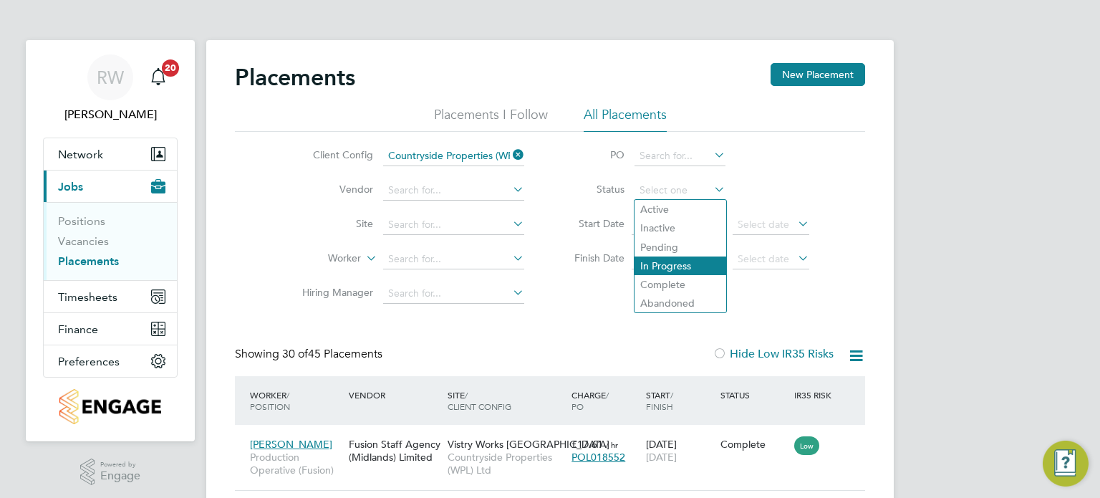
click at [674, 269] on li "In Progress" at bounding box center [680, 265] width 92 height 19
type input "In Progress"
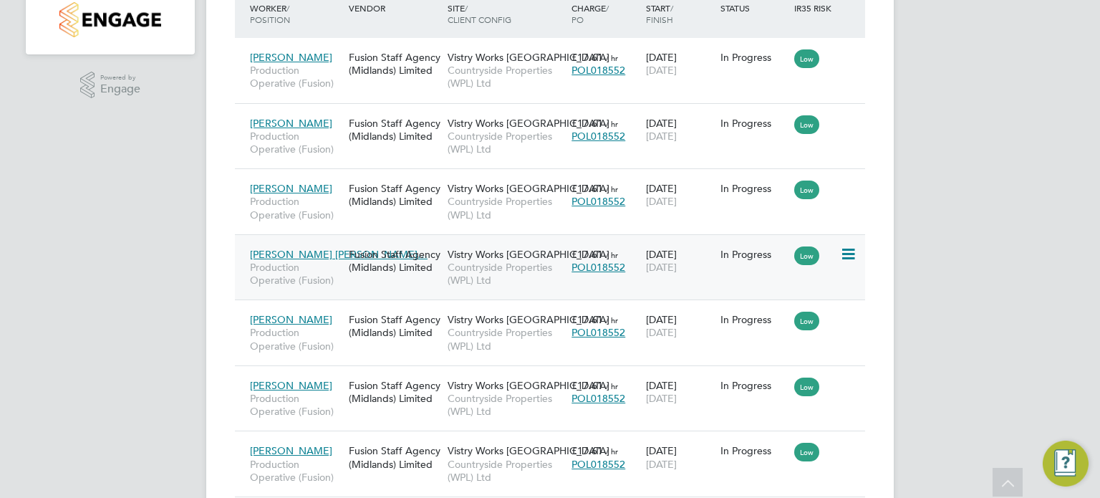
click at [469, 273] on span "Countryside Properties (WPL) Ltd" at bounding box center [505, 274] width 117 height 26
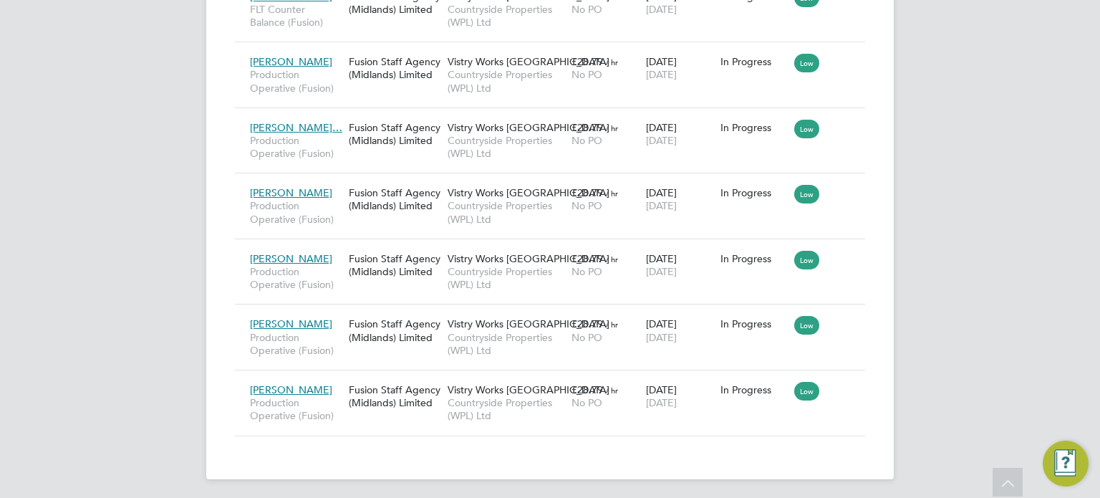
scroll to position [1563, 0]
click at [468, 391] on span "Vistry Works [GEOGRAPHIC_DATA]" at bounding box center [528, 388] width 162 height 13
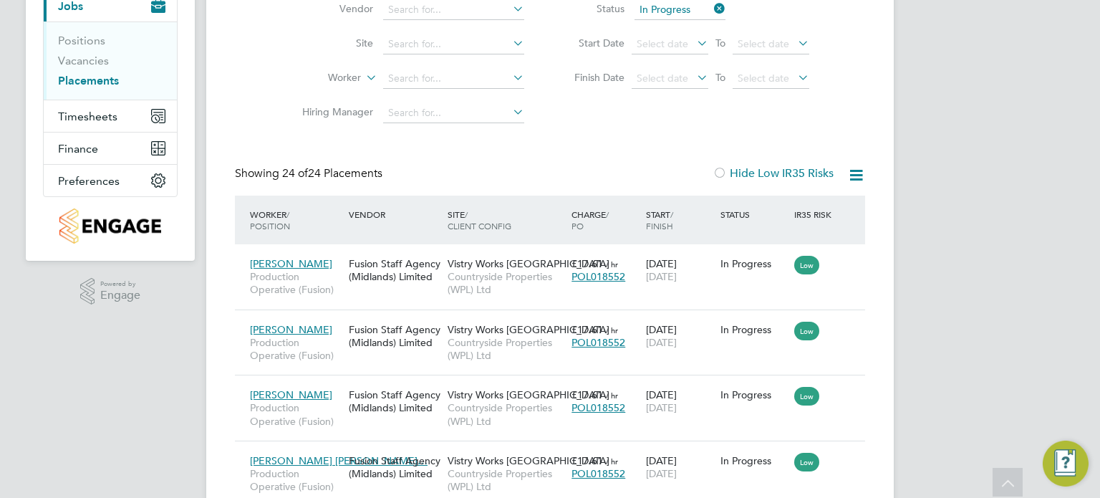
scroll to position [182, 0]
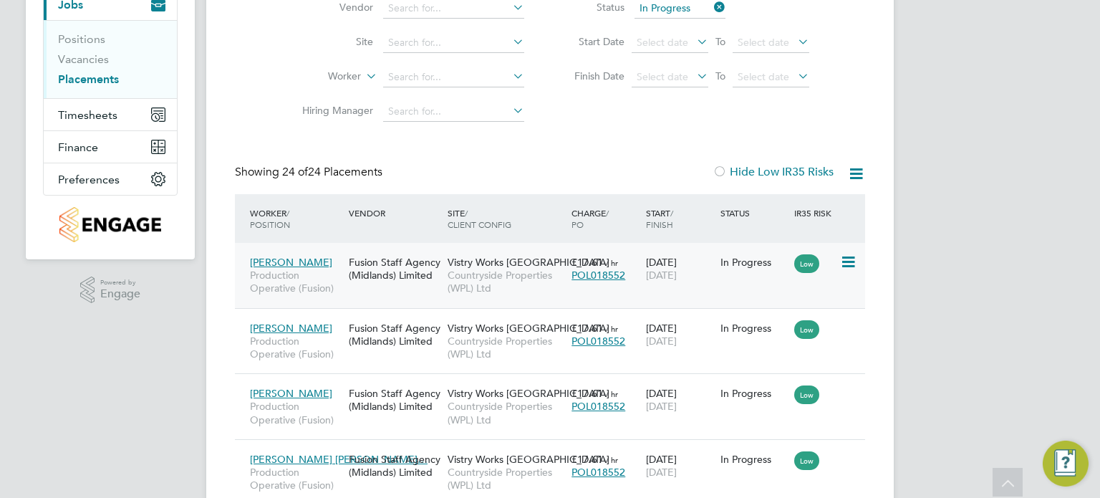
click at [521, 274] on span "Countryside Properties (WPL) Ltd" at bounding box center [505, 281] width 117 height 26
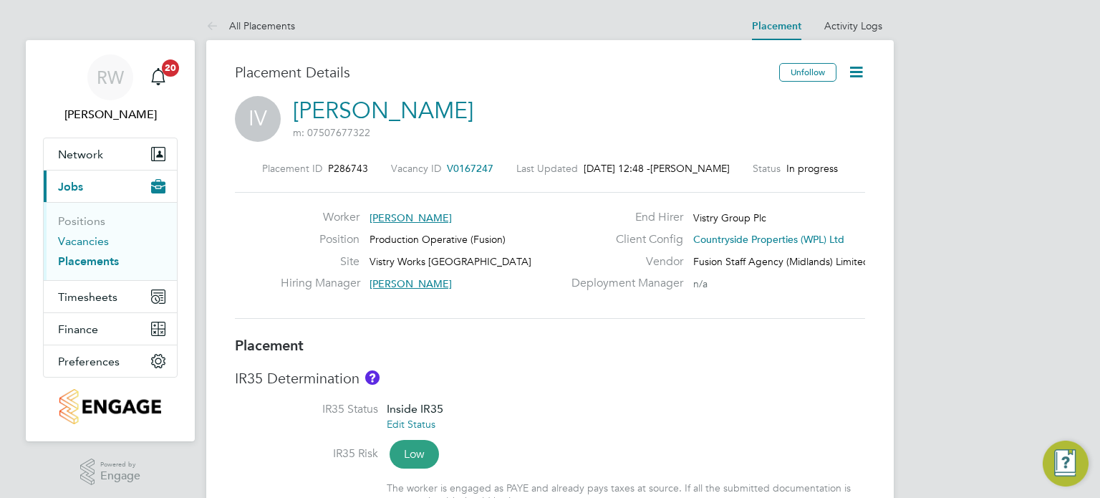
click at [95, 241] on link "Vacancies" at bounding box center [83, 241] width 51 height 14
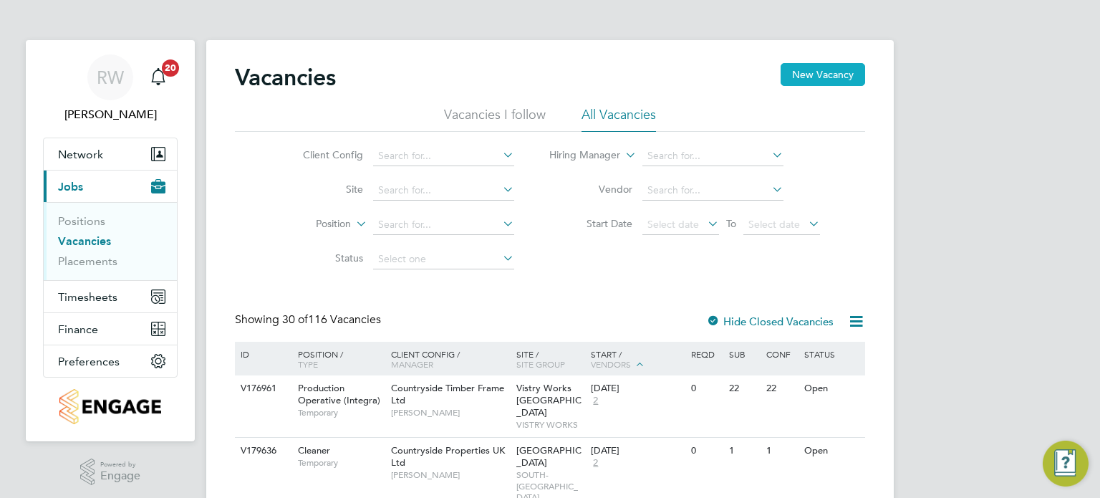
click at [802, 79] on button "New Vacancy" at bounding box center [822, 74] width 84 height 23
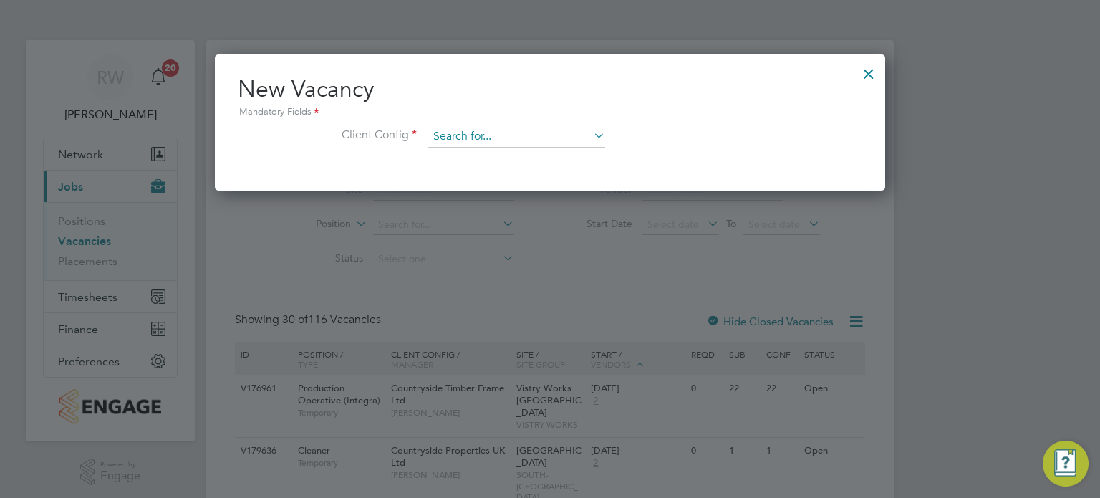
click at [512, 133] on input at bounding box center [516, 136] width 177 height 21
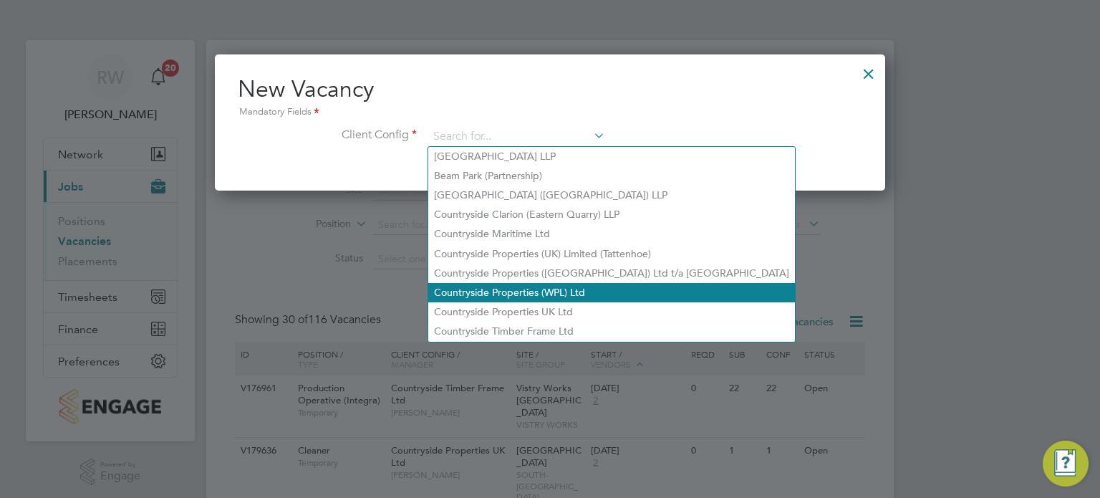
click at [536, 295] on li "Countryside Properties (WPL) Ltd" at bounding box center [611, 292] width 367 height 19
type input "Countryside Properties (WPL) Ltd"
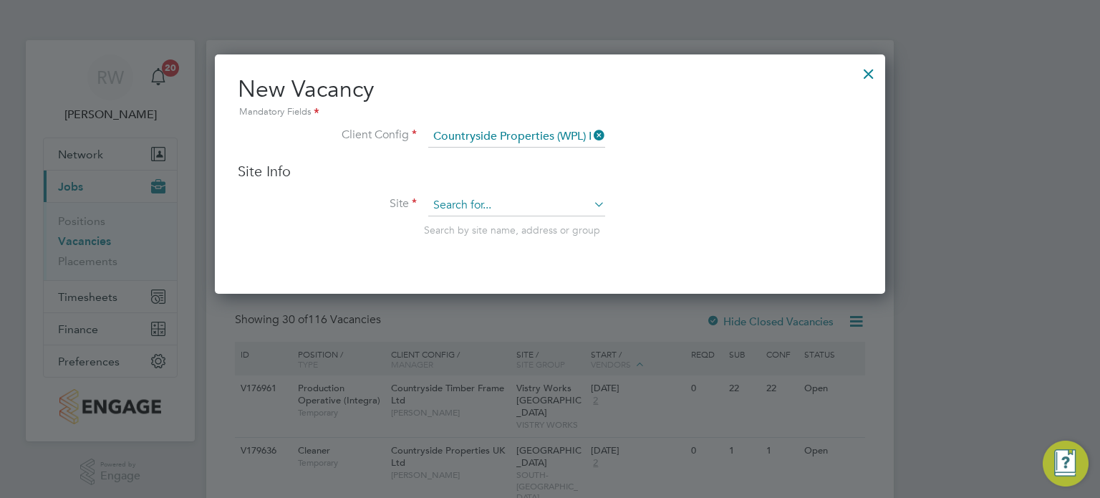
click at [495, 201] on input at bounding box center [516, 205] width 177 height 21
click at [493, 226] on li "Vistry Works [GEOGRAPHIC_DATA]" at bounding box center [517, 224] width 178 height 19
type input "Vistry Works [GEOGRAPHIC_DATA]"
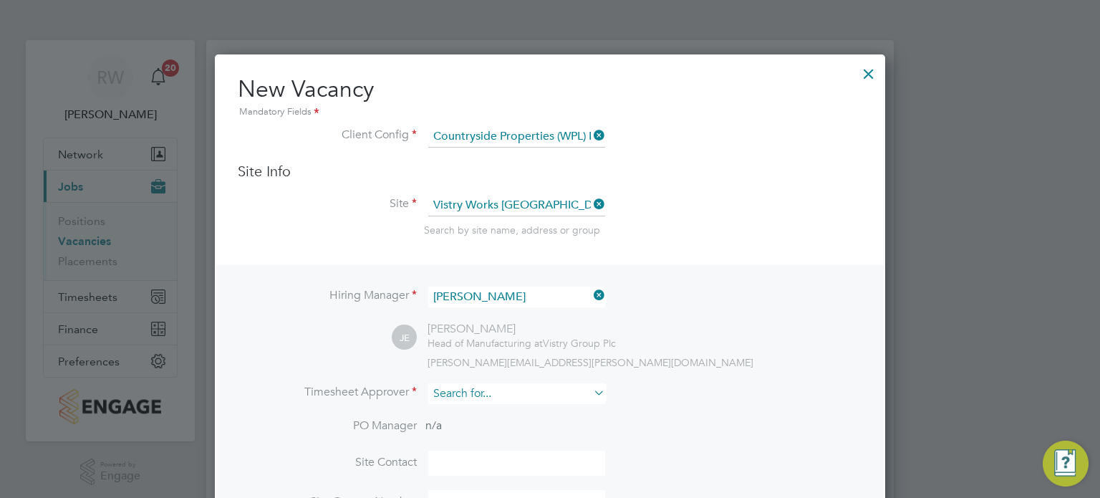
click at [468, 383] on input at bounding box center [516, 393] width 177 height 21
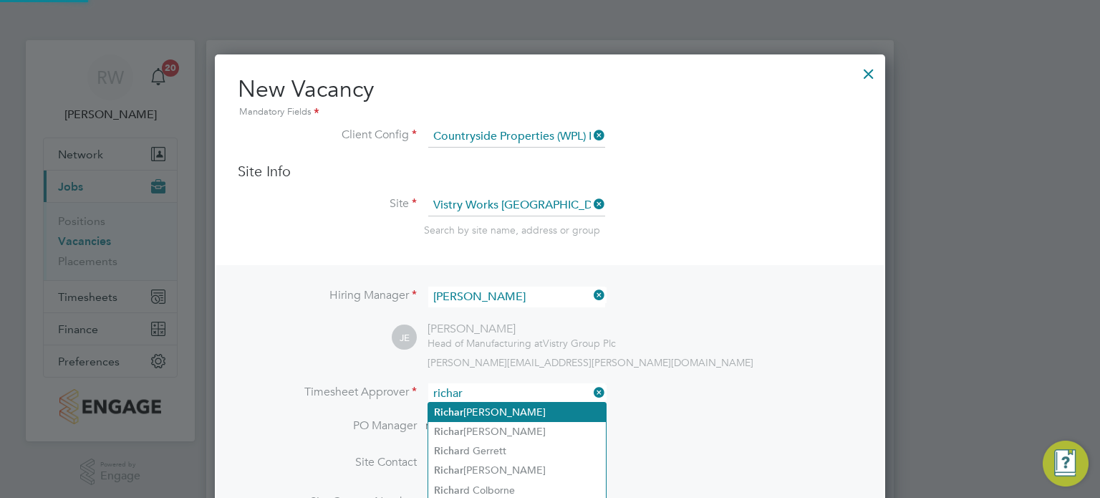
click at [478, 417] on li "Richar d Hadwin" at bounding box center [517, 411] width 178 height 19
type input "Richard Hadwin"
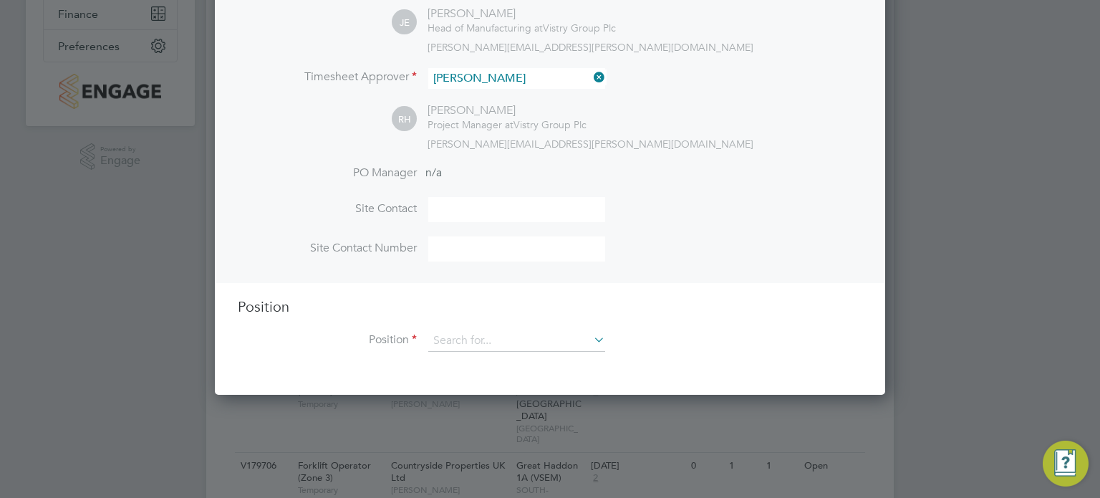
click at [503, 357] on li "Position" at bounding box center [550, 348] width 624 height 36
click at [499, 347] on input at bounding box center [516, 340] width 177 height 21
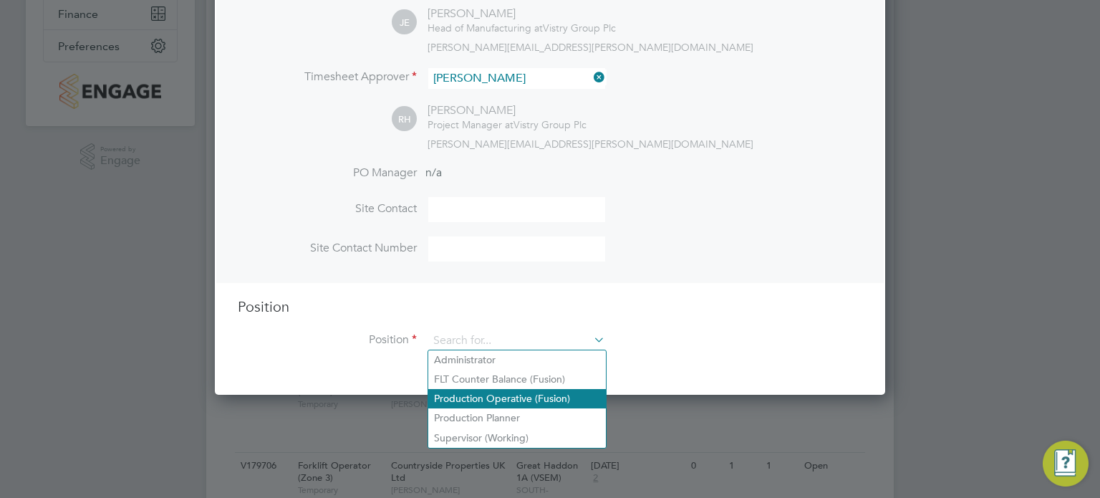
click at [495, 399] on li "Production Operative (Fusion)" at bounding box center [517, 398] width 178 height 19
type input "Production Operative (Fusion)"
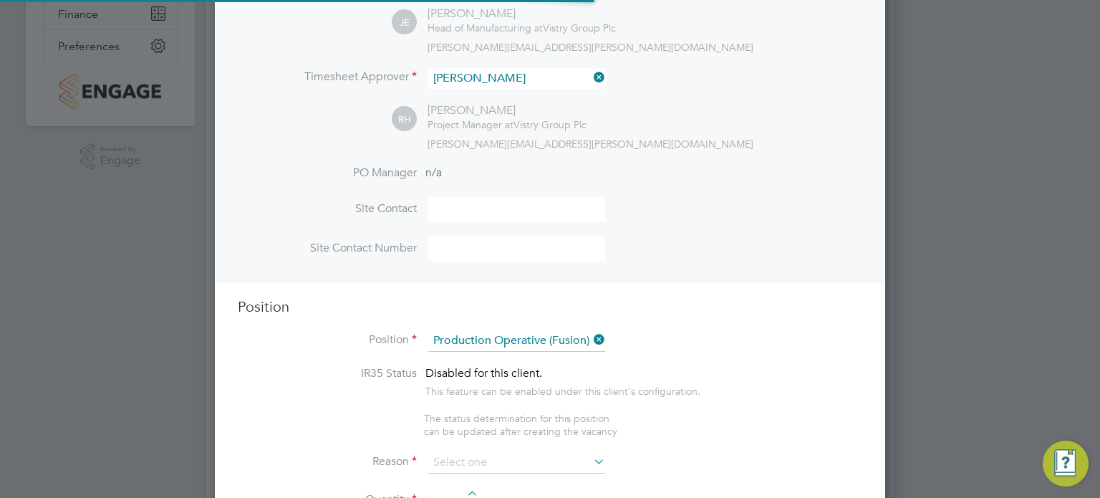
type textarea "You will be working on a semi-automated manufacturing line, producing engineere…"
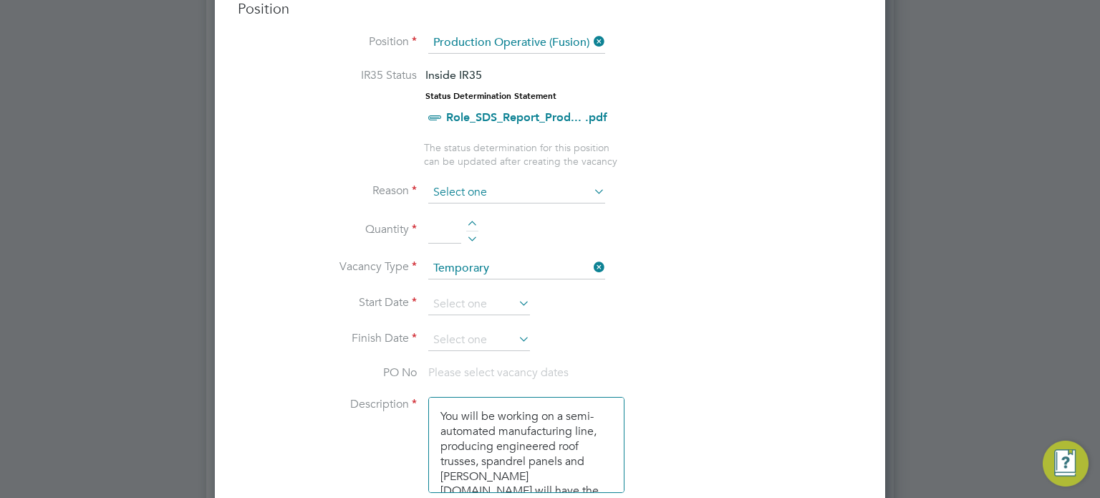
click at [495, 200] on li "Reason" at bounding box center [550, 200] width 624 height 36
click at [490, 185] on input at bounding box center [516, 192] width 177 height 21
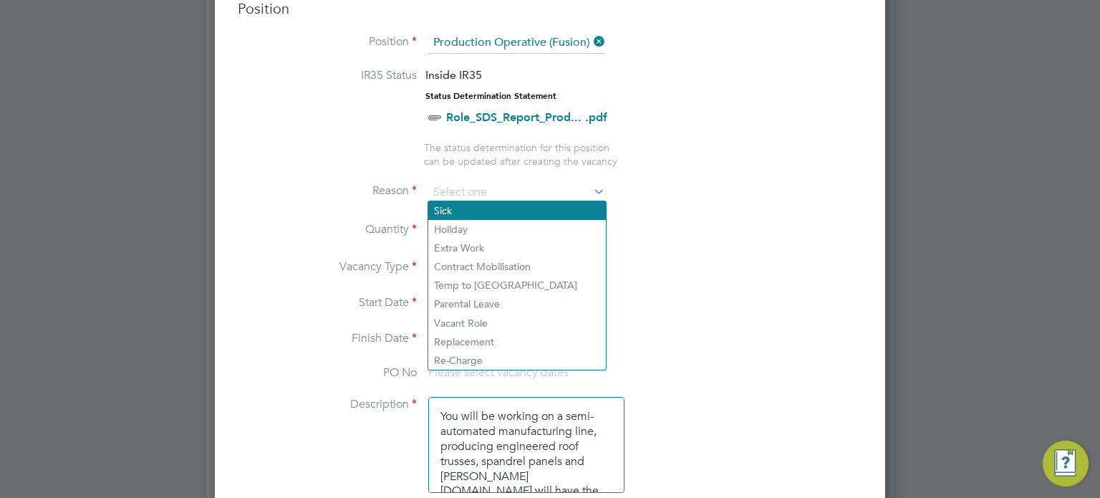
click at [484, 211] on li "Sick" at bounding box center [517, 210] width 178 height 19
type input "Sick"
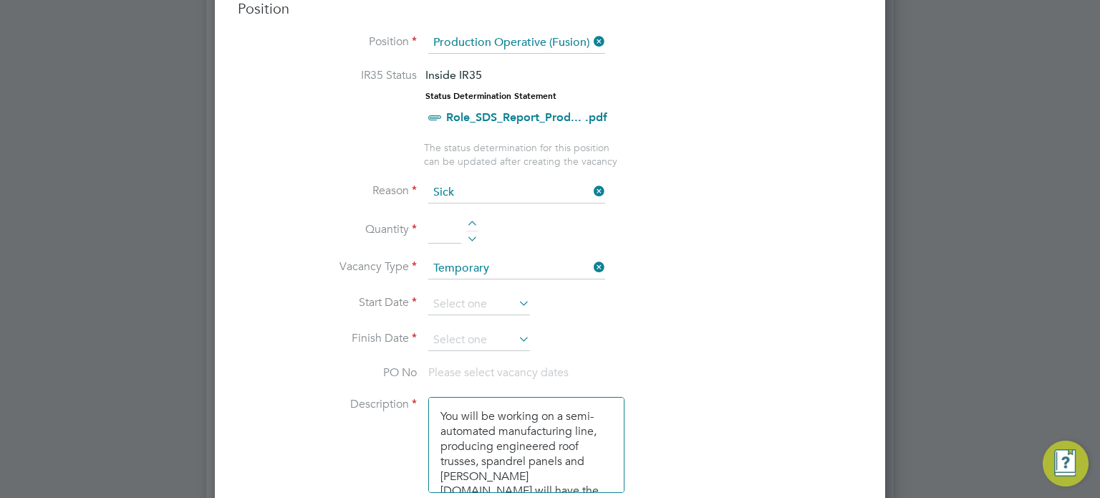
click at [453, 219] on input at bounding box center [444, 231] width 33 height 26
type input "1"
click at [468, 294] on input at bounding box center [479, 304] width 102 height 21
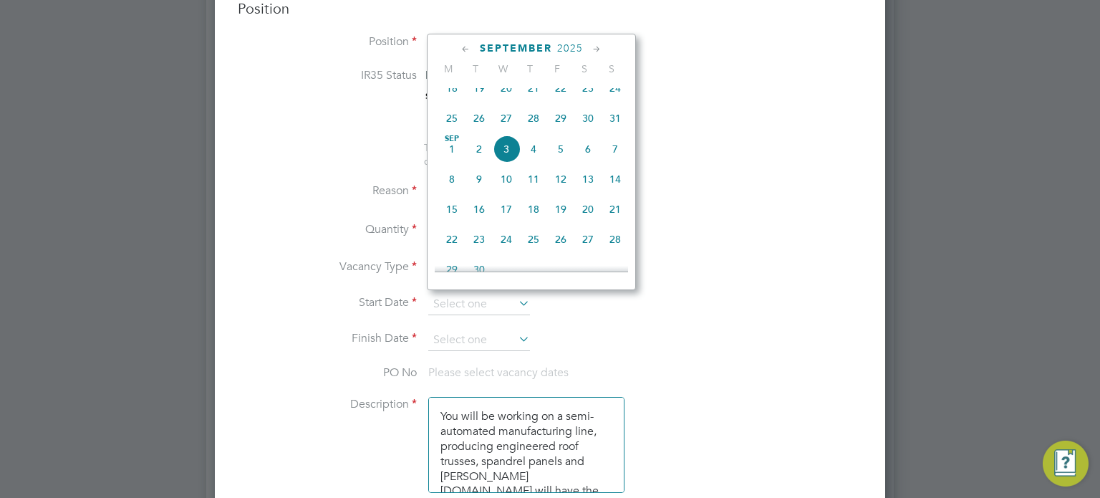
click at [505, 155] on span "3" at bounding box center [506, 148] width 27 height 27
type input "03 Sep 2025"
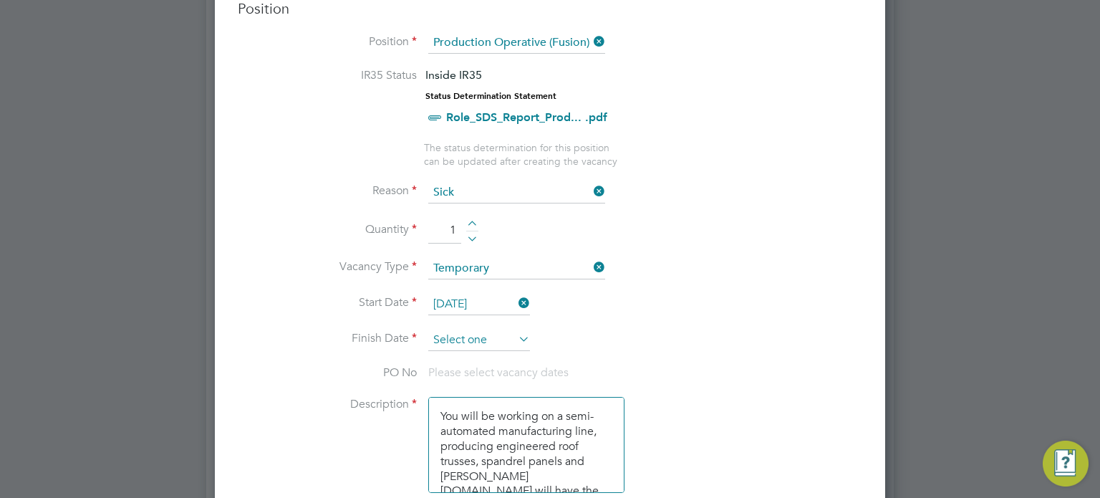
click at [475, 331] on input at bounding box center [479, 339] width 102 height 21
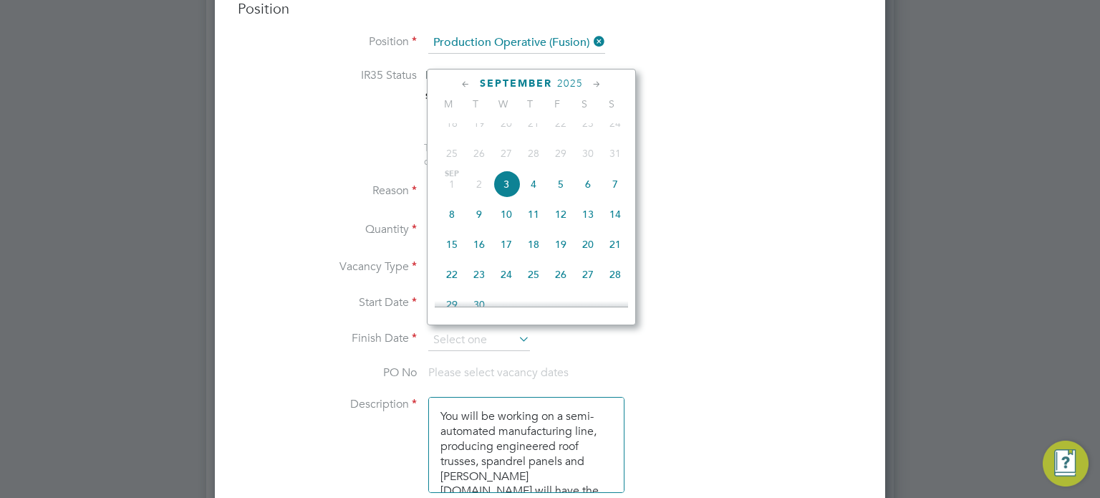
click at [507, 191] on span "3" at bounding box center [506, 183] width 27 height 27
type input "03 Sep 2025"
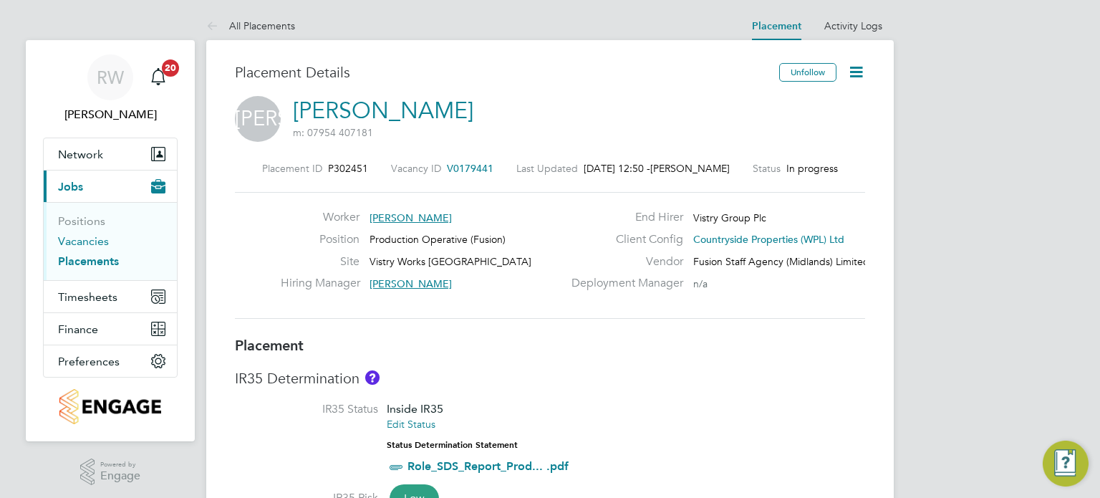
click at [83, 241] on link "Vacancies" at bounding box center [83, 241] width 51 height 14
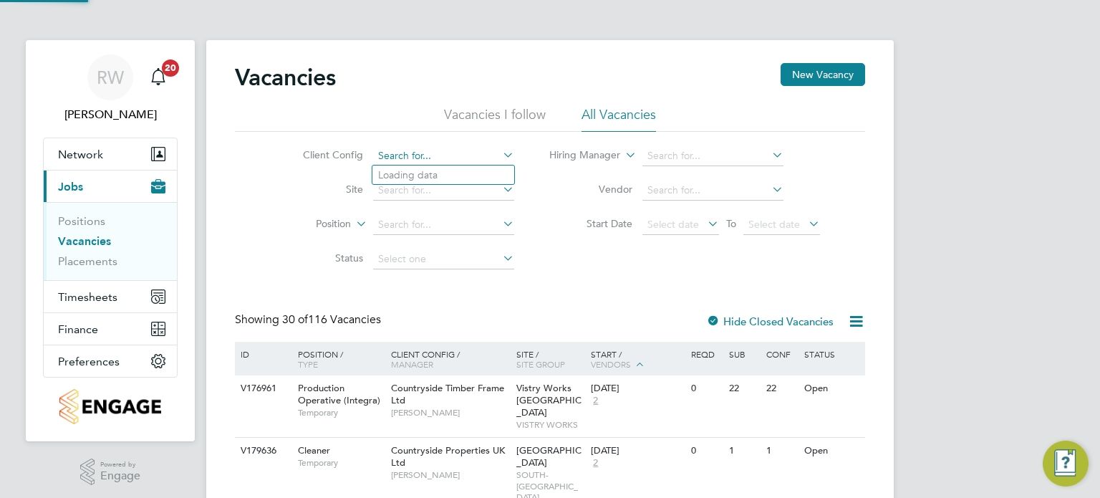
click at [456, 151] on input at bounding box center [443, 156] width 141 height 20
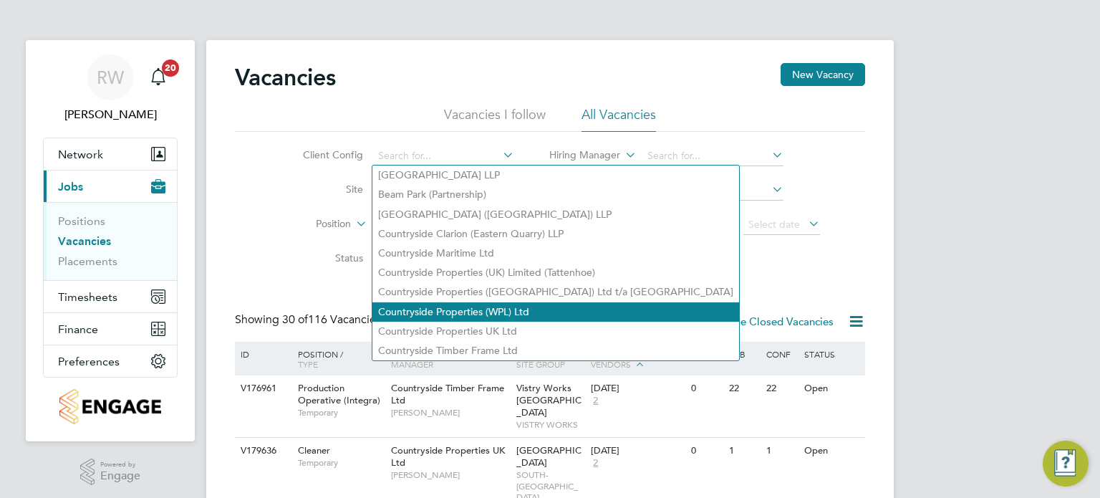
click at [482, 311] on li "Countryside Properties (WPL) Ltd" at bounding box center [555, 311] width 367 height 19
type input "Countryside Properties (WPL) Ltd"
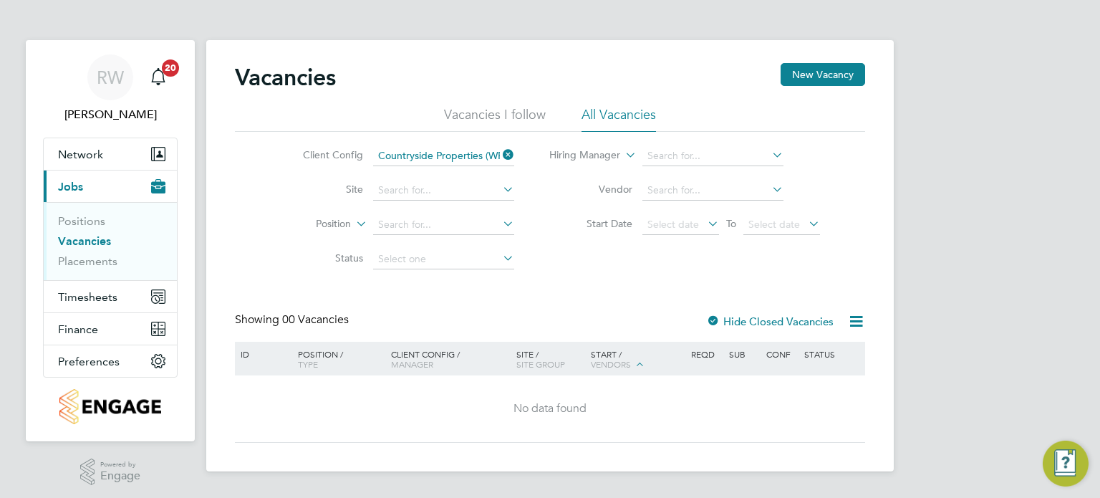
click at [717, 315] on div at bounding box center [713, 322] width 14 height 14
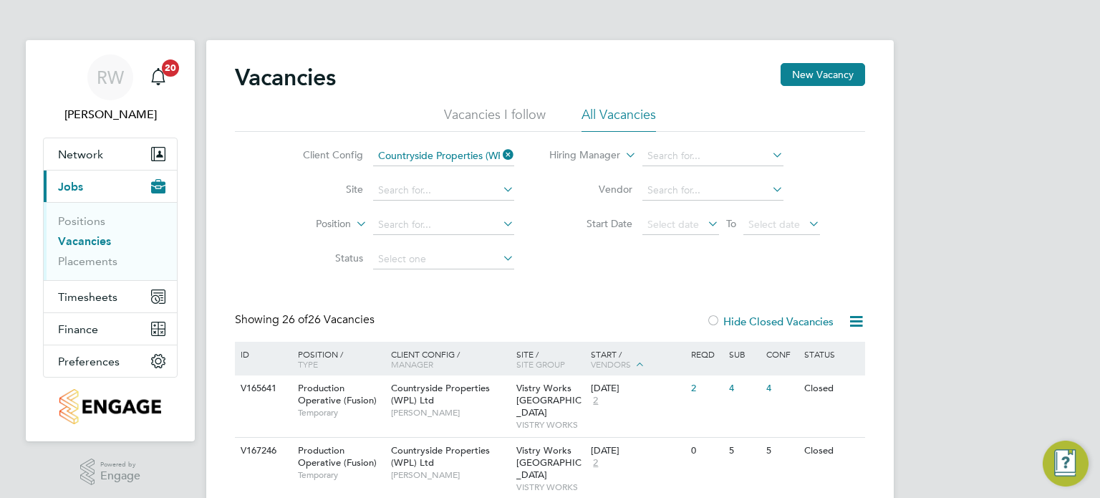
click at [813, 68] on button "New Vacancy" at bounding box center [822, 74] width 84 height 23
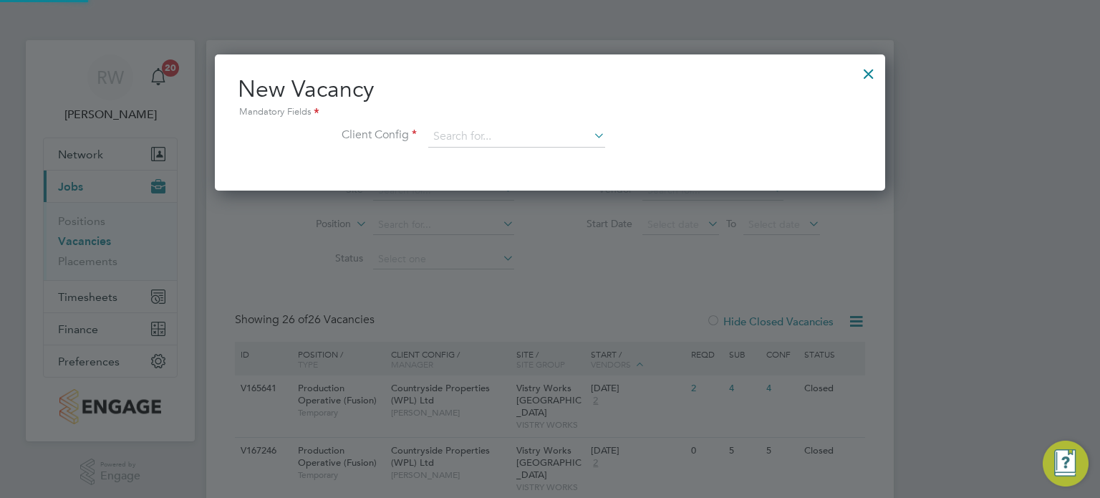
scroll to position [135, 671]
click at [492, 138] on input at bounding box center [516, 136] width 177 height 21
click at [527, 296] on li "Countryside Properties (WPL) Ltd" at bounding box center [611, 292] width 367 height 19
type input "Countryside Properties (WPL) Ltd"
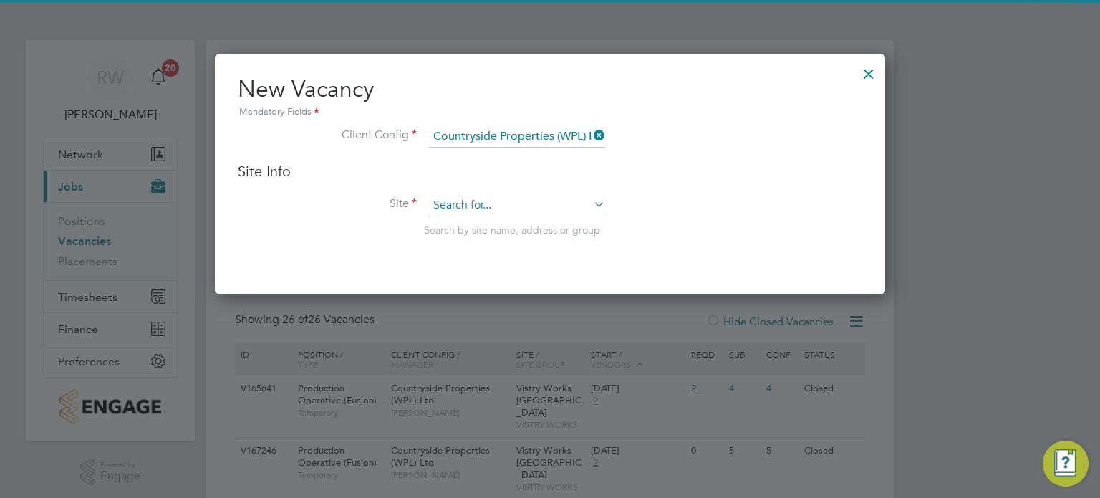
click at [498, 204] on input at bounding box center [516, 205] width 177 height 21
click at [499, 226] on li "Vistry Works [GEOGRAPHIC_DATA]" at bounding box center [517, 224] width 178 height 19
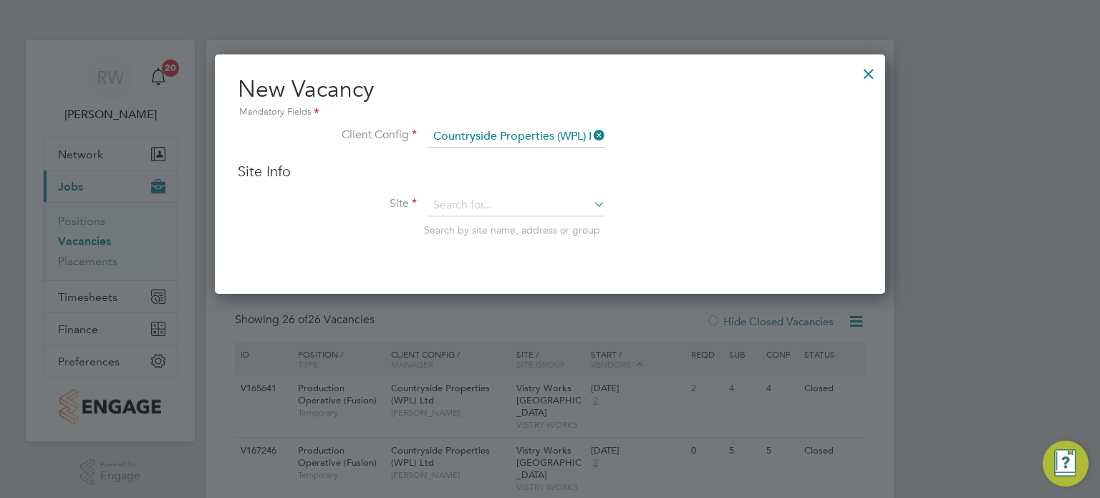
type input "Vistry Works [GEOGRAPHIC_DATA]"
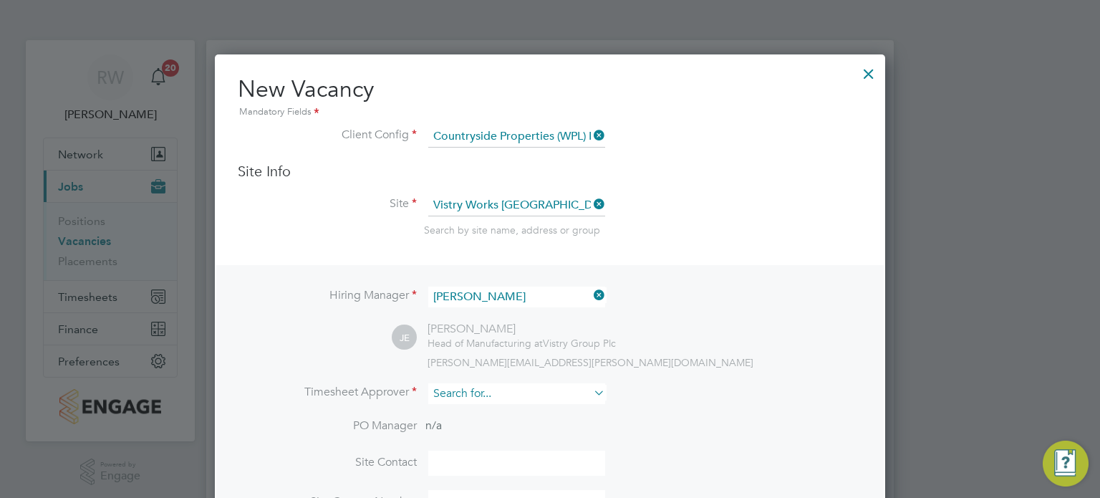
click at [467, 388] on input at bounding box center [516, 393] width 177 height 21
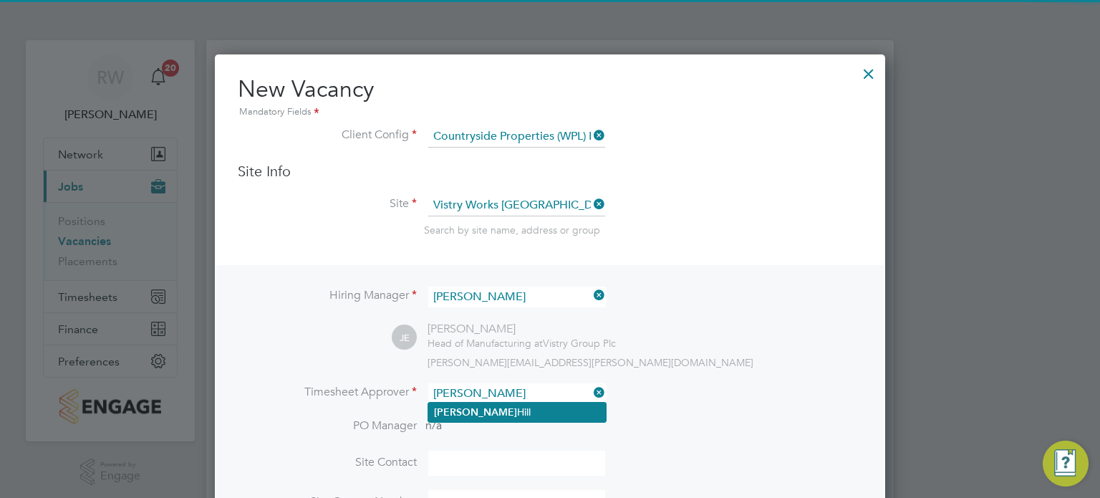
click at [473, 409] on li "Fidel Hill" at bounding box center [517, 411] width 178 height 19
type input "[PERSON_NAME]"
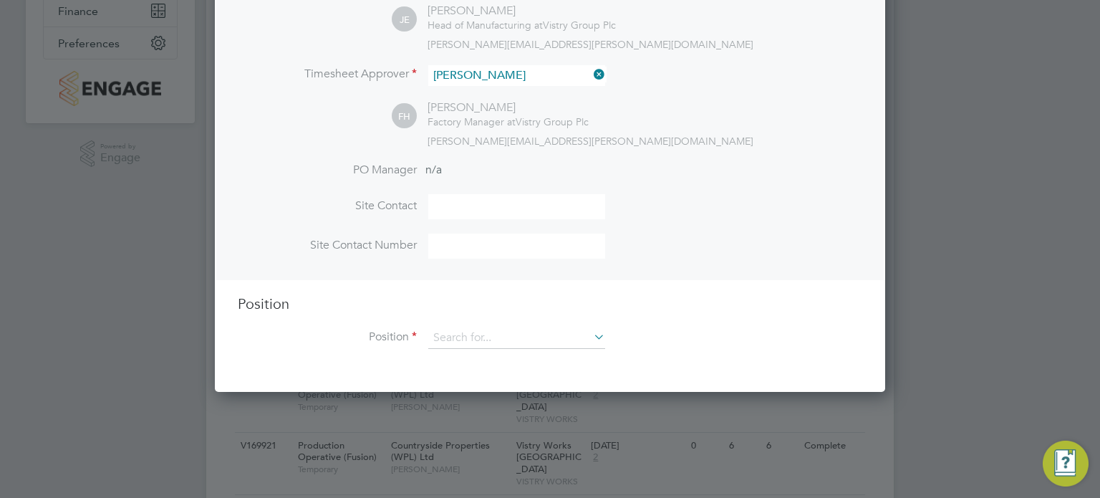
scroll to position [345, 0]
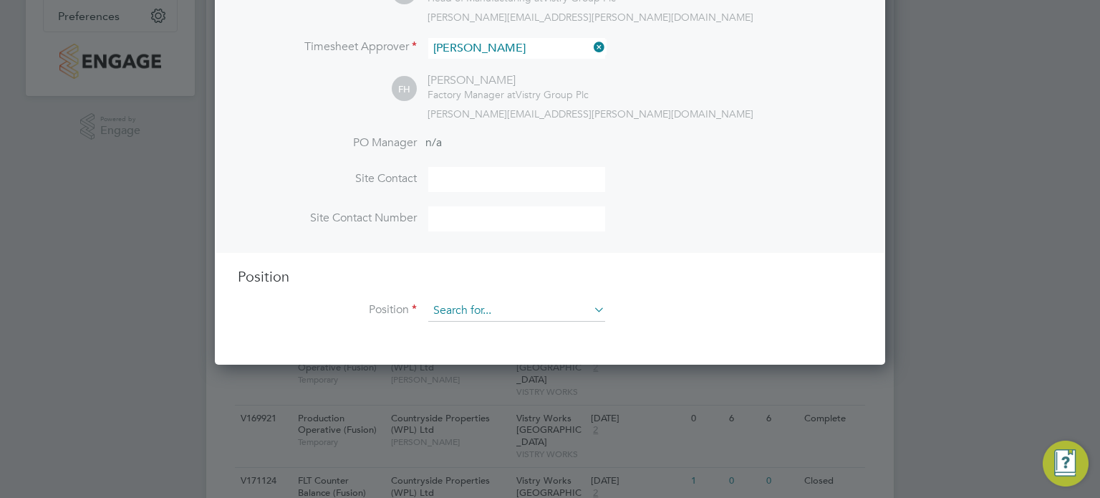
click at [507, 311] on input at bounding box center [516, 310] width 177 height 21
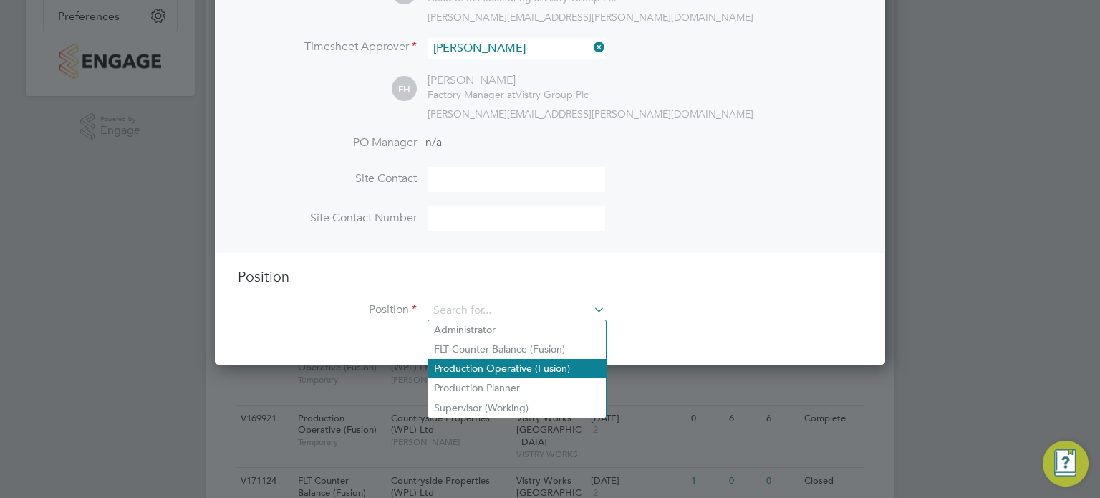
click at [506, 369] on li "Production Operative (Fusion)" at bounding box center [517, 368] width 178 height 19
type input "Production Operative (Fusion)"
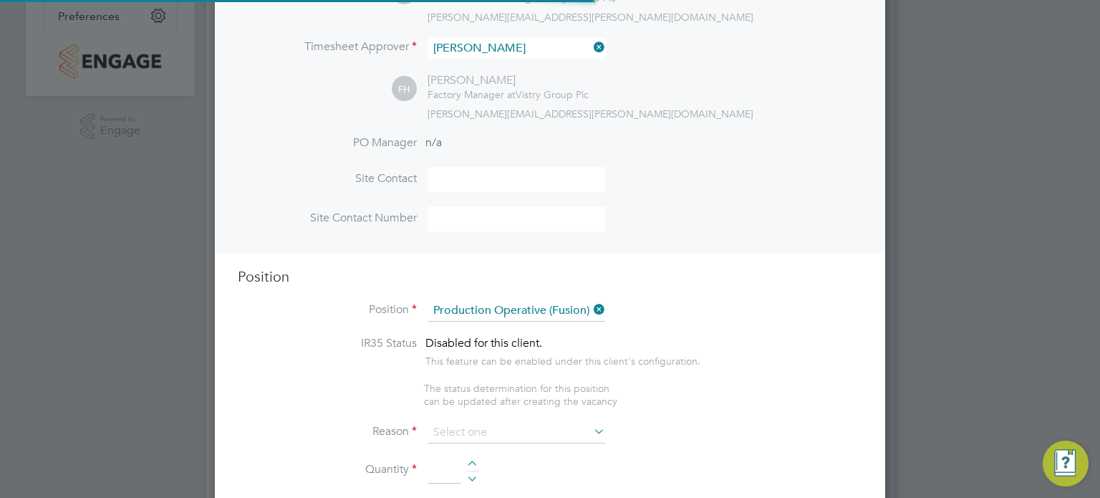
type textarea "You will be working on a semi-automated manufacturing line, producing engineere…"
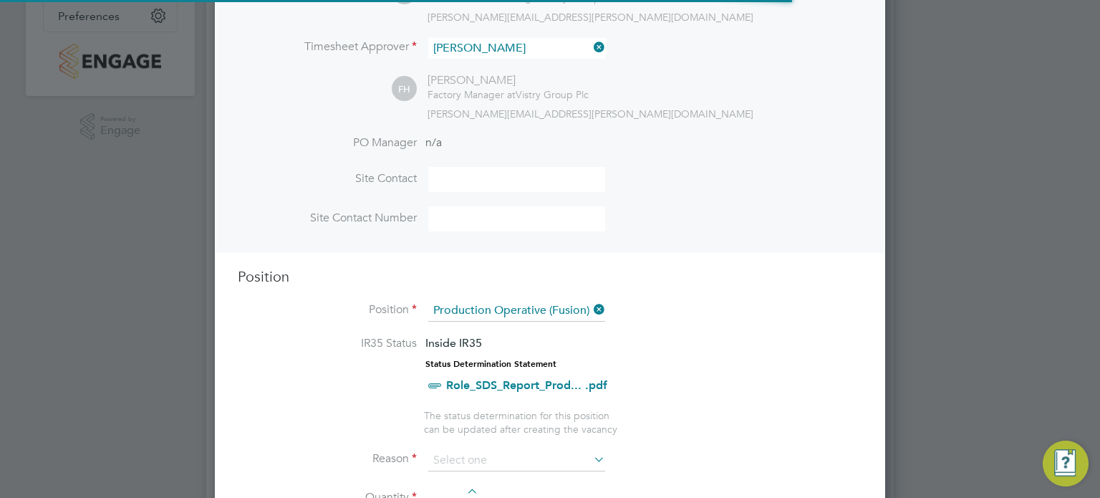
scroll to position [42, 74]
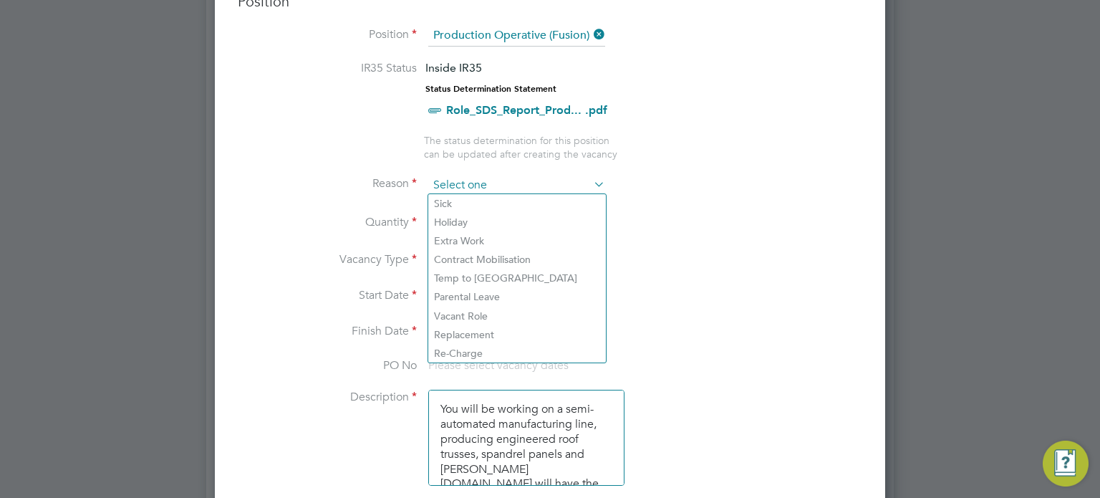
click at [520, 179] on input at bounding box center [516, 185] width 177 height 21
click at [468, 316] on li "Vacant Role" at bounding box center [517, 315] width 178 height 19
type input "Vacant Role"
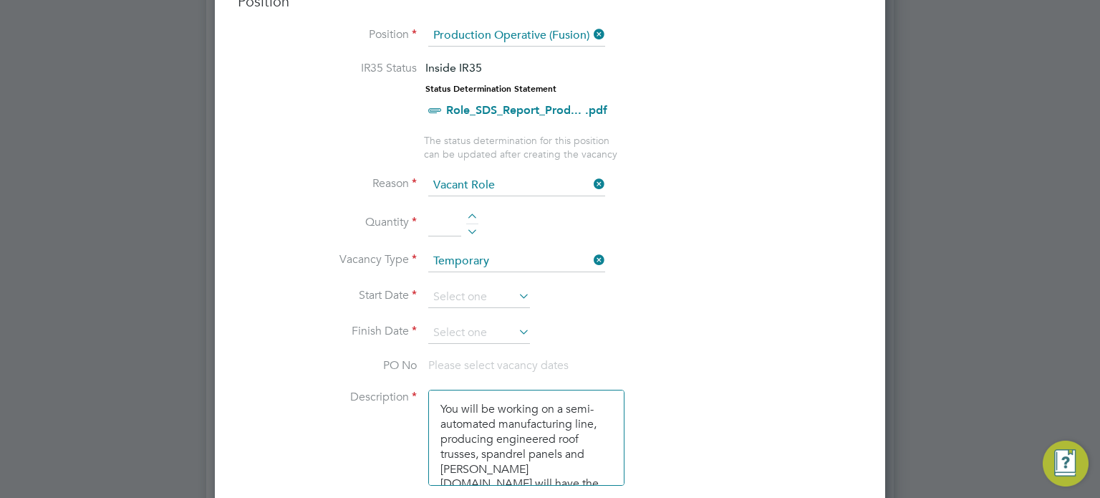
click at [471, 213] on div at bounding box center [472, 218] width 12 height 10
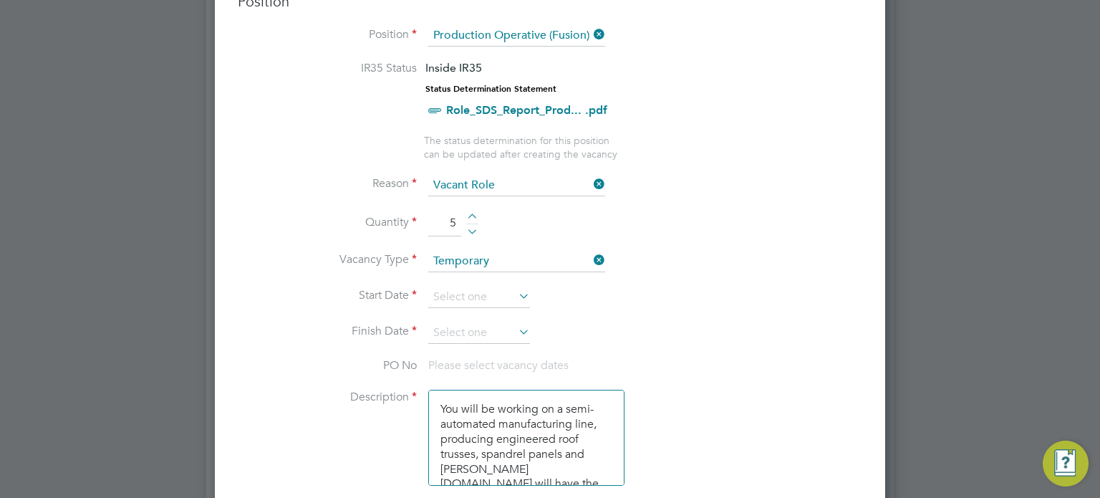
click at [471, 213] on div at bounding box center [472, 218] width 12 height 10
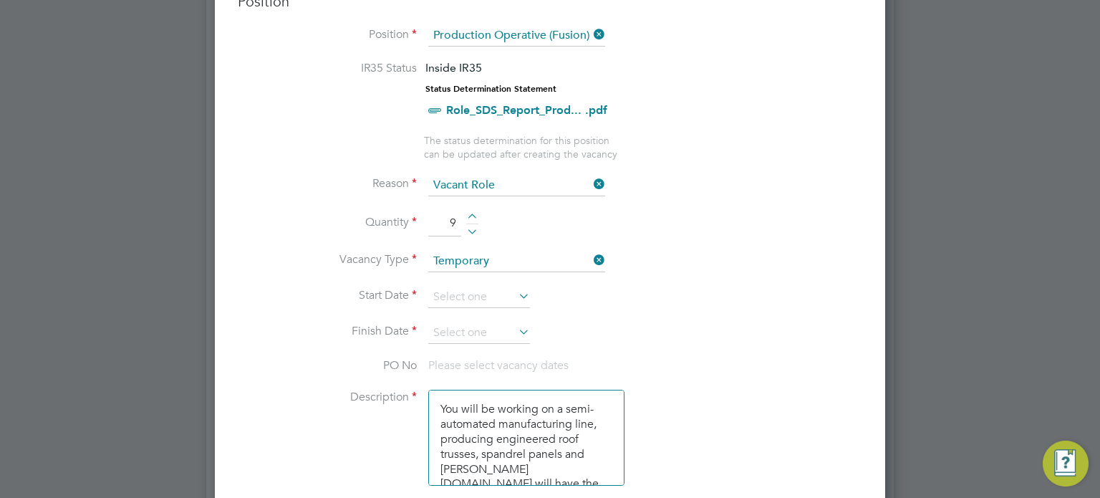
type input "10"
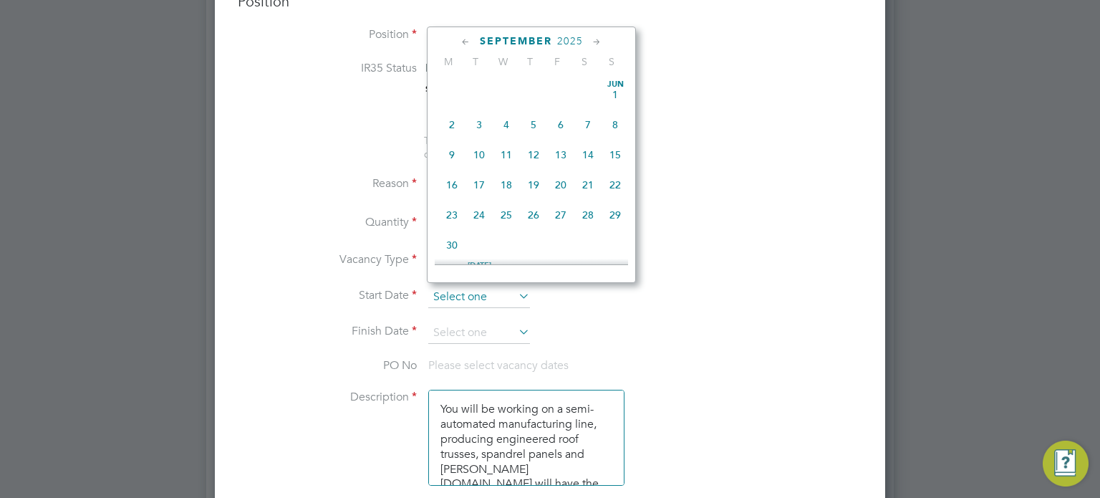
click at [462, 298] on input at bounding box center [479, 296] width 102 height 21
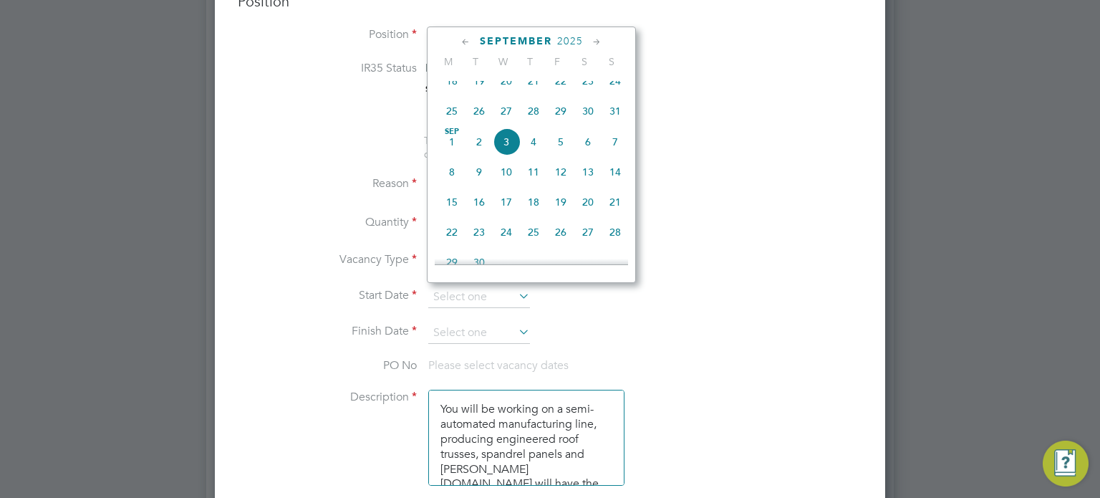
click at [500, 155] on span "3" at bounding box center [506, 141] width 27 height 27
type input "03 Sep 2025"
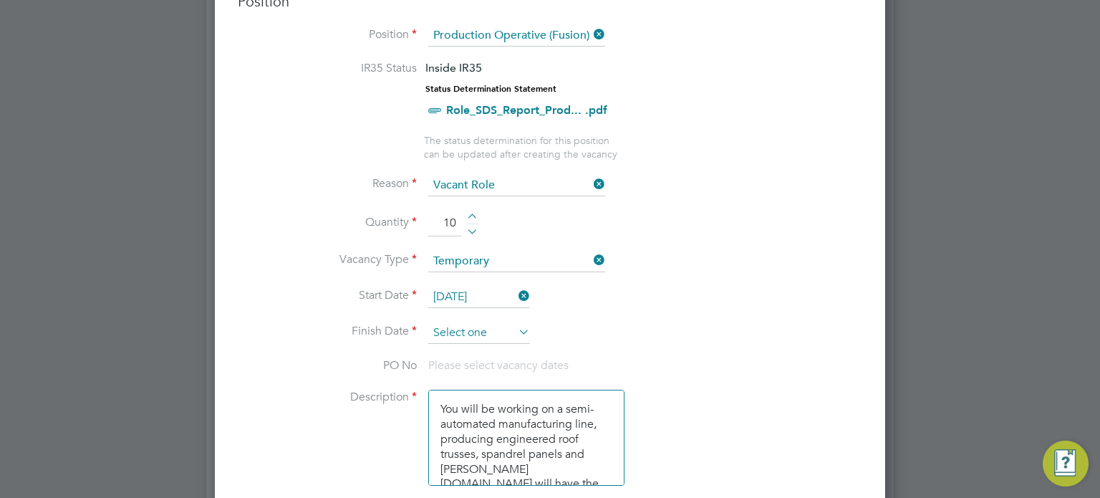
click at [467, 324] on input at bounding box center [479, 332] width 102 height 21
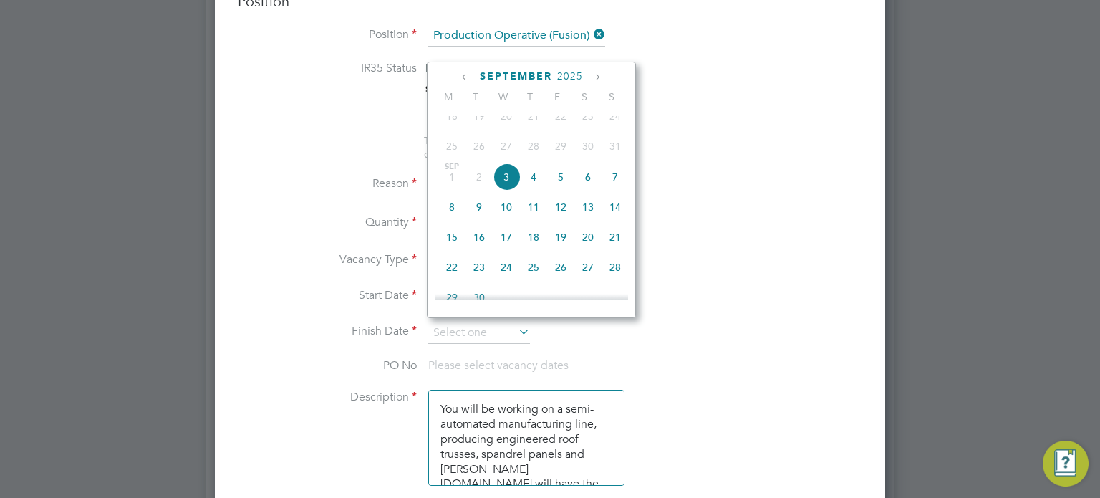
click at [597, 79] on icon at bounding box center [597, 77] width 14 height 16
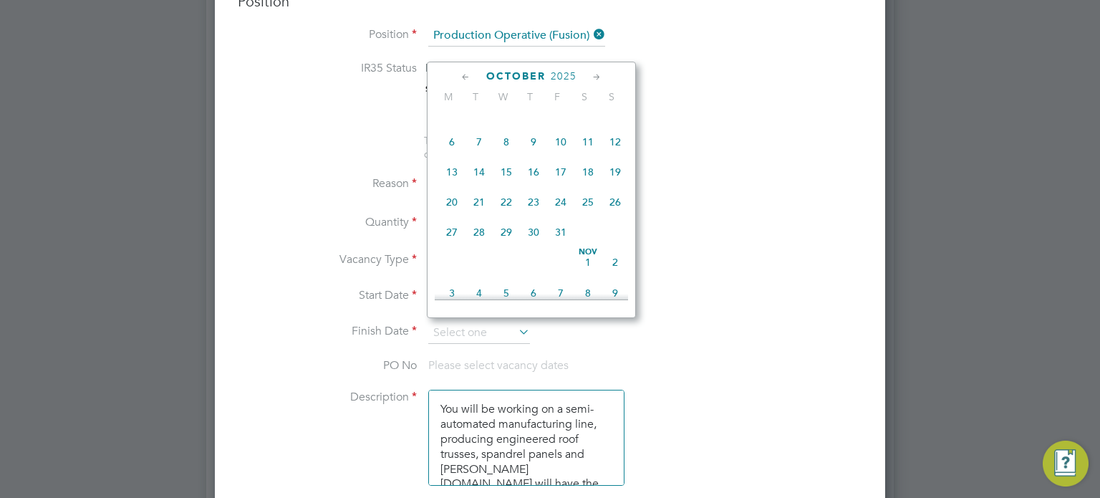
click at [597, 79] on icon at bounding box center [597, 77] width 14 height 16
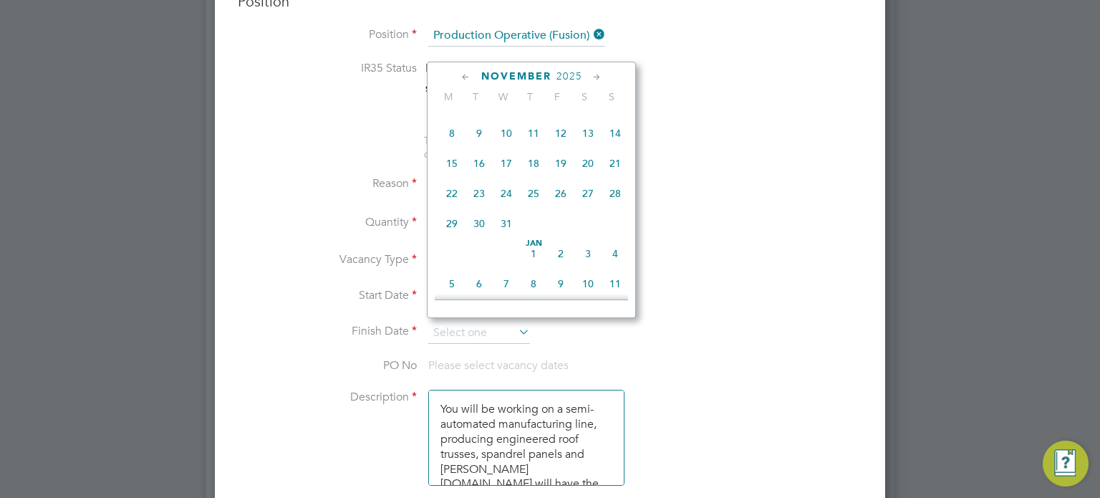
click at [597, 79] on icon at bounding box center [597, 77] width 14 height 16
click at [463, 74] on icon at bounding box center [466, 77] width 14 height 16
click at [614, 207] on span "28" at bounding box center [614, 193] width 27 height 27
type input "28 Dec 2025"
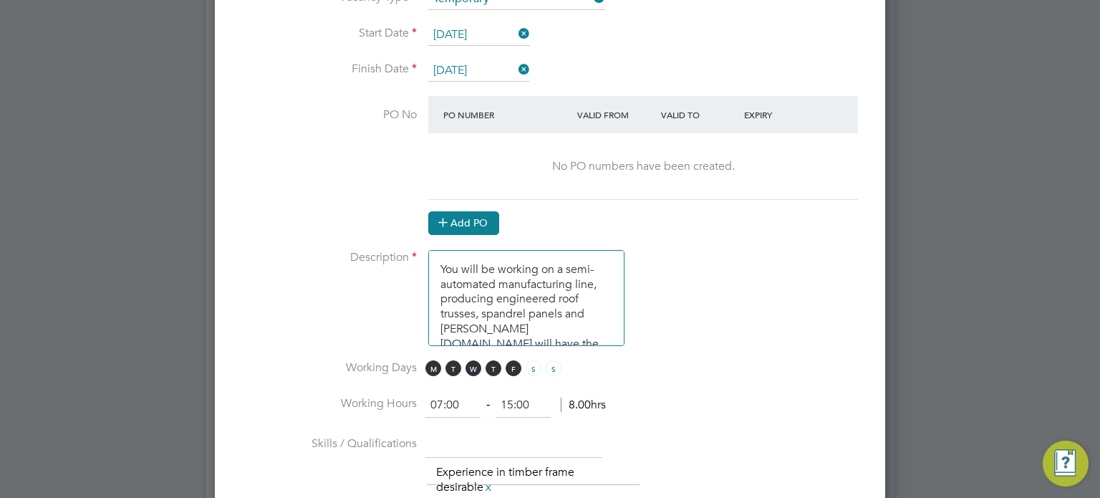
click at [493, 218] on button "Add PO" at bounding box center [463, 222] width 71 height 23
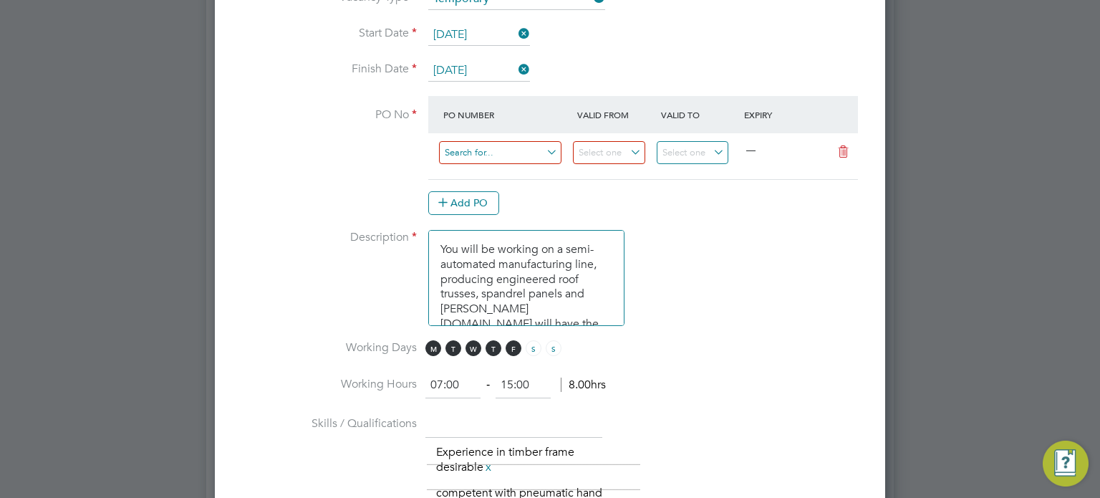
click at [504, 150] on input at bounding box center [500, 153] width 122 height 24
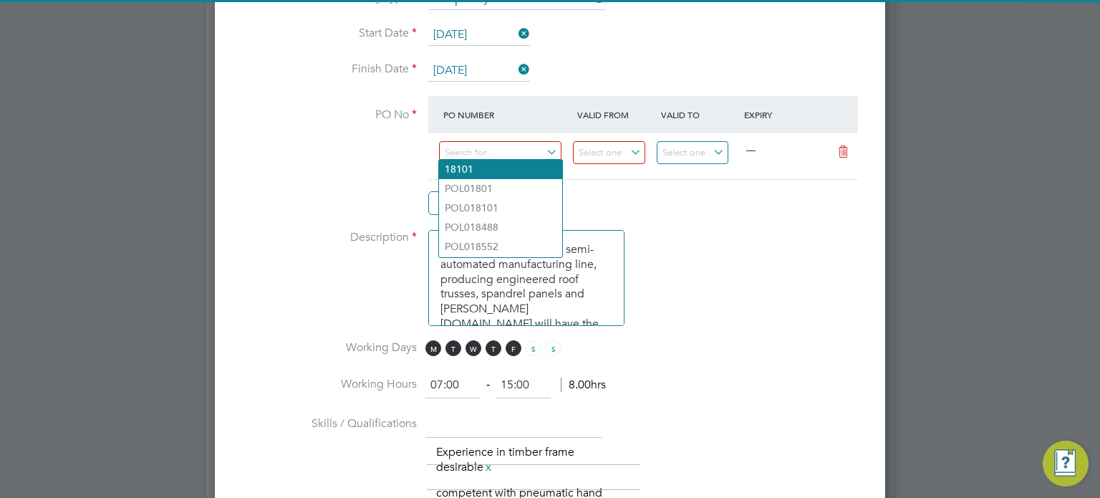
click at [496, 175] on li "18101" at bounding box center [500, 169] width 123 height 19
type input "07 Apr 2025"
type input "06 Jul 2025"
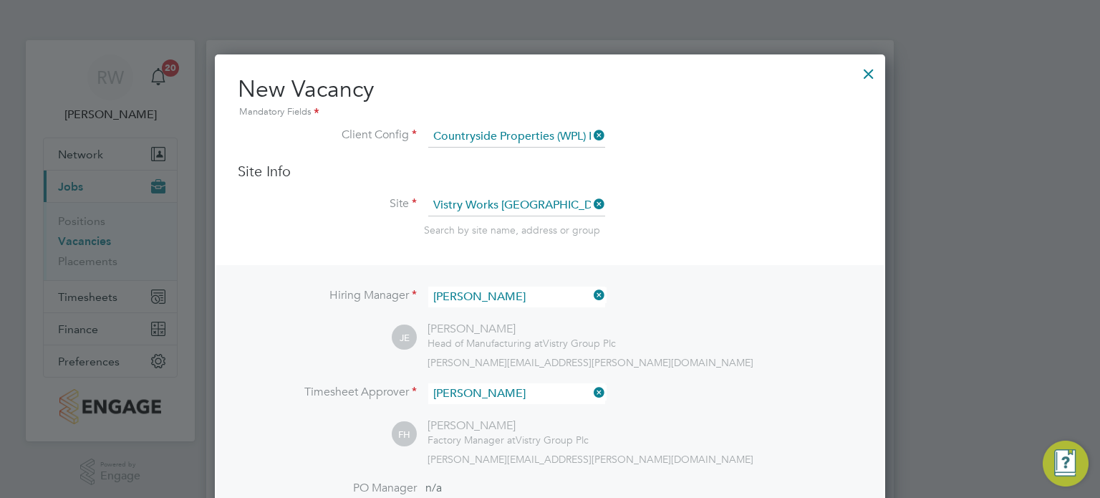
click at [874, 67] on div at bounding box center [869, 70] width 26 height 26
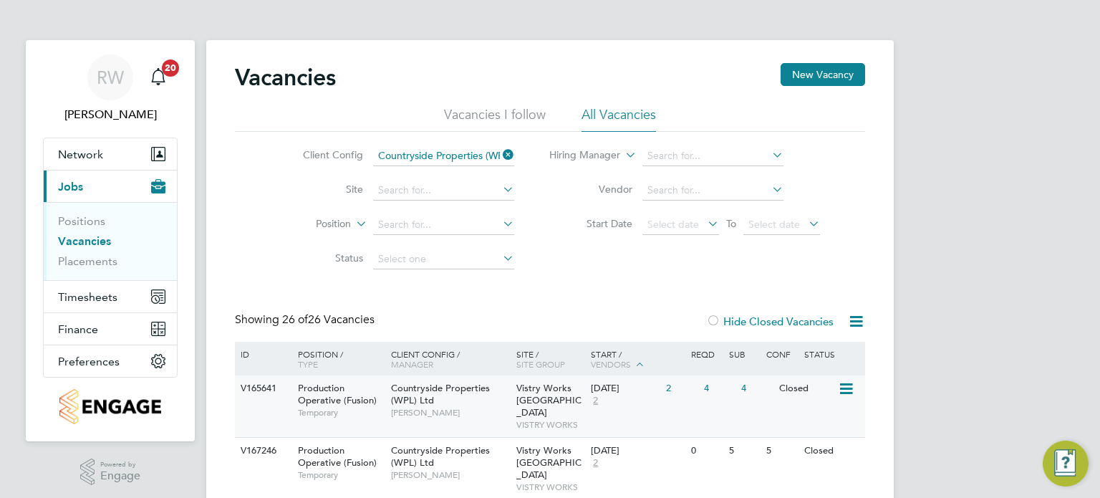
click at [543, 391] on span "Vistry Works Leicester" at bounding box center [548, 400] width 65 height 37
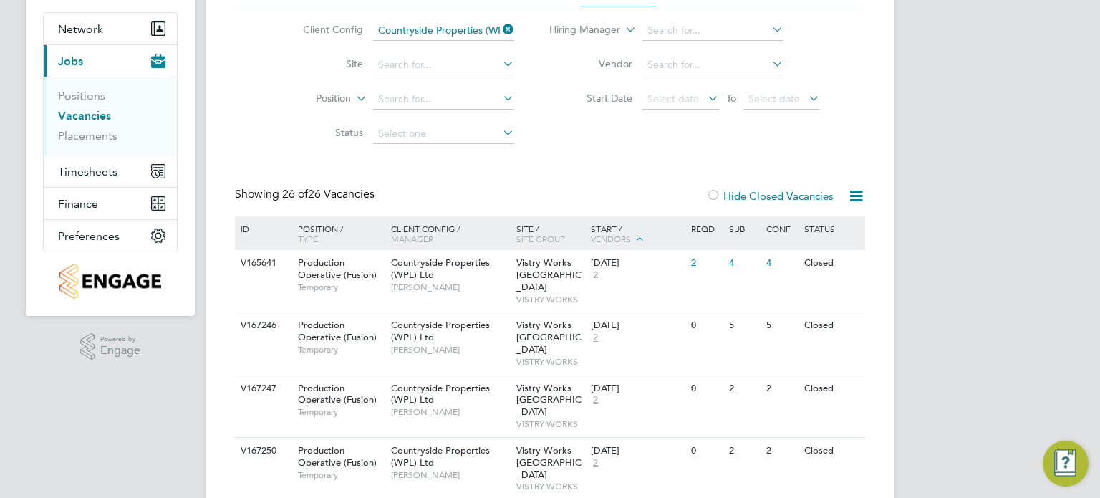
scroll to position [133, 0]
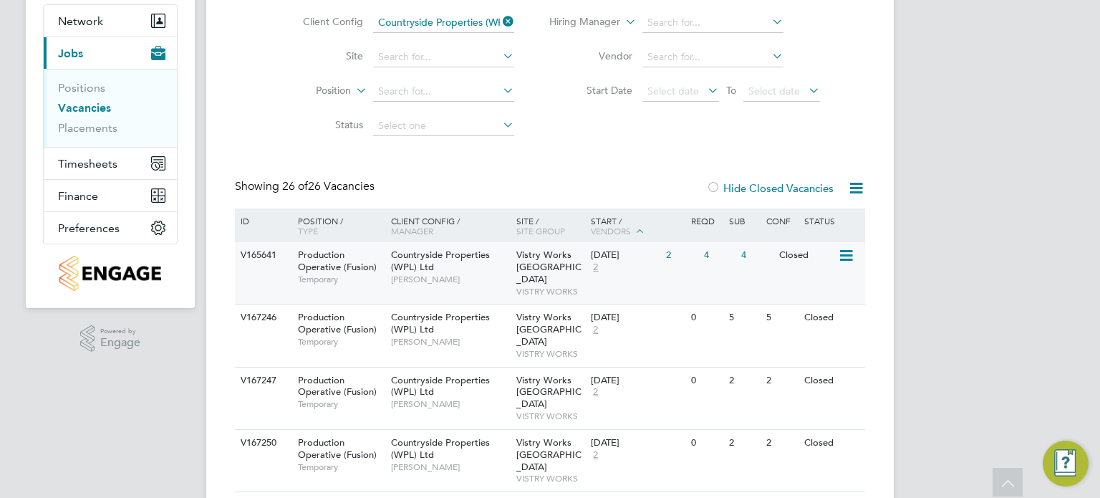
click at [536, 286] on span "VISTRY WORKS" at bounding box center [550, 291] width 68 height 11
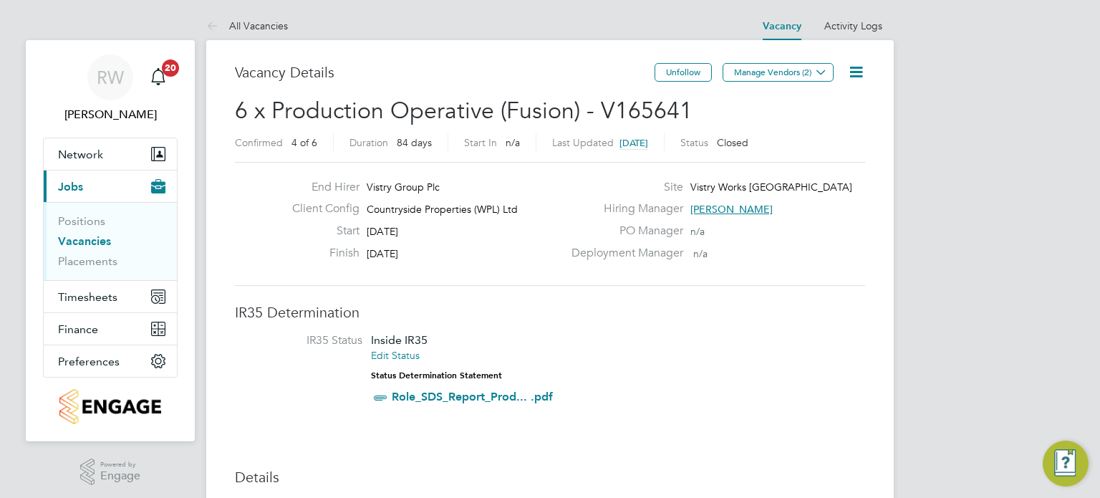
click at [858, 67] on icon at bounding box center [856, 72] width 18 height 18
click at [819, 126] on li "Update Status" at bounding box center [821, 126] width 83 height 20
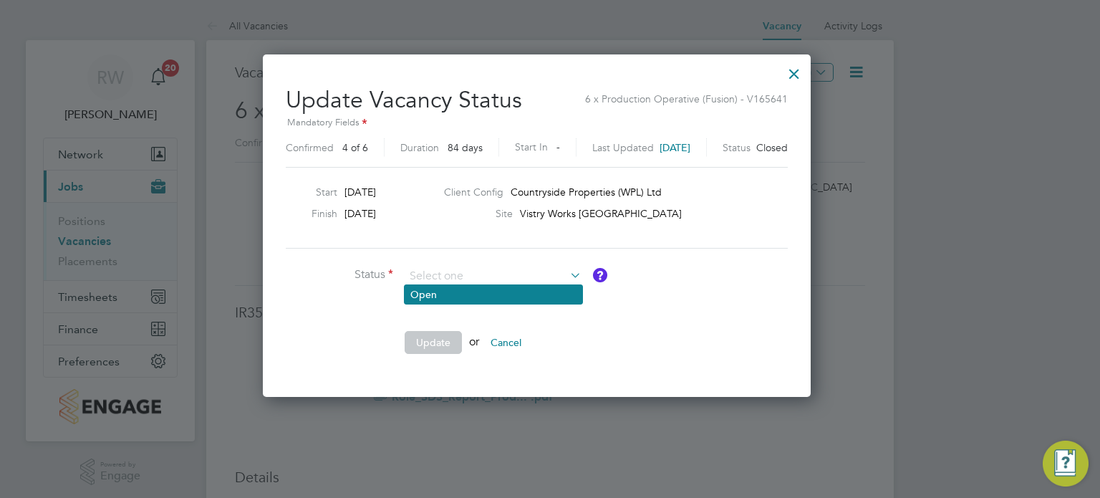
click at [424, 294] on li "Open" at bounding box center [494, 294] width 178 height 19
type input "Open"
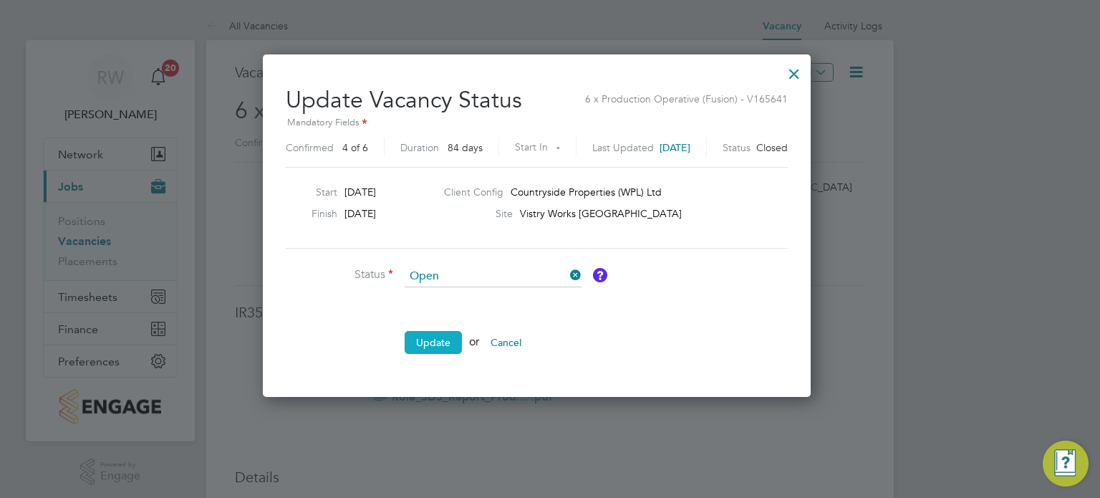
click at [422, 344] on button "Update" at bounding box center [433, 342] width 57 height 23
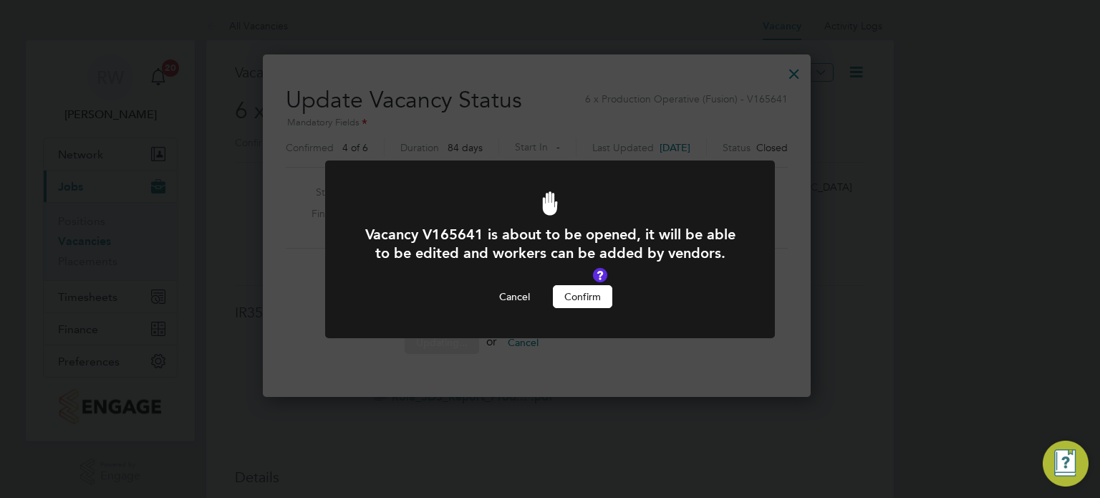
click at [578, 271] on div "Vacancy V165641 is about to be opened, it will be able to be edited and workers…" at bounding box center [550, 266] width 372 height 83
click at [576, 286] on button "Confirm" at bounding box center [582, 296] width 59 height 23
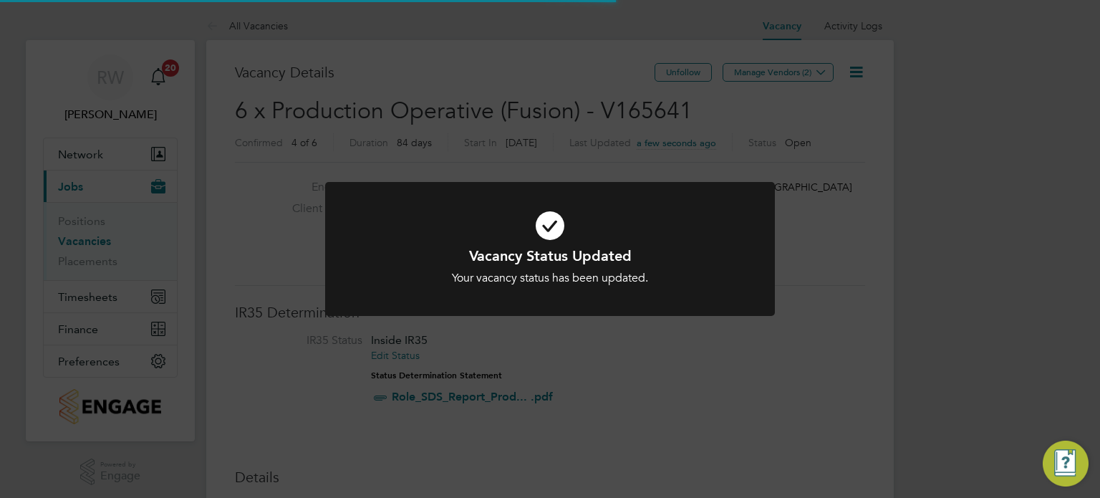
click at [780, 300] on div "Vacancy Status Updated Your vacancy status has been updated. Cancel Okay" at bounding box center [550, 249] width 1100 height 498
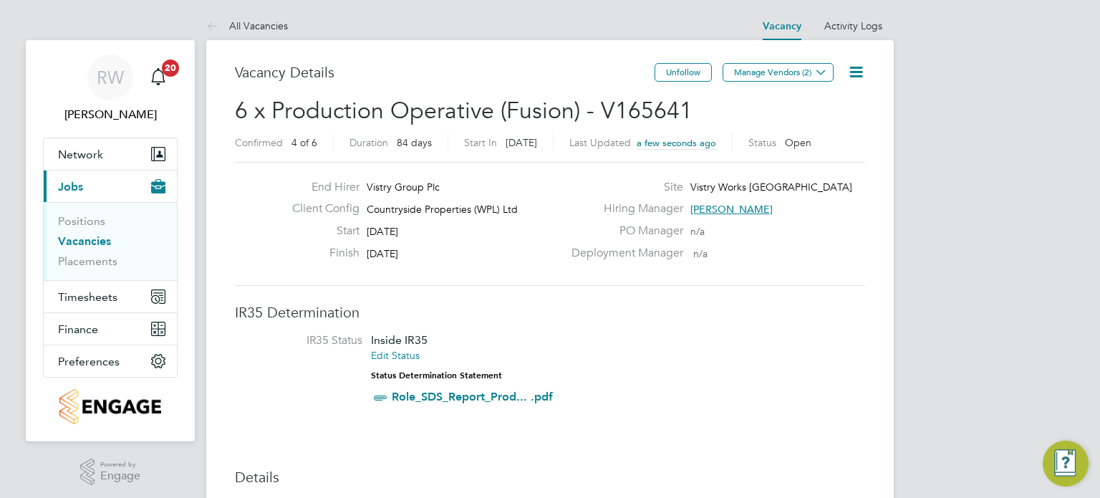
click at [860, 71] on icon at bounding box center [856, 72] width 18 height 18
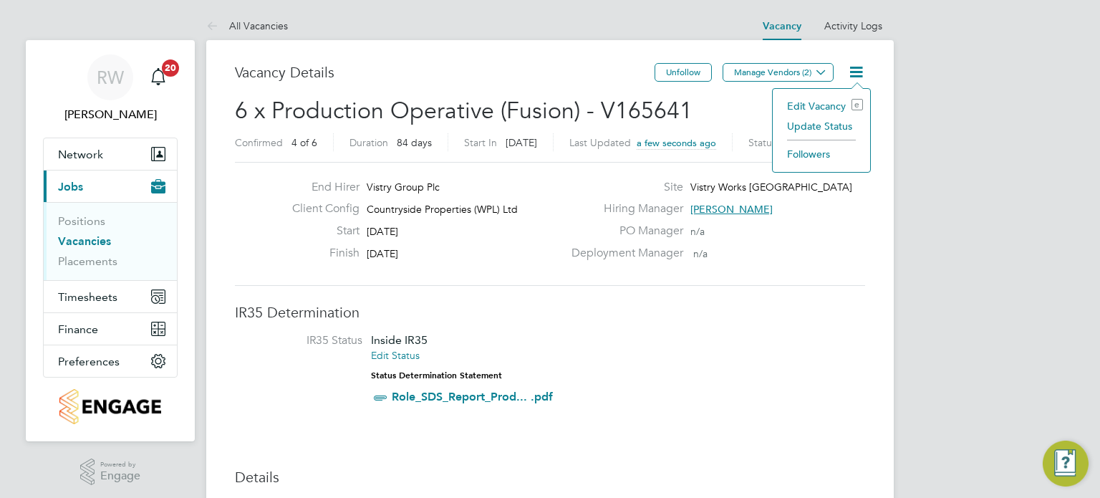
click at [824, 122] on li "Update Status" at bounding box center [821, 126] width 83 height 20
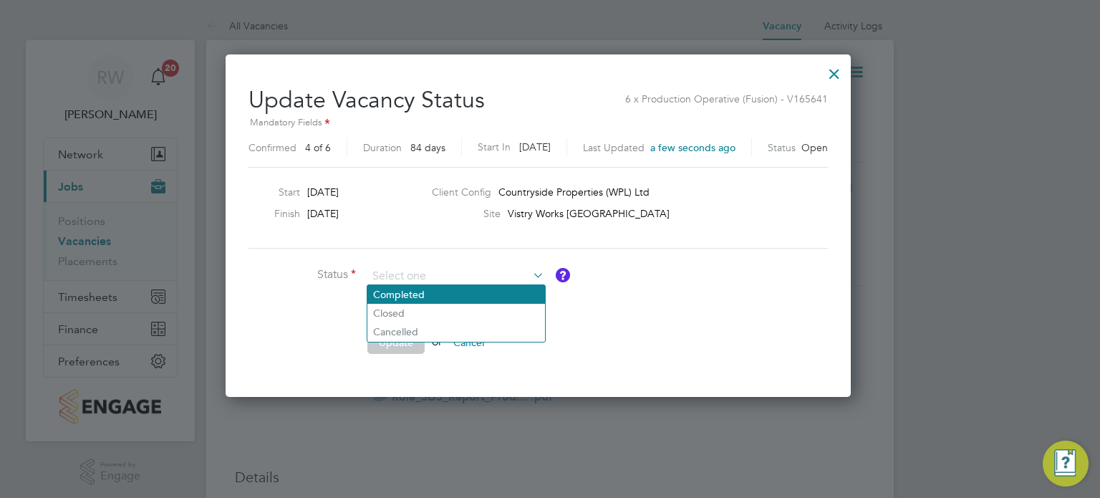
click at [418, 297] on li "Completed" at bounding box center [456, 294] width 178 height 19
type input "Completed"
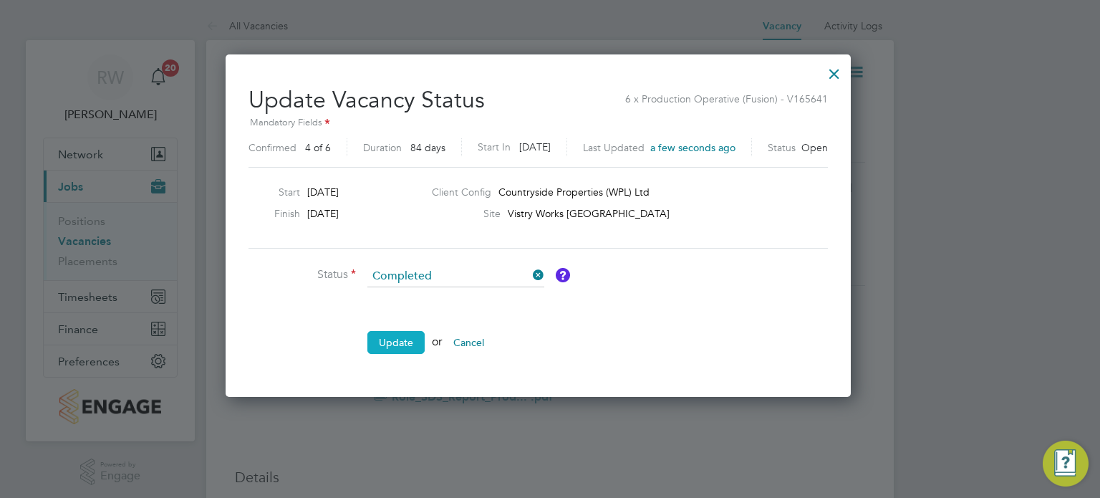
click at [395, 340] on button "Update" at bounding box center [395, 342] width 57 height 23
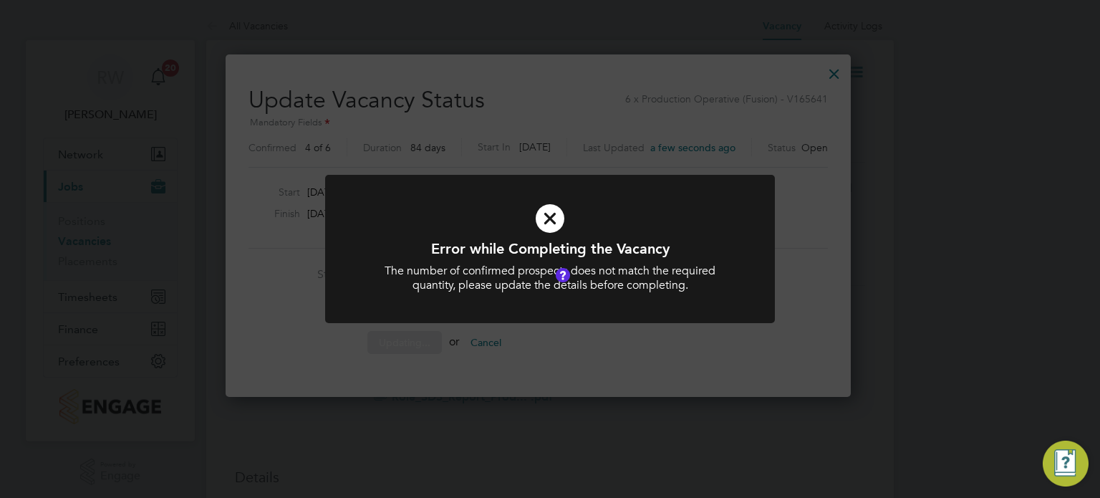
click at [556, 311] on div at bounding box center [550, 249] width 450 height 149
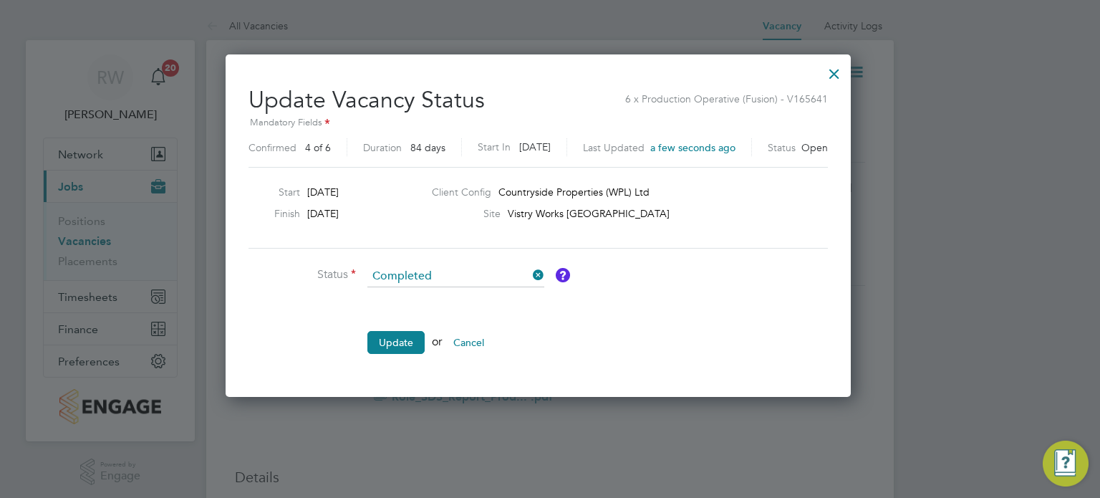
click at [847, 69] on div at bounding box center [834, 70] width 26 height 26
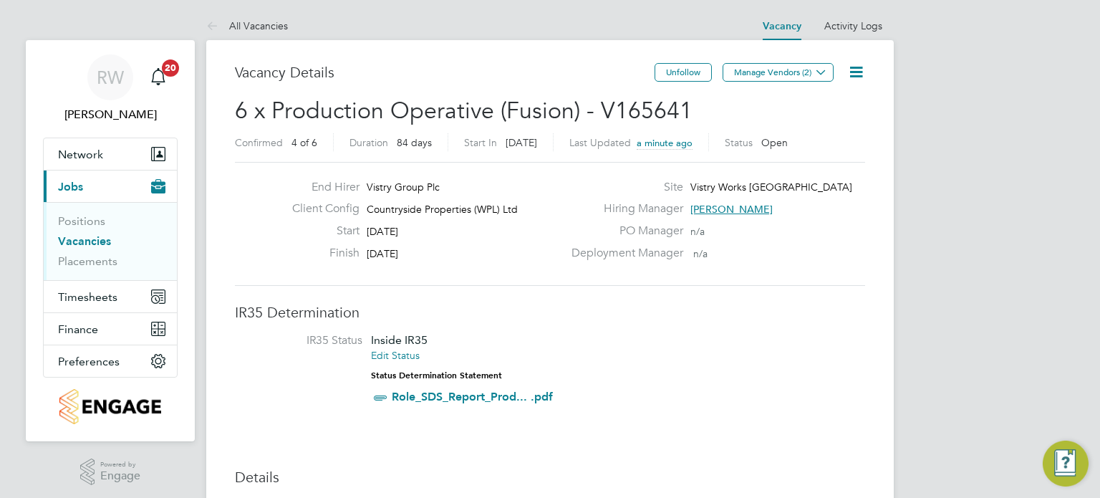
click at [858, 68] on icon at bounding box center [856, 72] width 18 height 18
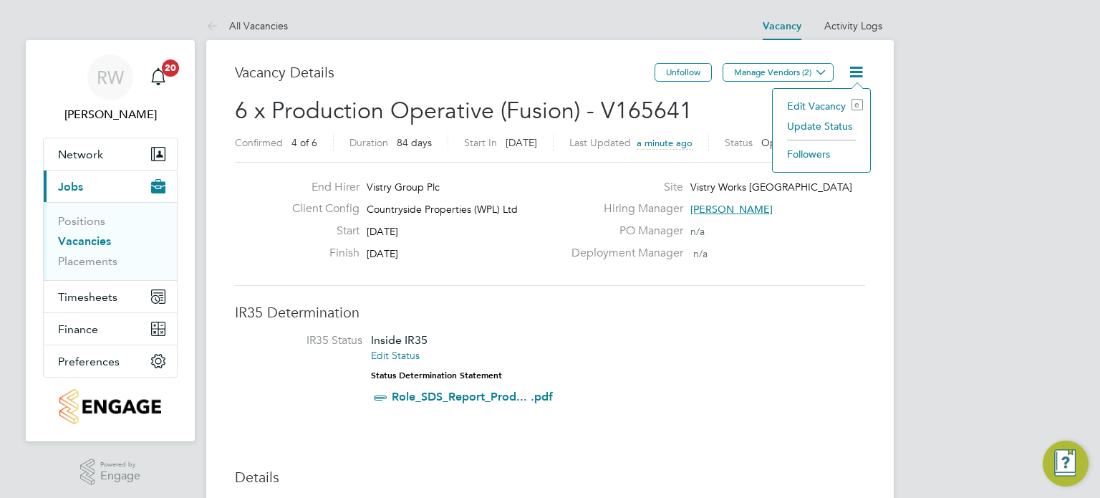
click at [819, 108] on li "Edit Vacancy e" at bounding box center [821, 106] width 83 height 20
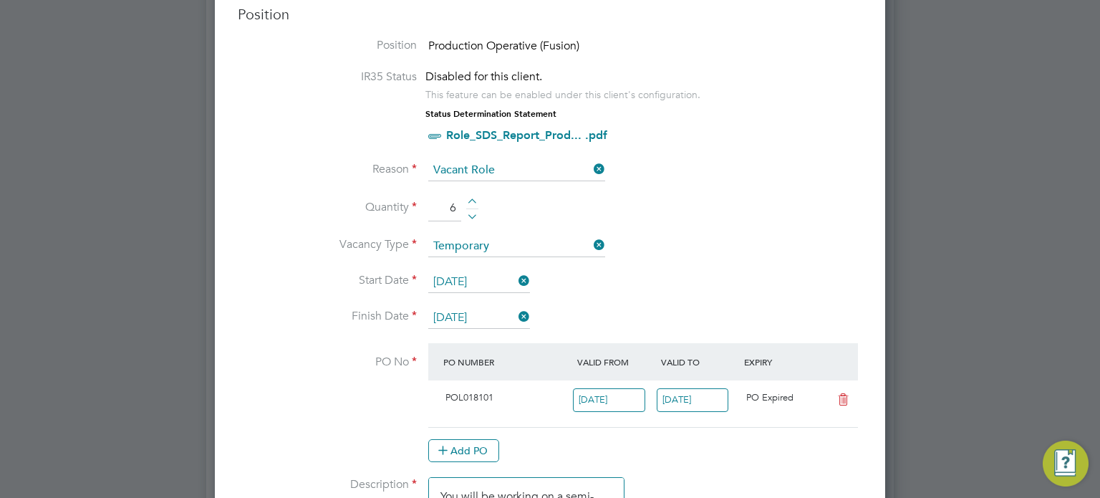
click at [473, 214] on div at bounding box center [472, 214] width 12 height 10
type input "4"
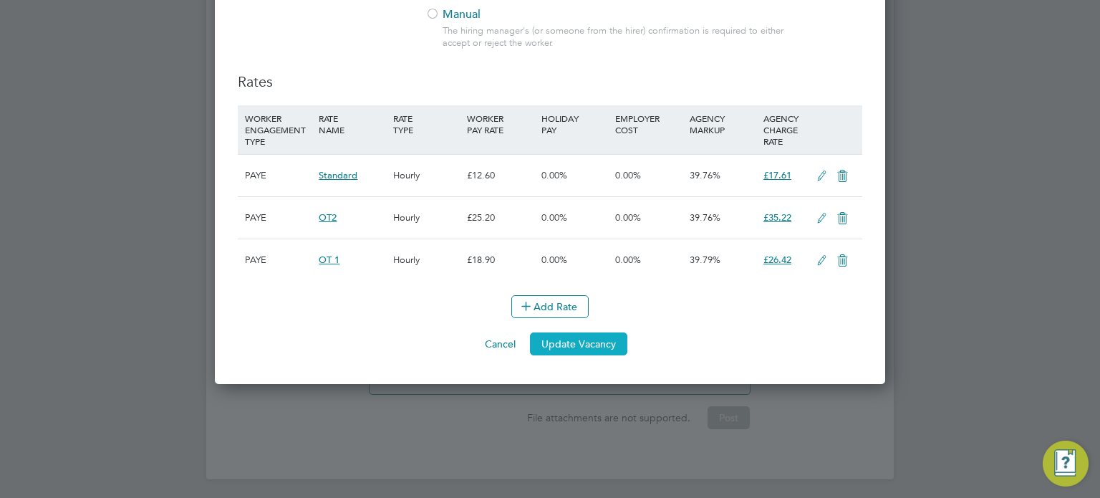
click at [596, 333] on button "Update Vacancy" at bounding box center [578, 343] width 97 height 23
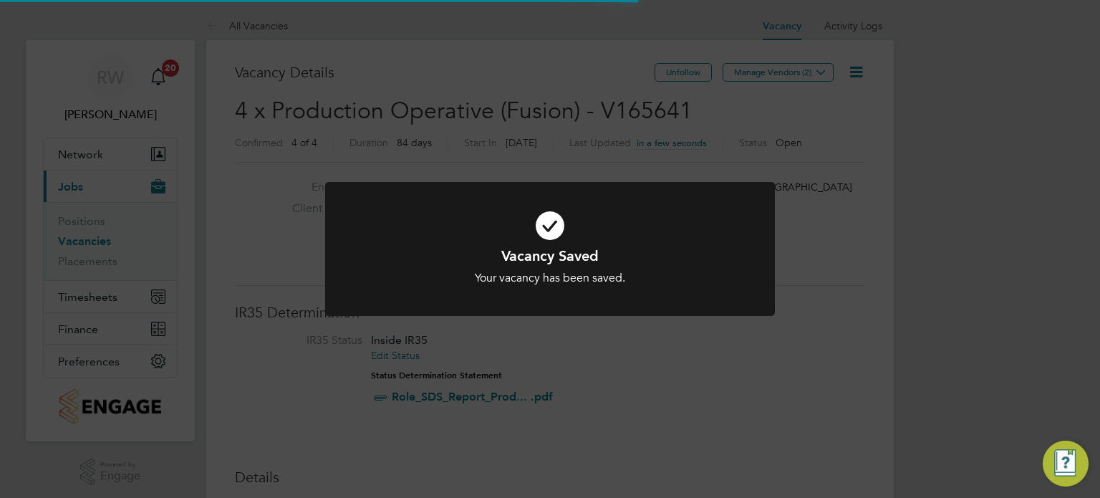
click at [840, 331] on div "Vacancy Saved Your vacancy has been saved. Cancel Okay" at bounding box center [550, 249] width 1100 height 498
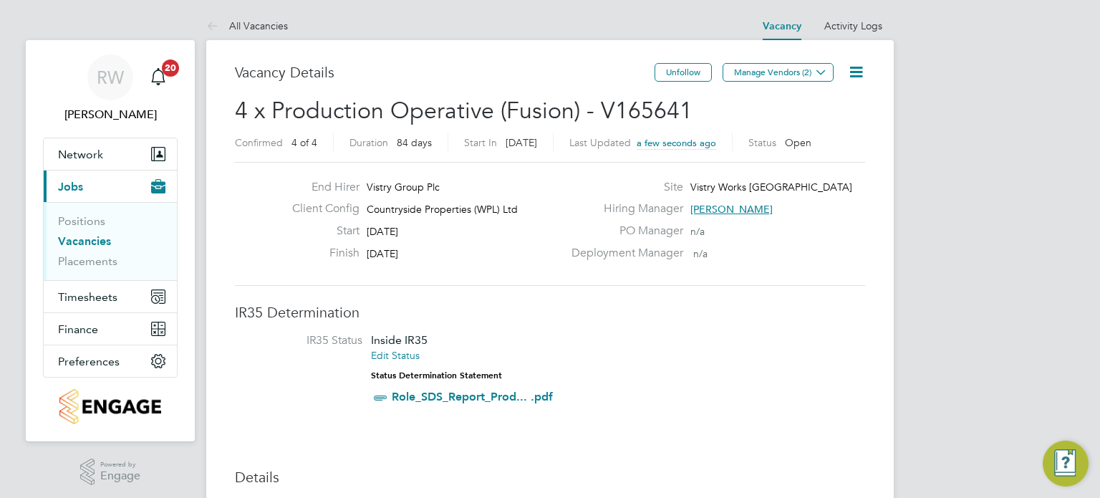
click at [848, 74] on icon at bounding box center [856, 72] width 18 height 18
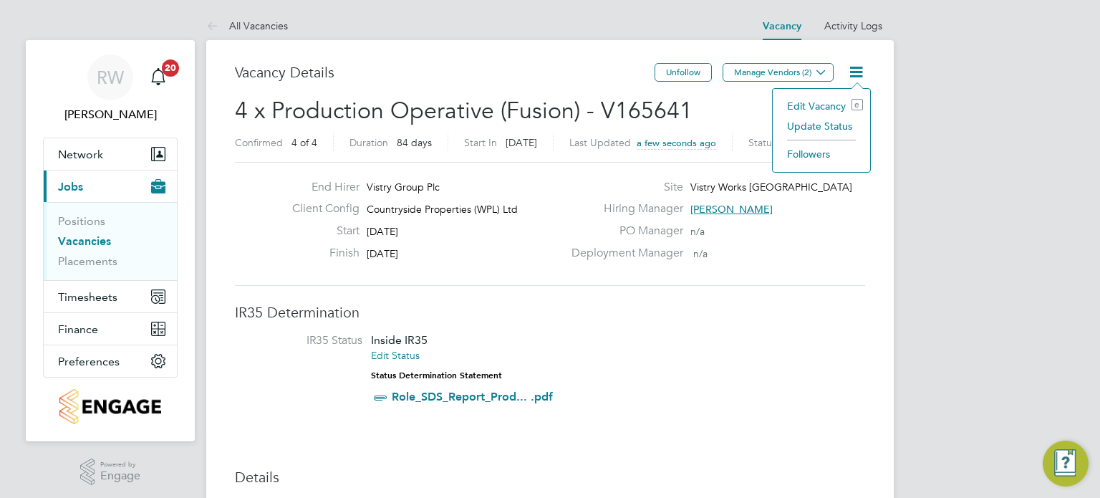
click at [818, 127] on li "Update Status" at bounding box center [821, 126] width 83 height 20
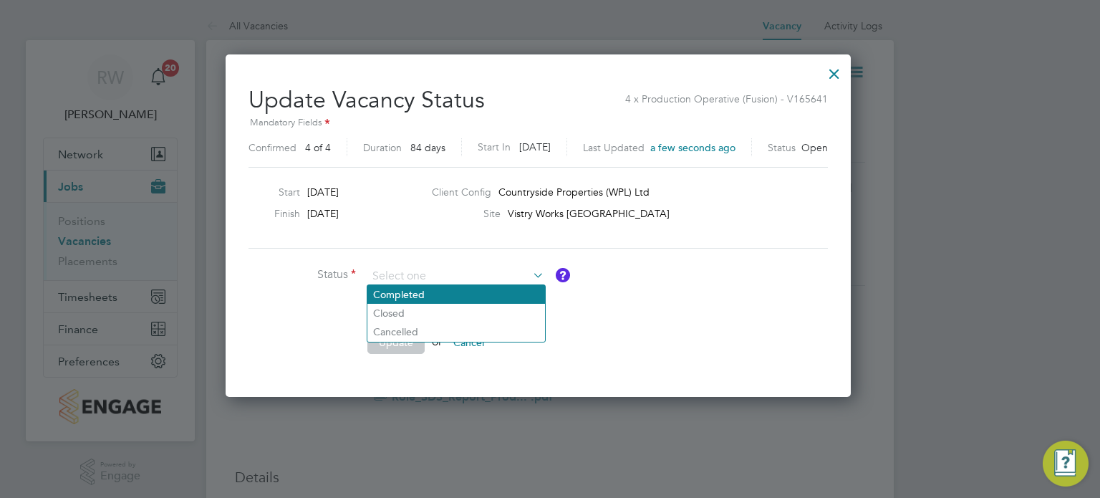
click at [413, 296] on li "Completed" at bounding box center [456, 294] width 178 height 19
type input "Completed"
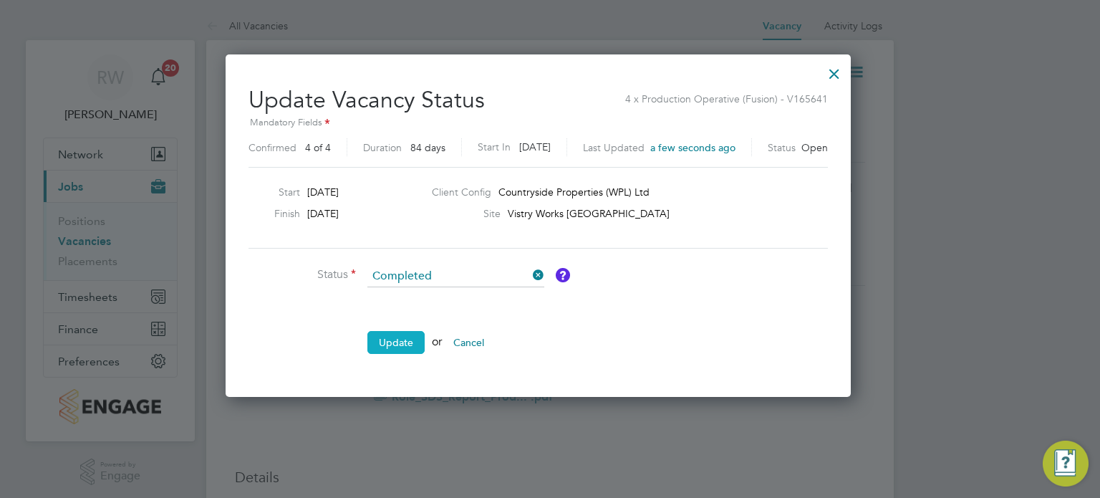
click at [389, 347] on button "Update" at bounding box center [395, 342] width 57 height 23
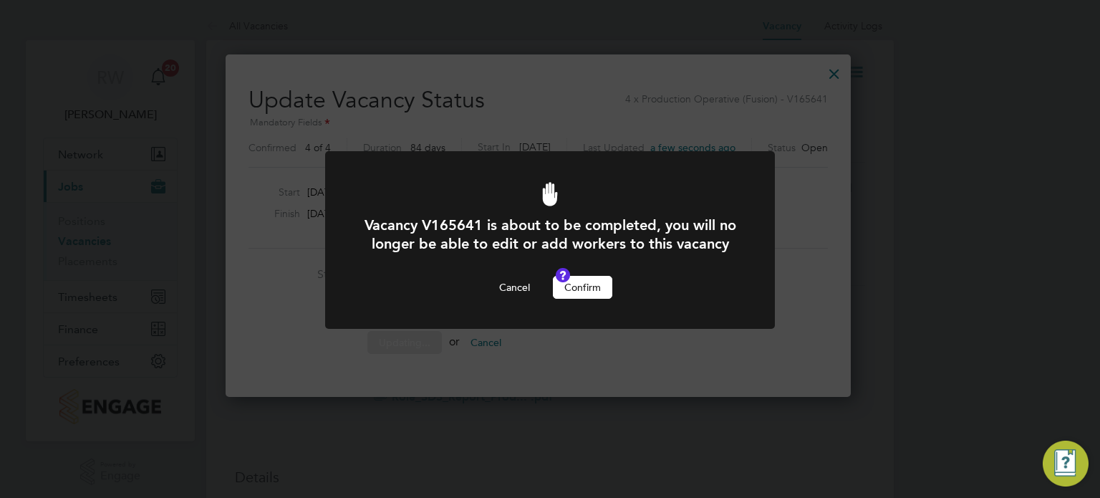
click at [571, 299] on button "Confirm" at bounding box center [582, 287] width 59 height 23
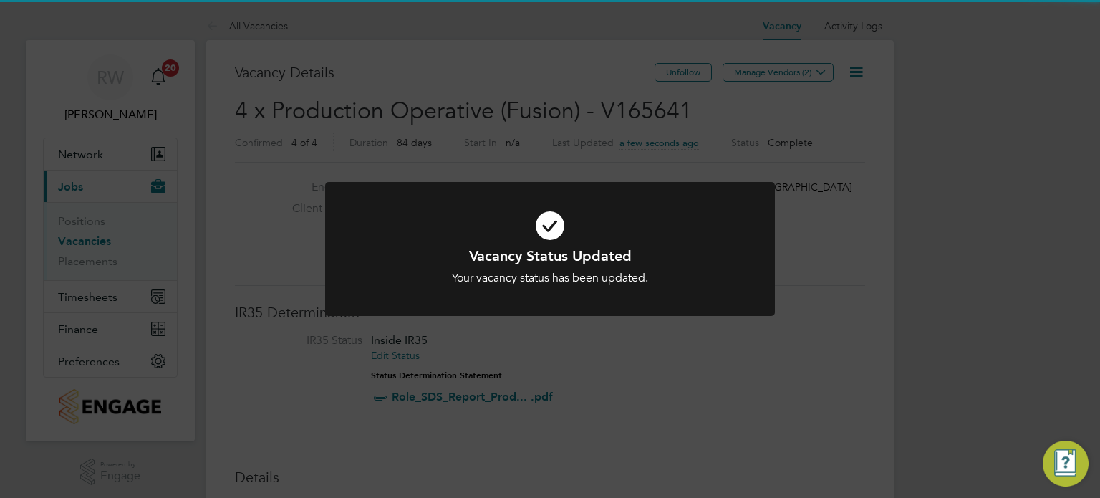
click at [674, 349] on div "Vacancy Status Updated Your vacancy status has been updated. Cancel Okay" at bounding box center [550, 249] width 1100 height 498
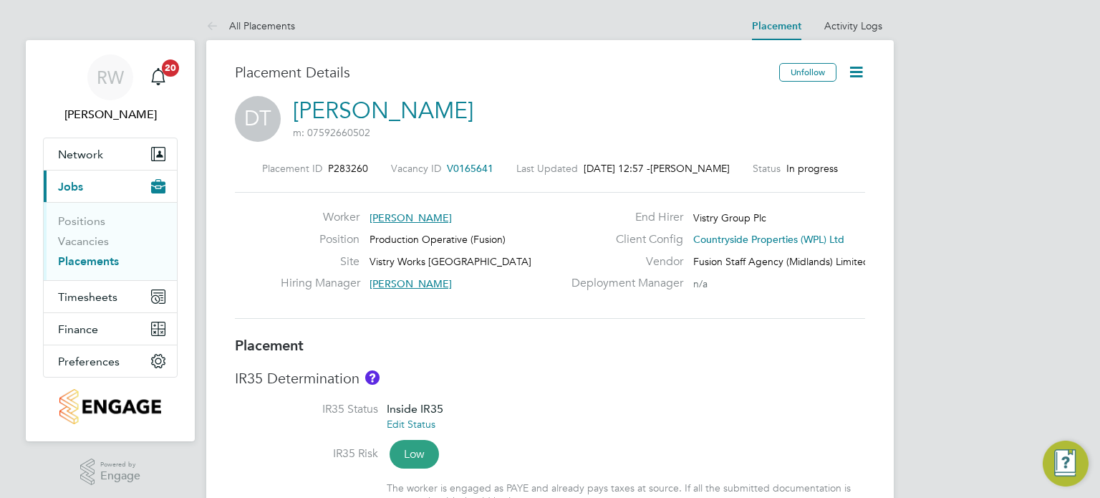
click at [851, 69] on icon at bounding box center [856, 72] width 18 height 18
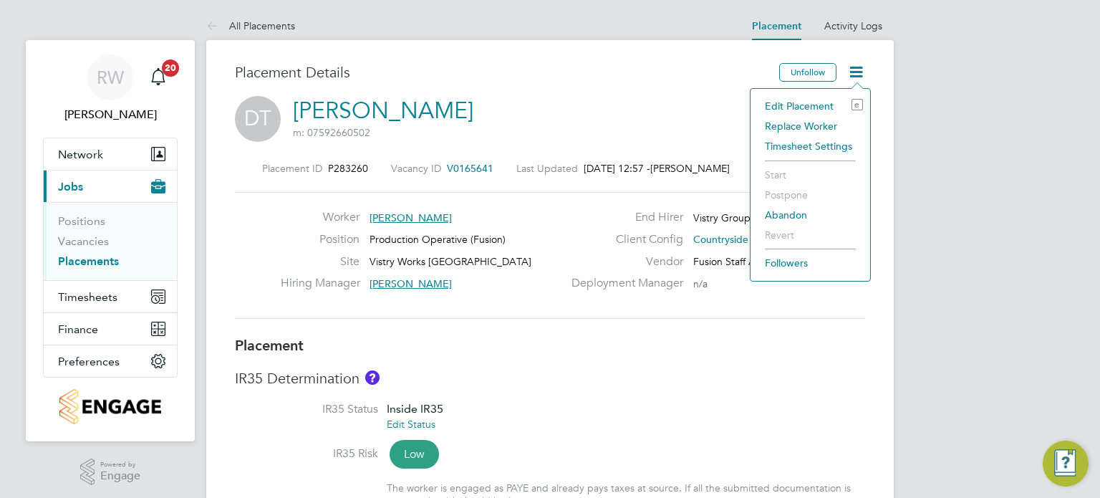
click at [799, 122] on li "Replace Worker" at bounding box center [809, 126] width 105 height 20
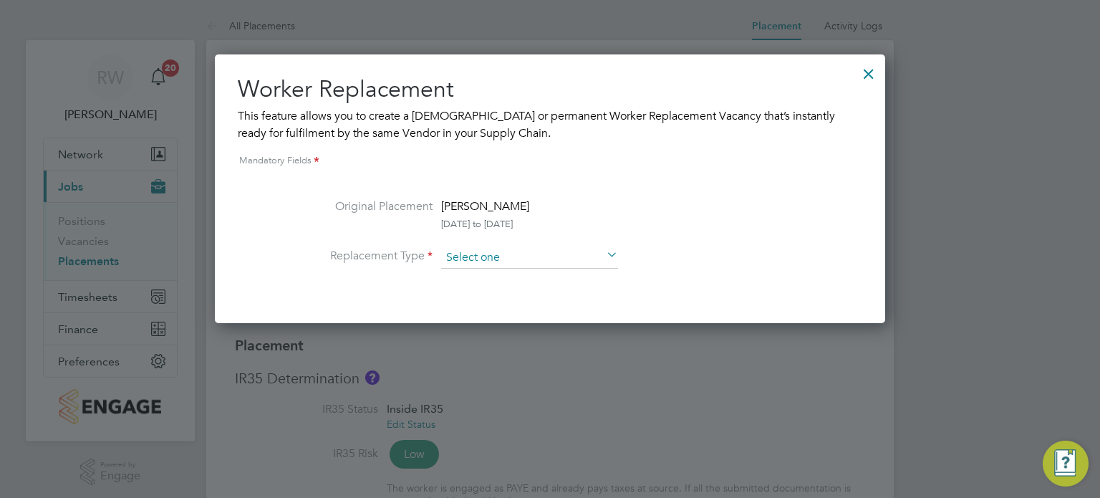
click at [561, 256] on input at bounding box center [529, 257] width 177 height 21
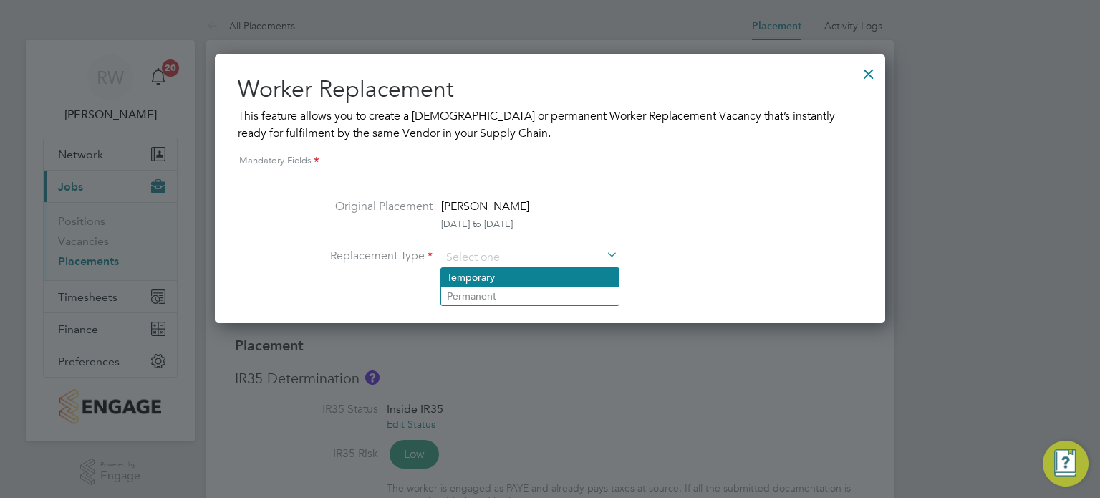
click at [511, 273] on li "Temporary" at bounding box center [530, 277] width 178 height 19
type input "Temporary"
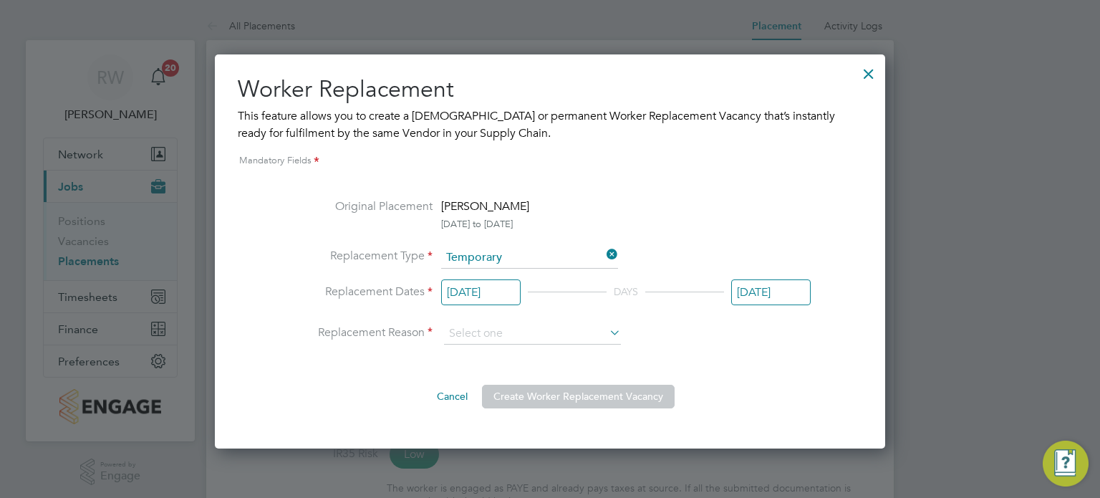
click at [493, 294] on input "07 Apr 2025" at bounding box center [480, 292] width 79 height 26
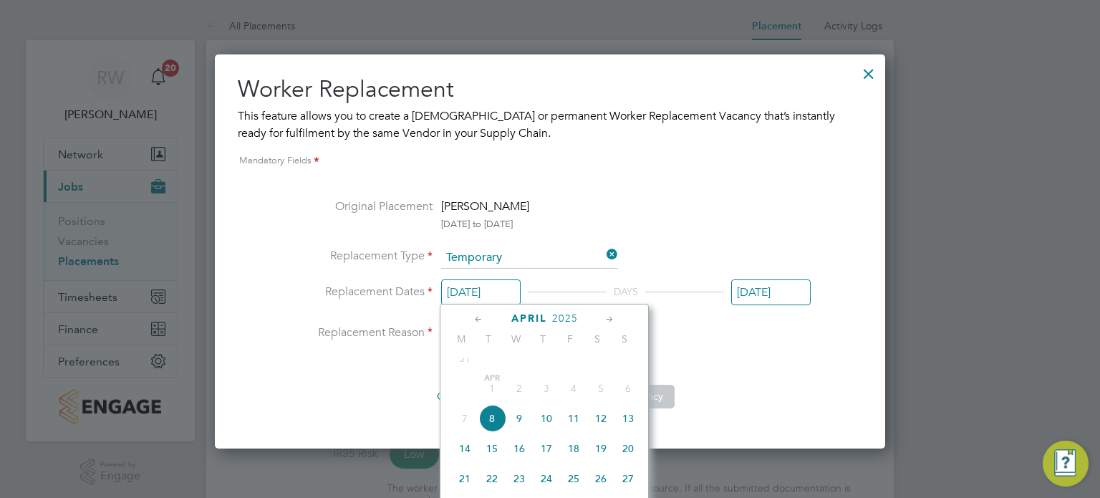
click at [542, 430] on span "10" at bounding box center [546, 418] width 27 height 27
type input "10 Apr 2025"
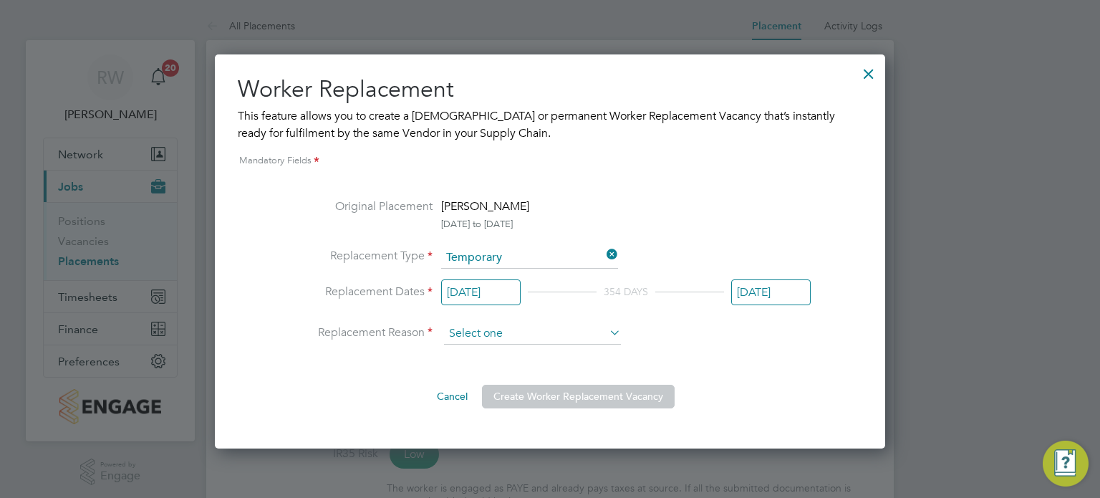
click at [546, 334] on input at bounding box center [532, 333] width 177 height 21
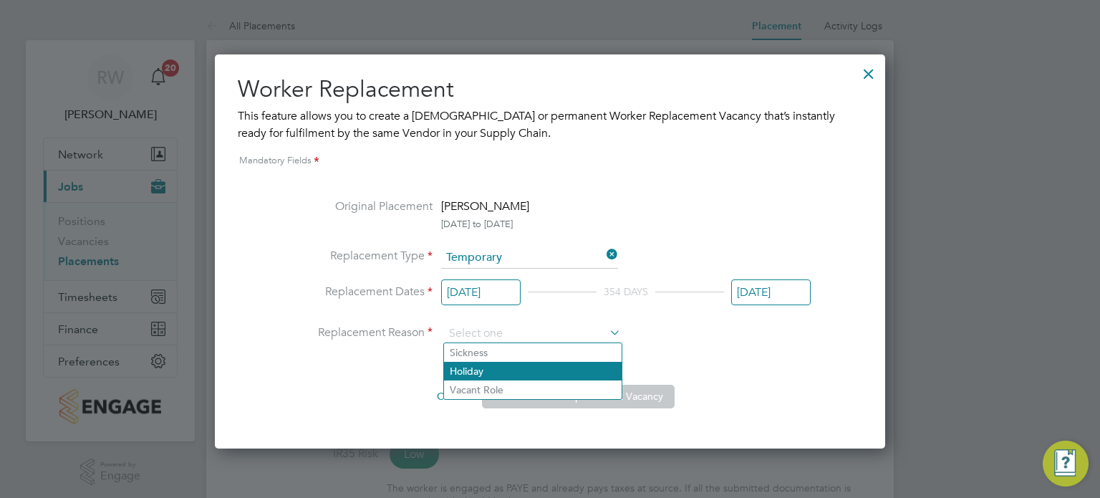
click at [509, 370] on li "Holiday" at bounding box center [533, 371] width 178 height 19
type input "Holiday"
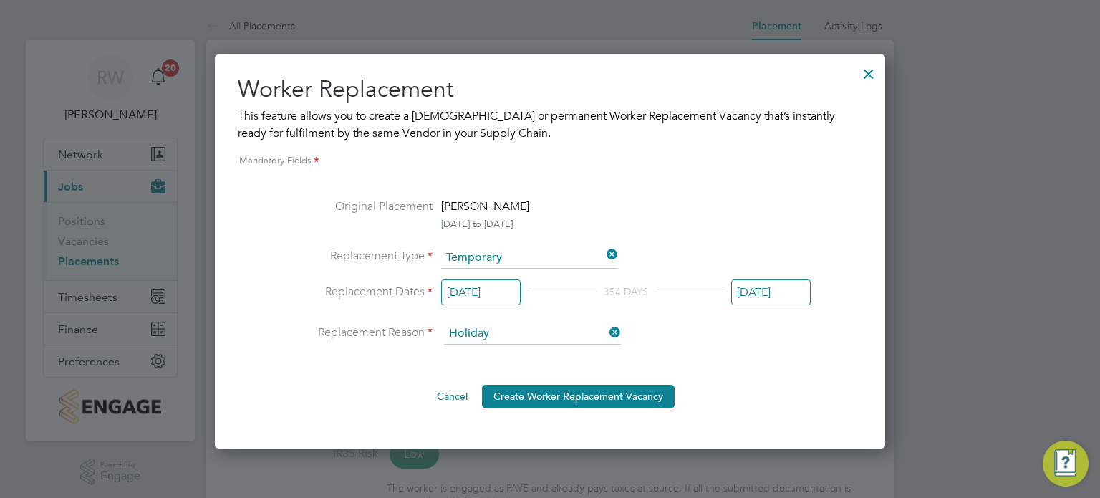
click at [863, 75] on div at bounding box center [869, 70] width 26 height 26
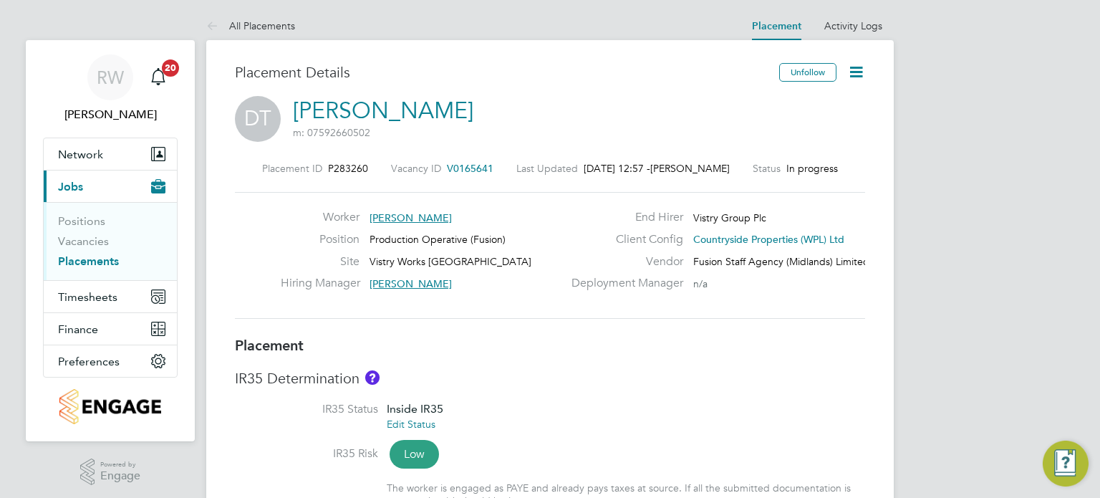
click at [848, 76] on icon at bounding box center [856, 72] width 18 height 18
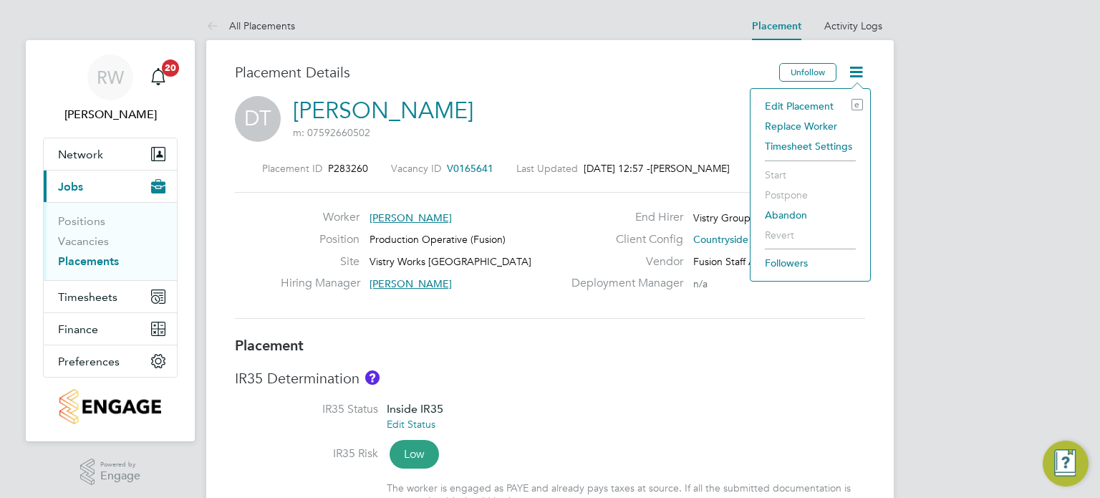
click at [811, 126] on li "Replace Worker" at bounding box center [809, 126] width 105 height 20
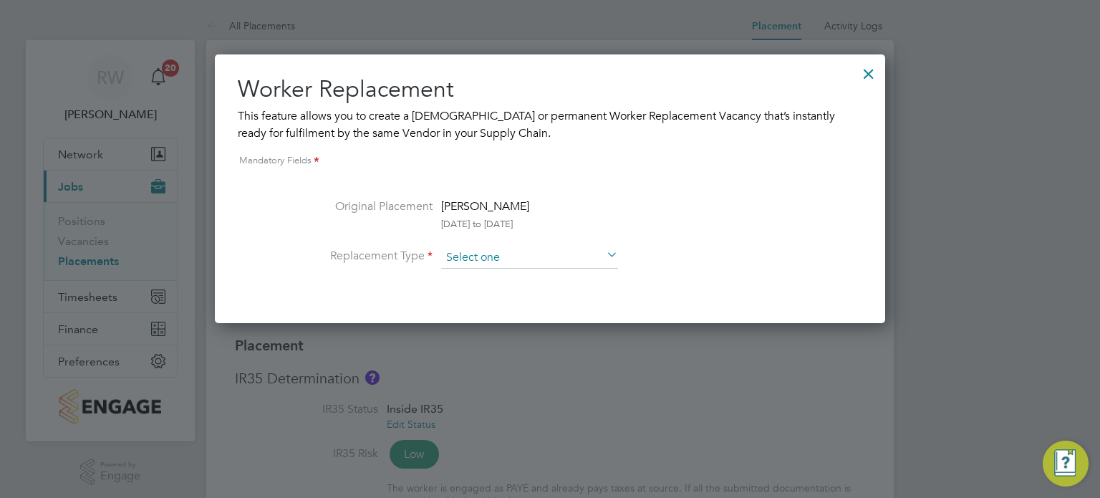
click at [481, 256] on input at bounding box center [529, 257] width 177 height 21
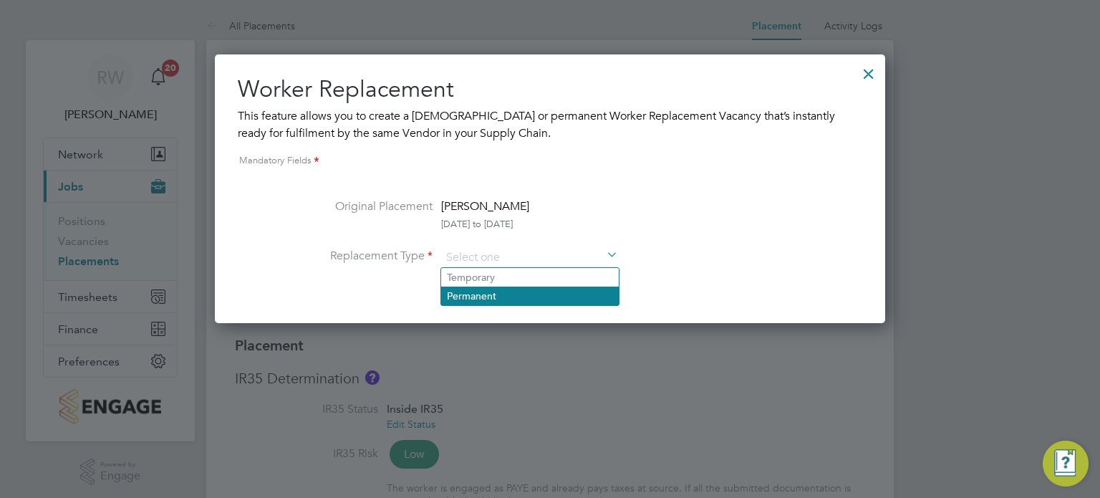
click at [478, 298] on li "Permanent" at bounding box center [530, 295] width 178 height 19
type input "Permanent"
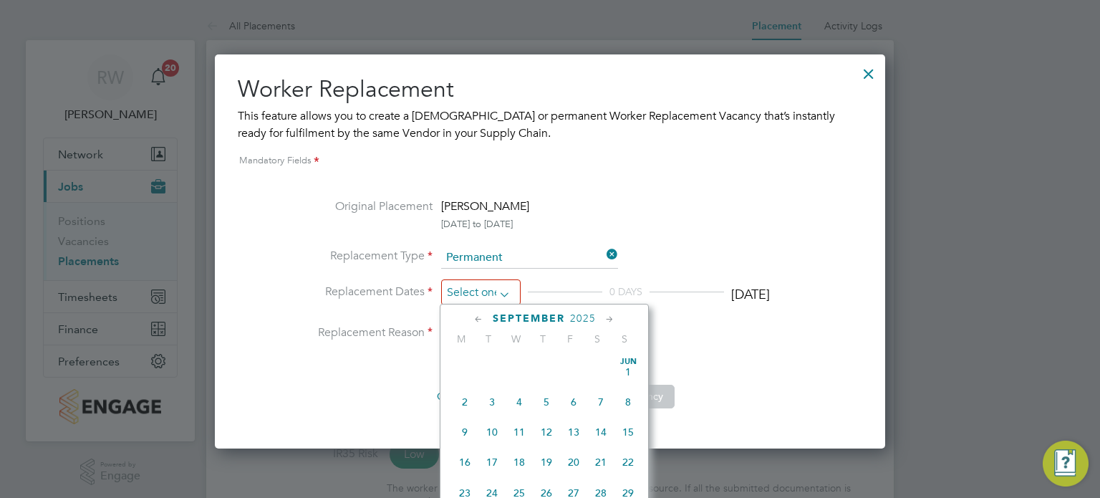
click at [477, 287] on input at bounding box center [480, 292] width 79 height 26
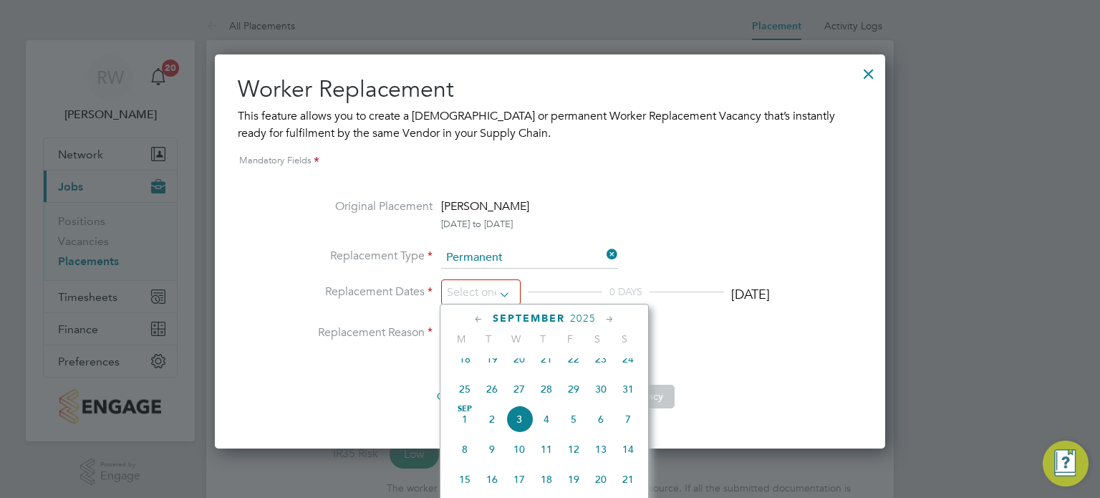
click at [518, 427] on span "3" at bounding box center [518, 418] width 27 height 27
type input "03 Sep 2025"
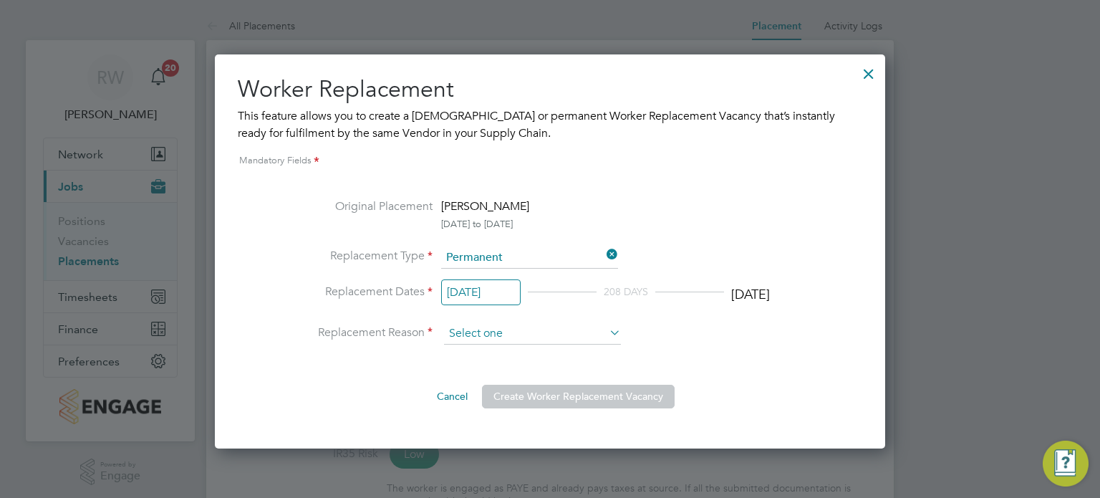
click at [567, 332] on input at bounding box center [532, 333] width 177 height 21
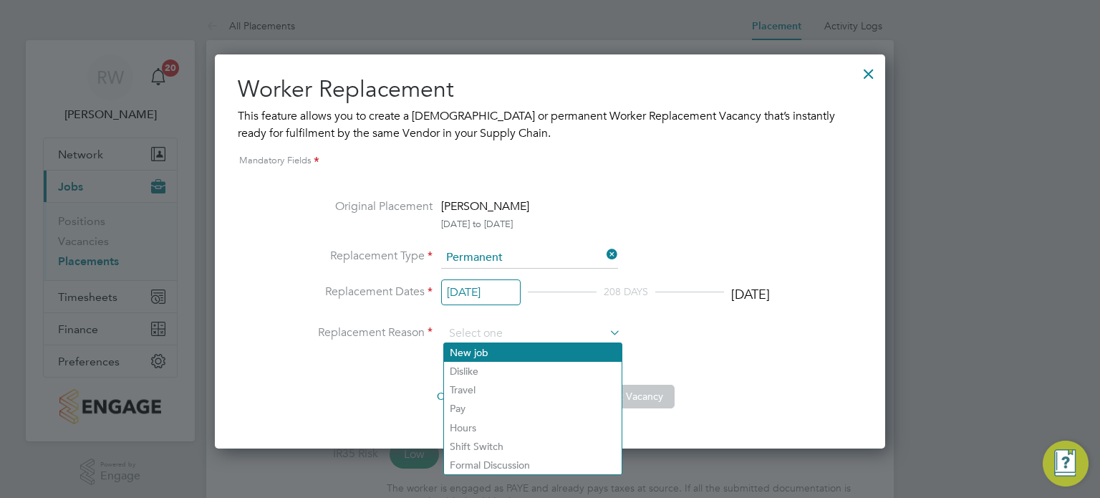
click at [495, 356] on li "New job" at bounding box center [533, 352] width 178 height 19
type input "New job"
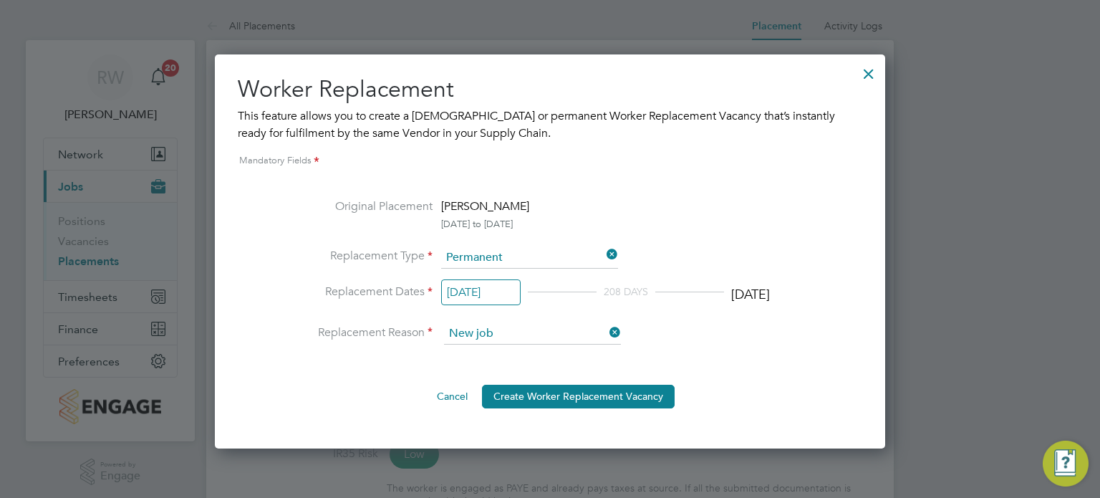
click at [873, 69] on div at bounding box center [869, 70] width 26 height 26
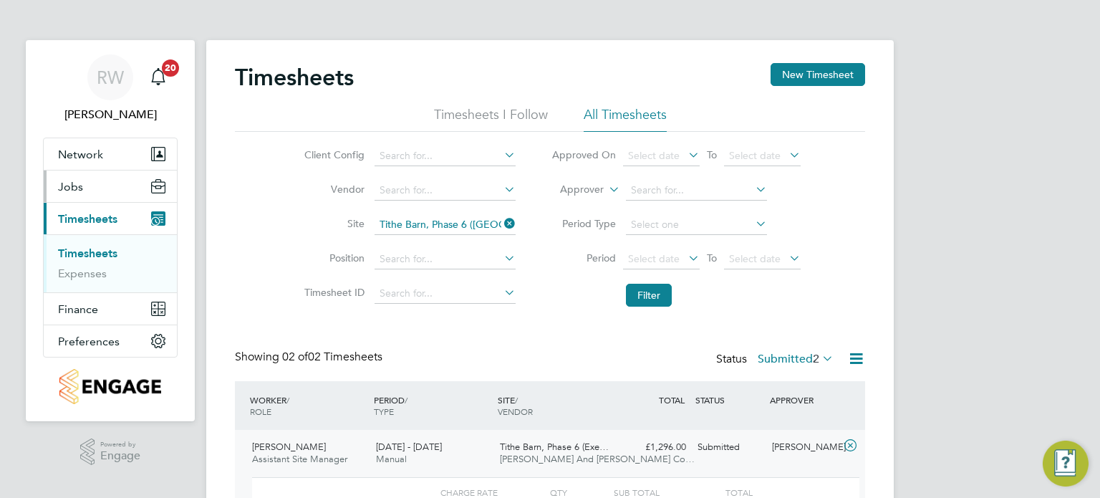
click at [80, 191] on span "Jobs" at bounding box center [70, 187] width 25 height 14
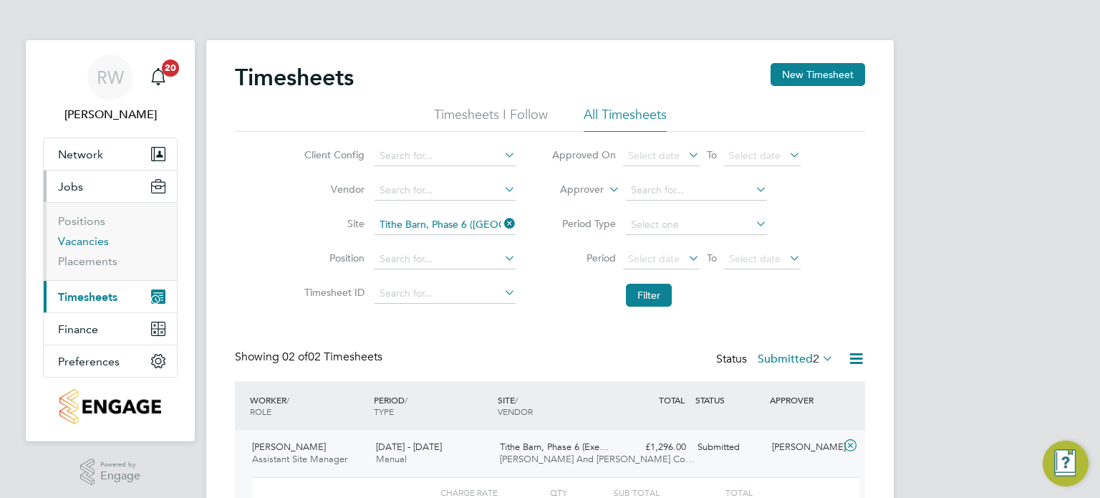
click at [89, 243] on link "Vacancies" at bounding box center [83, 241] width 51 height 14
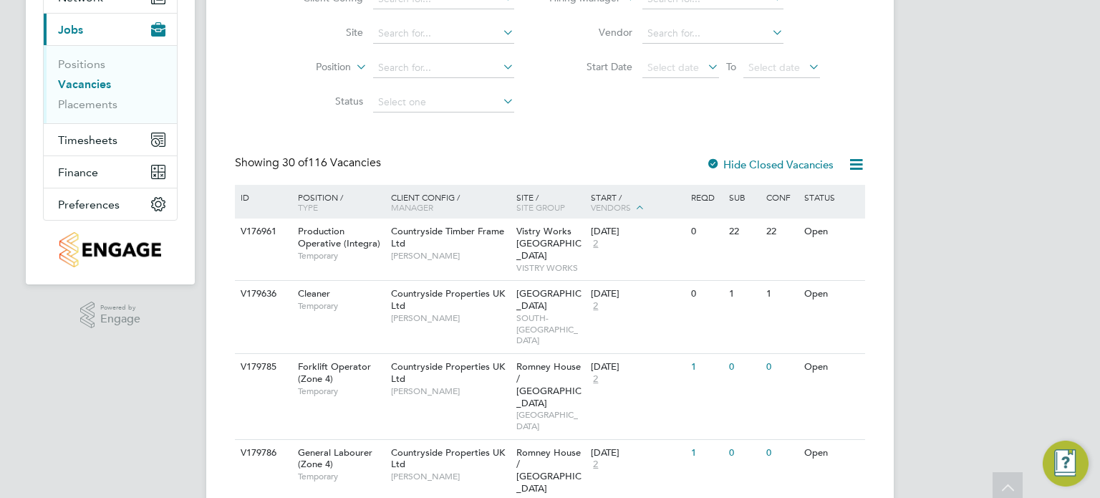
scroll to position [158, 0]
click at [542, 235] on span "Vistry Works [GEOGRAPHIC_DATA]" at bounding box center [548, 242] width 65 height 37
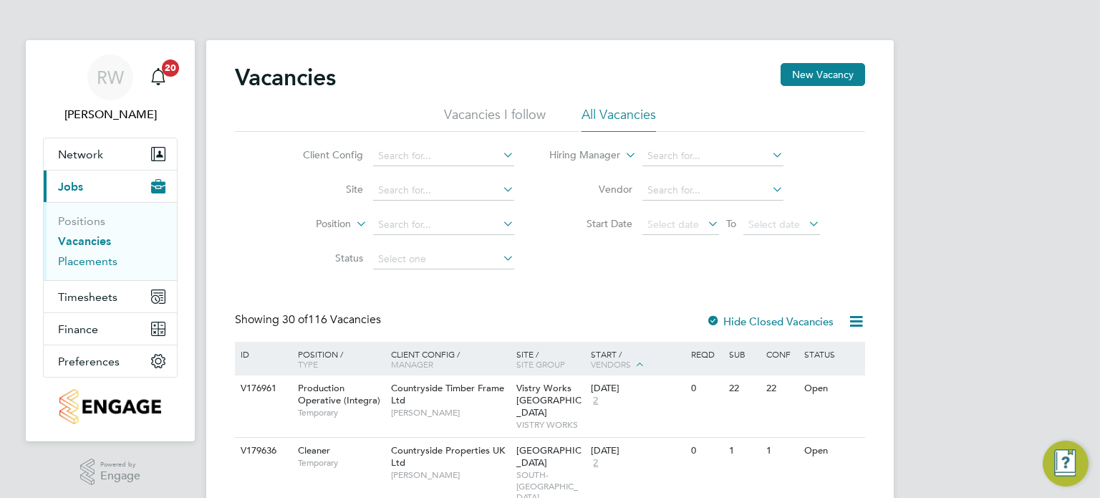
click at [102, 256] on link "Placements" at bounding box center [87, 261] width 59 height 14
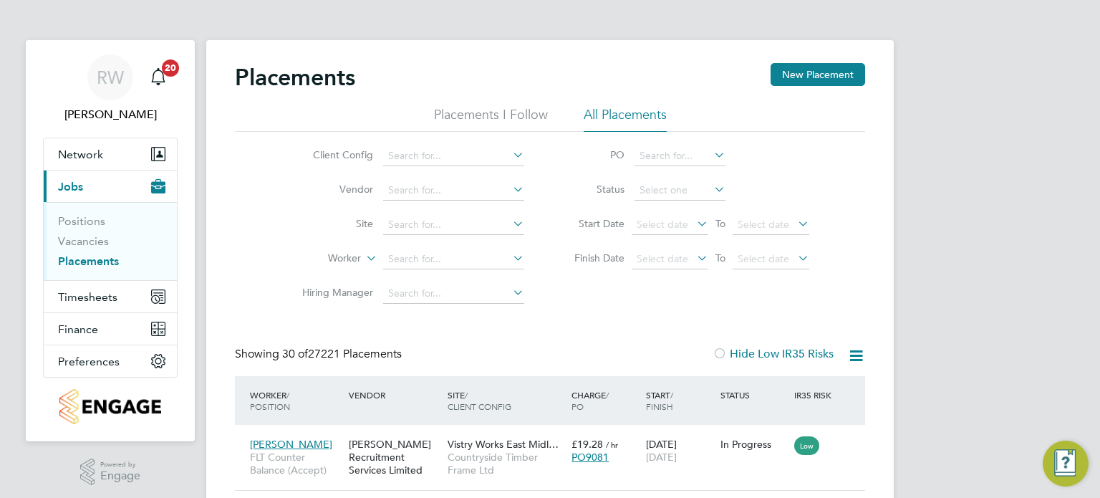
scroll to position [54, 125]
click at [447, 155] on input at bounding box center [453, 156] width 141 height 20
click at [445, 151] on input at bounding box center [453, 156] width 141 height 20
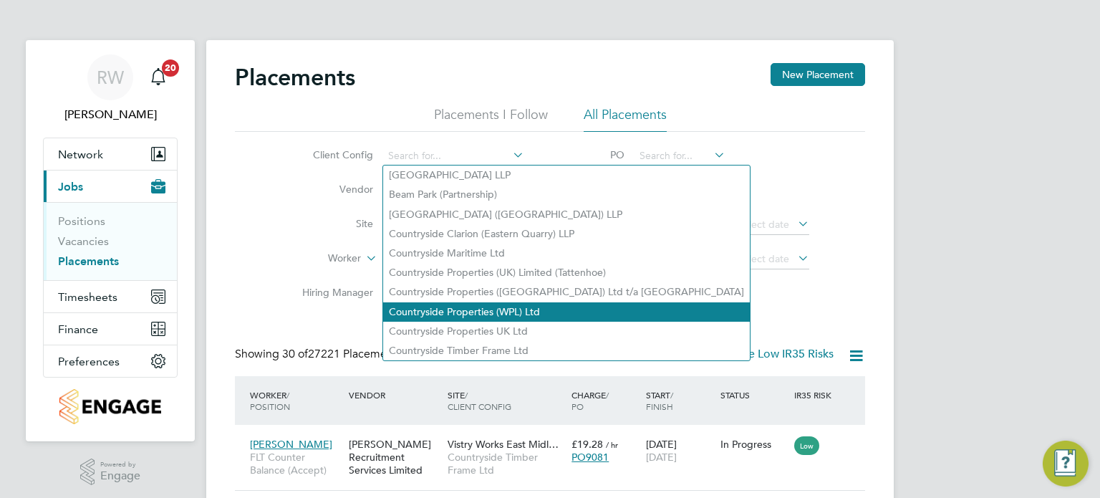
click at [466, 313] on li "Countryside Properties (WPL) Ltd" at bounding box center [566, 311] width 367 height 19
type input "Countryside Properties (WPL) Ltd"
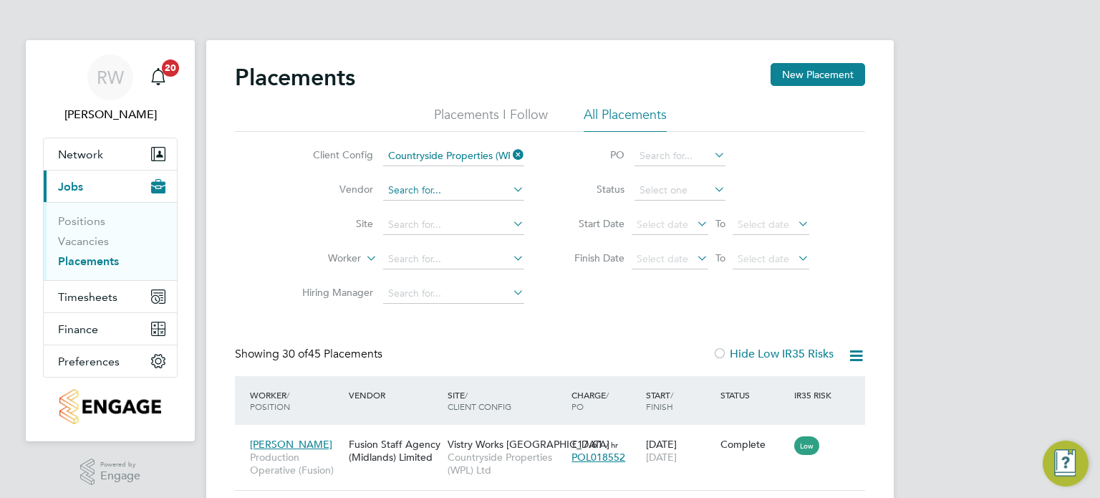
click at [458, 188] on input at bounding box center [453, 190] width 141 height 20
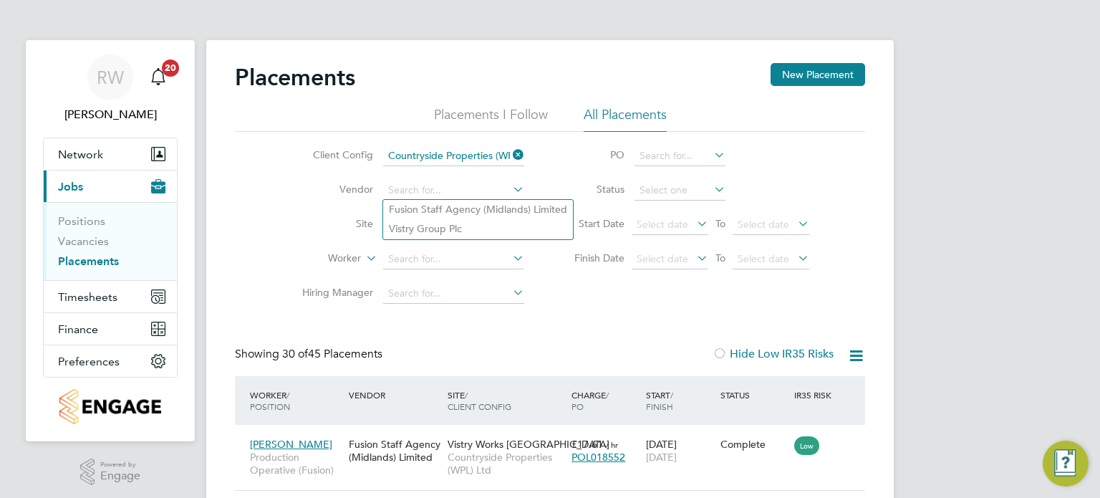
click at [596, 300] on div "Client Config Countryside Properties (WPL) Ltd Vendor Site Worker Hiring Manage…" at bounding box center [550, 221] width 630 height 179
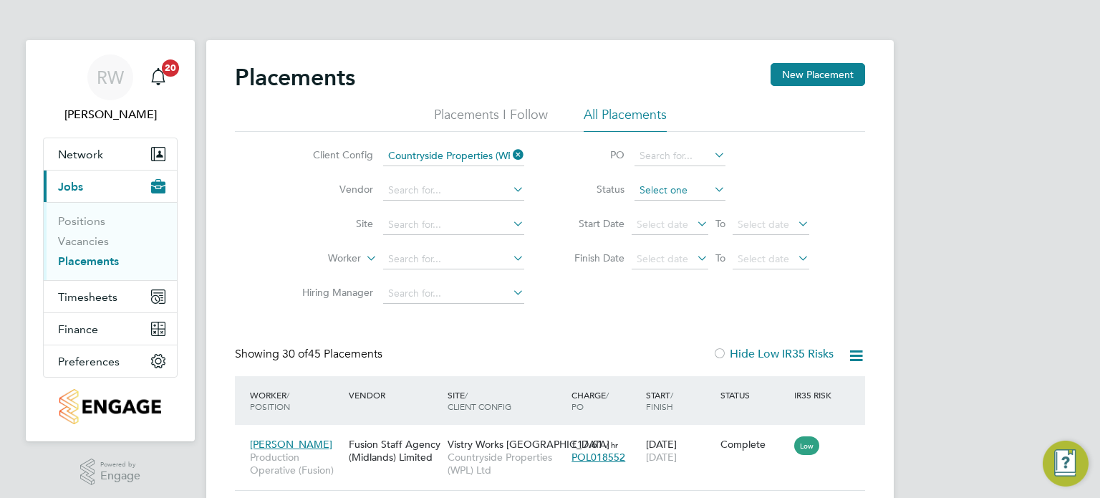
click at [659, 186] on input at bounding box center [679, 190] width 91 height 20
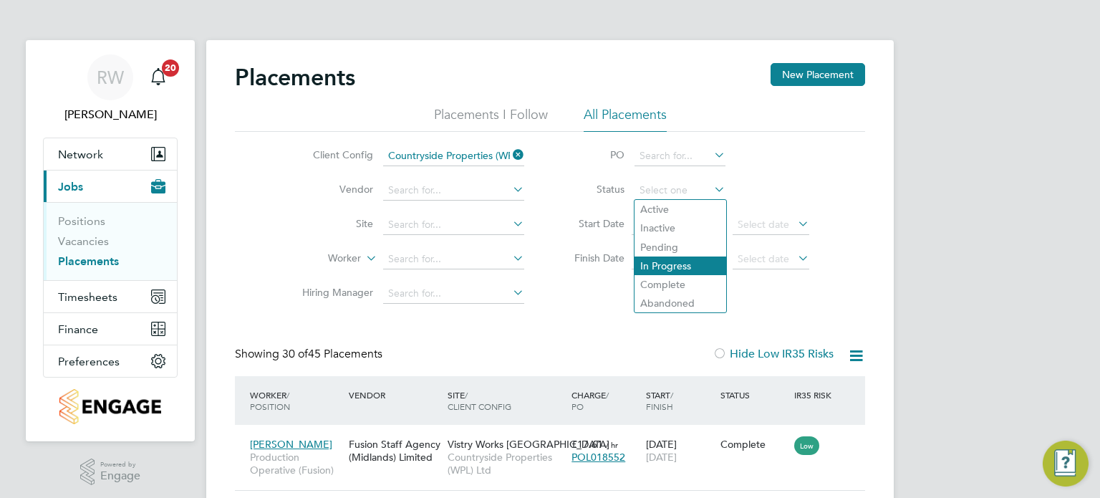
click at [671, 271] on li "In Progress" at bounding box center [680, 265] width 92 height 19
type input "In Progress"
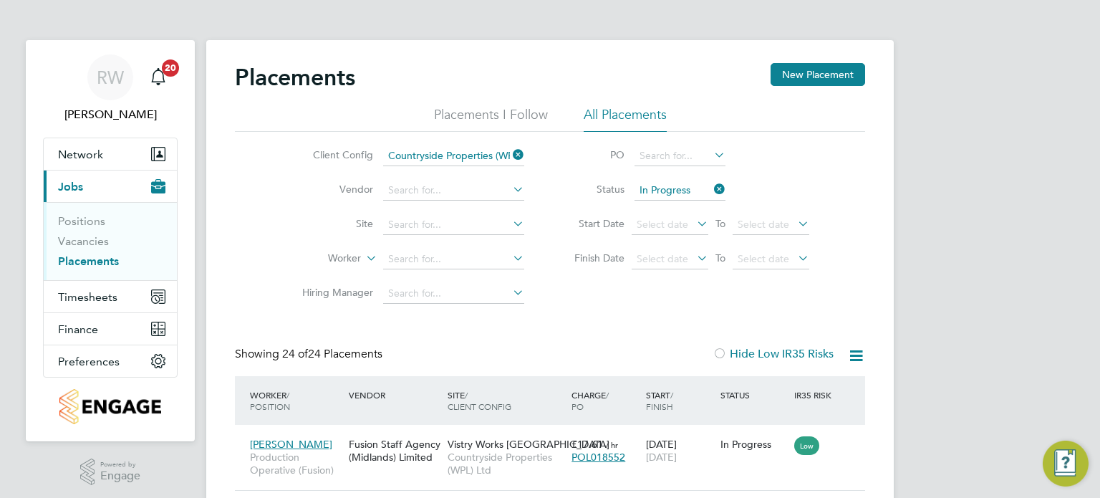
click at [1054, 457] on img "Engage Resource Center" at bounding box center [1065, 463] width 46 height 46
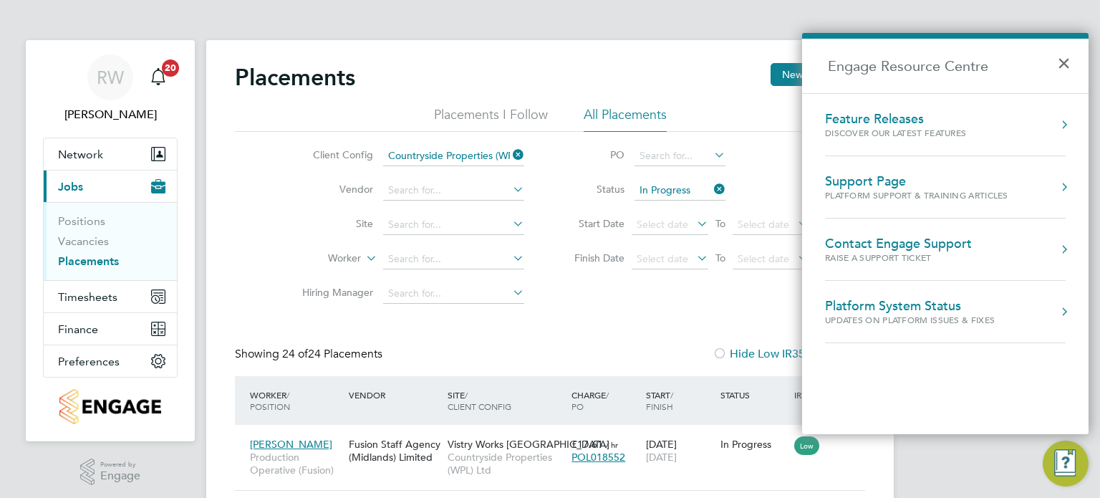
click at [937, 194] on div "Platform Support & Training Articles" at bounding box center [916, 195] width 183 height 12
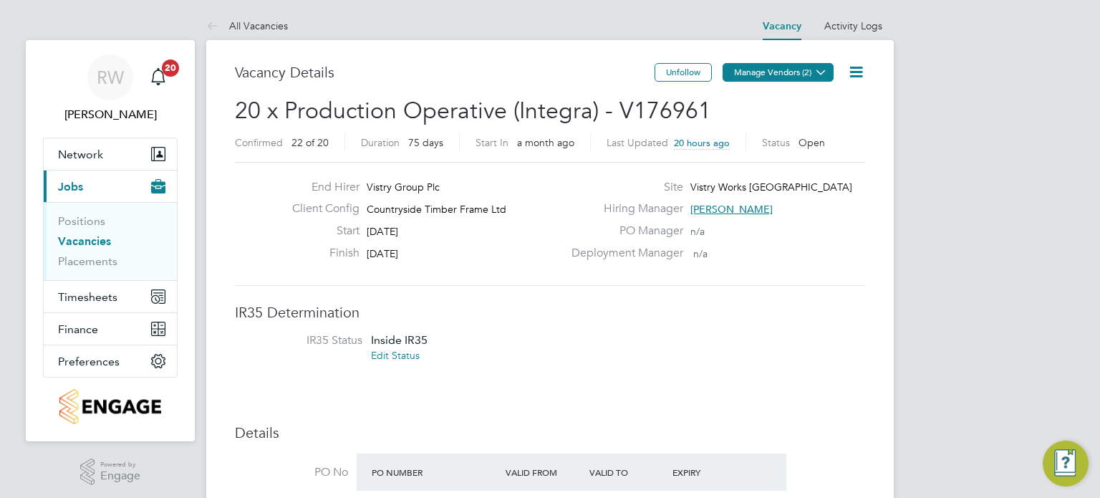
click at [815, 72] on icon at bounding box center [820, 72] width 11 height 11
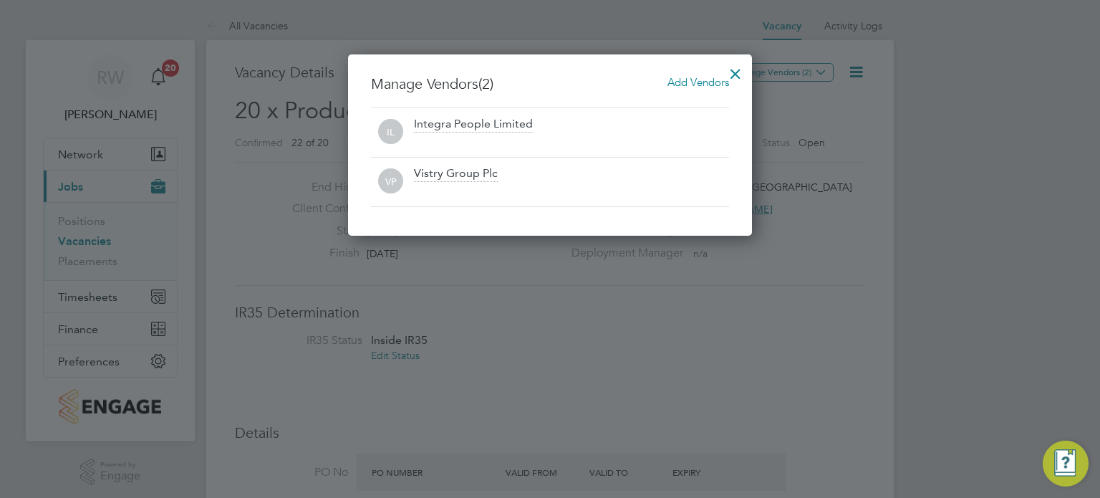
click at [710, 81] on span "Add Vendors" at bounding box center [698, 82] width 62 height 14
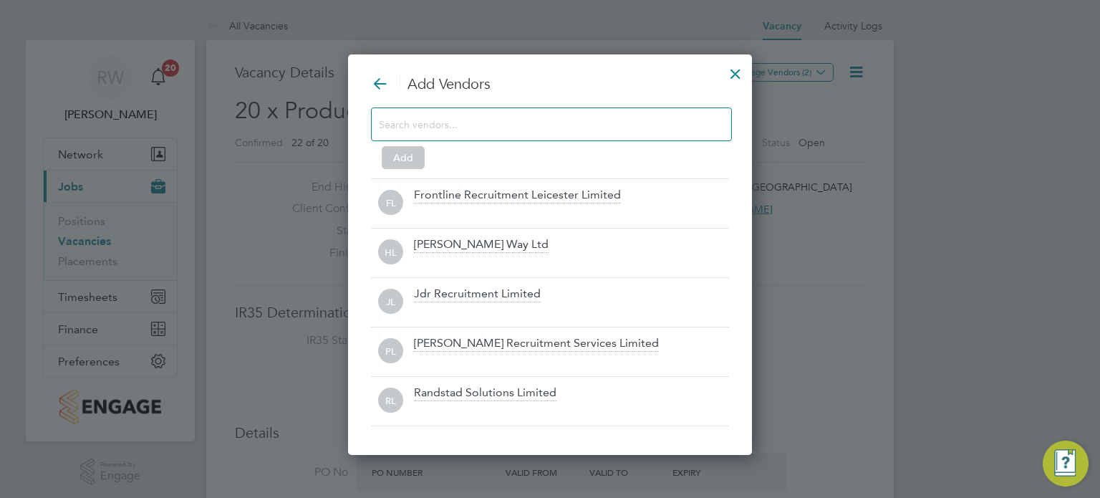
click at [733, 74] on div at bounding box center [735, 70] width 26 height 26
